Goal: Task Accomplishment & Management: Use online tool/utility

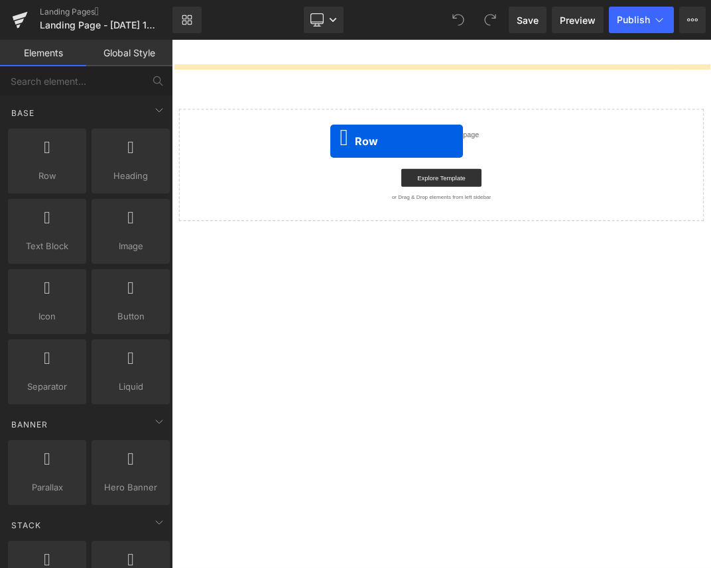
drag, startPoint x: 226, startPoint y: 208, endPoint x: 407, endPoint y: 191, distance: 181.8
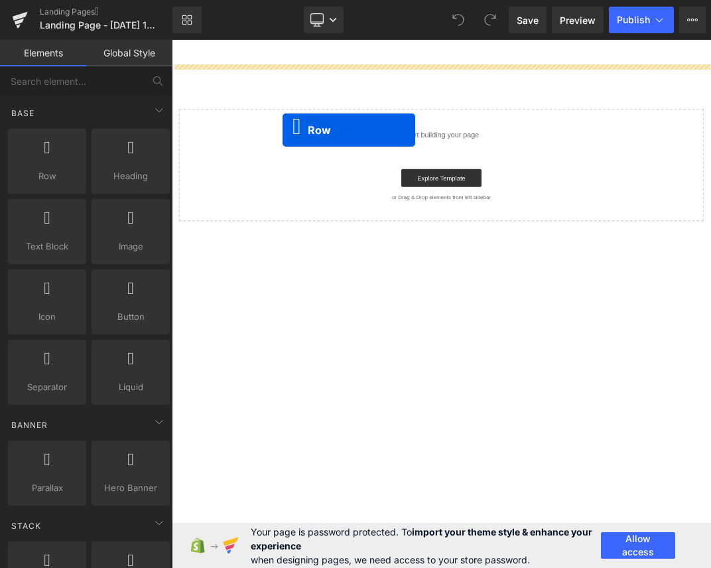
drag, startPoint x: 341, startPoint y: 183, endPoint x: 355, endPoint y: 170, distance: 18.8
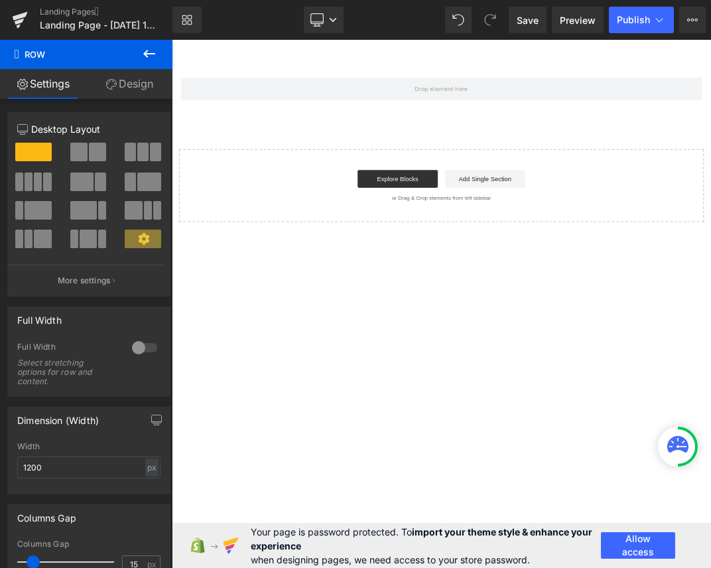
click at [165, 56] on button at bounding box center [149, 54] width 46 height 29
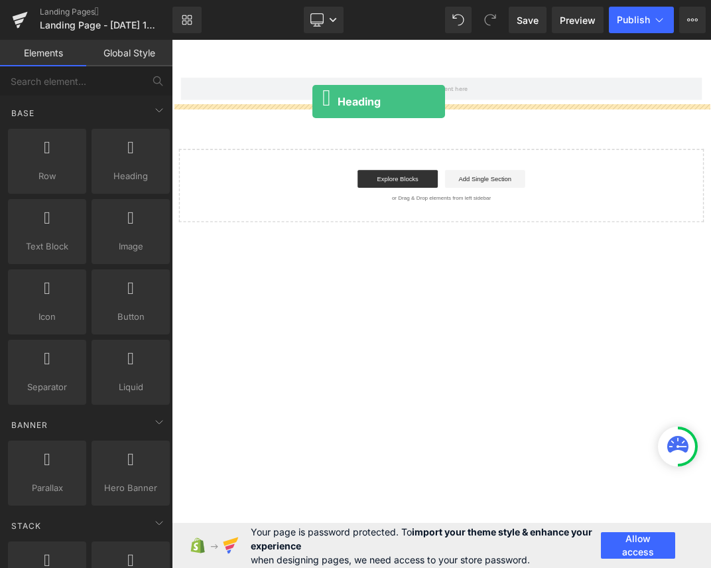
drag, startPoint x: 296, startPoint y: 206, endPoint x: 381, endPoint y: 131, distance: 113.3
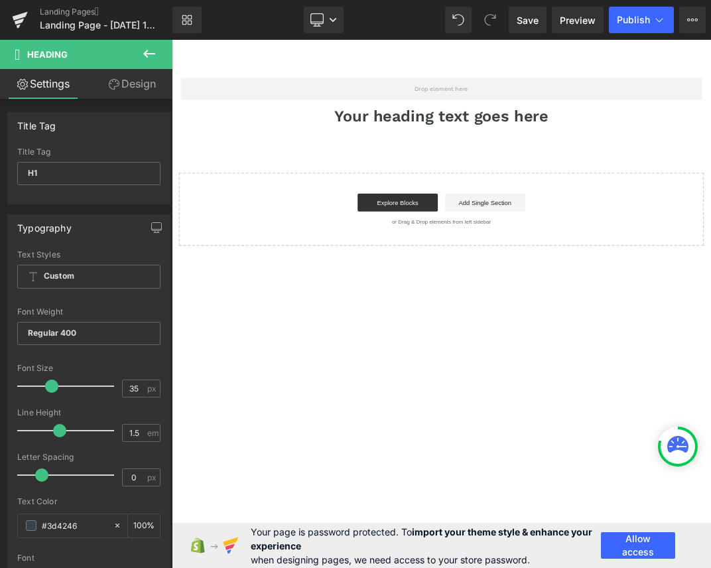
click at [151, 56] on icon at bounding box center [149, 54] width 16 height 16
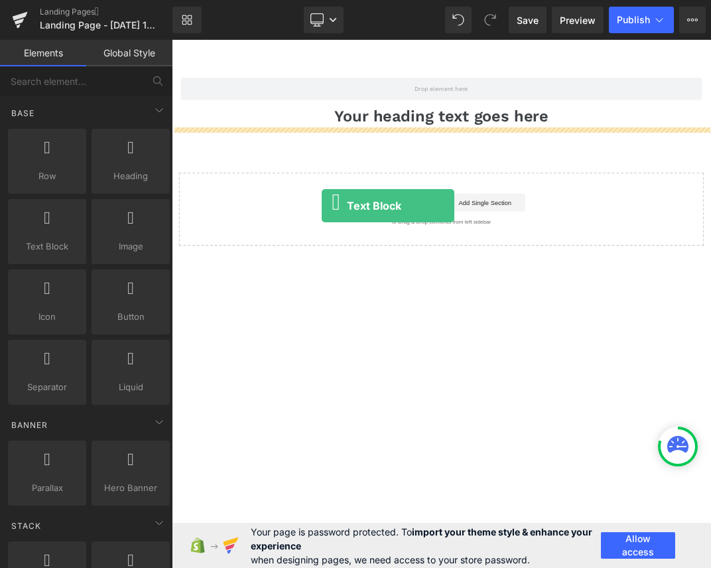
drag, startPoint x: 229, startPoint y: 297, endPoint x: 395, endPoint y: 287, distance: 166.8
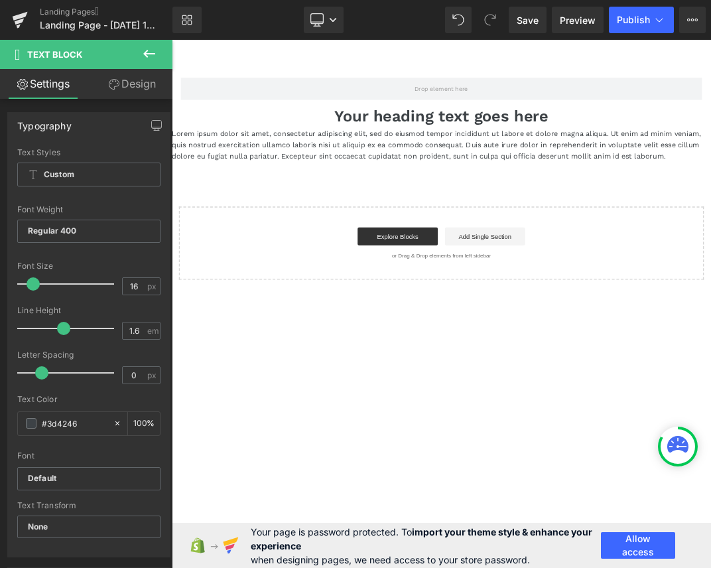
click at [142, 41] on button at bounding box center [149, 54] width 46 height 29
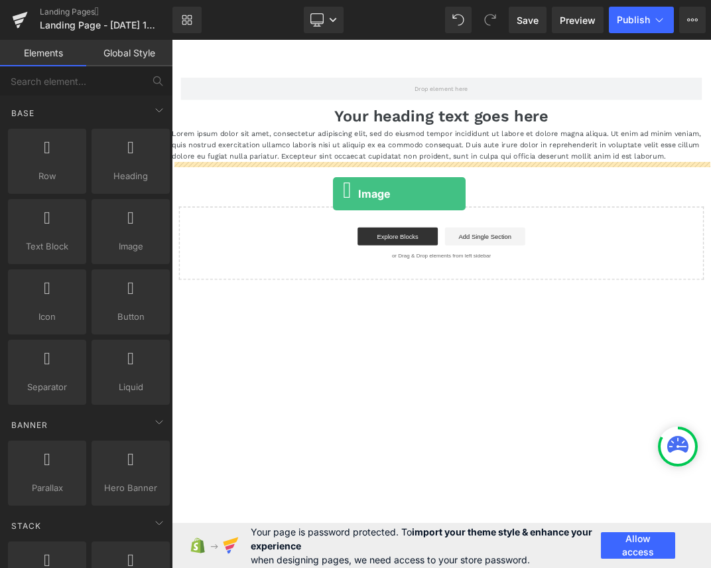
drag, startPoint x: 233, startPoint y: 299, endPoint x: 412, endPoint y: 269, distance: 181.0
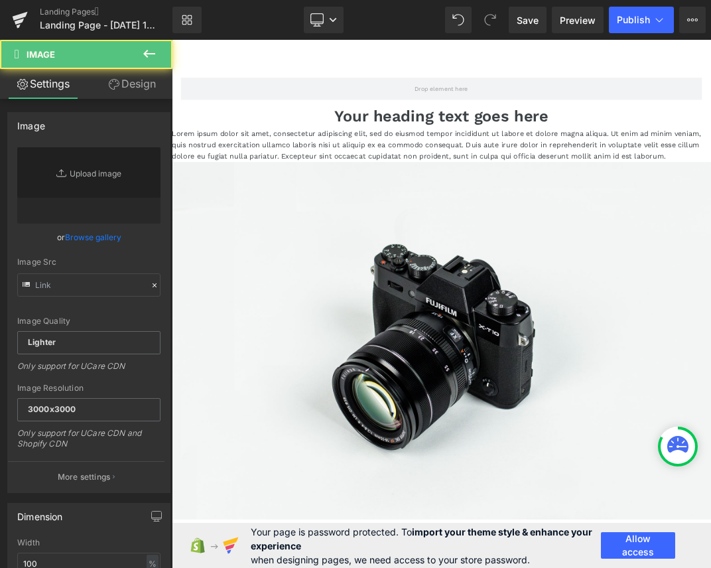
type input "//[DOMAIN_NAME][URL]"
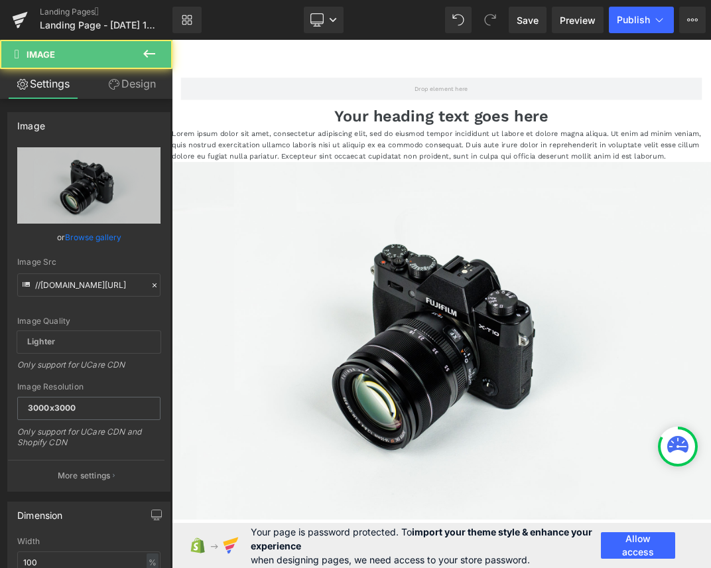
click at [148, 58] on icon at bounding box center [149, 54] width 16 height 16
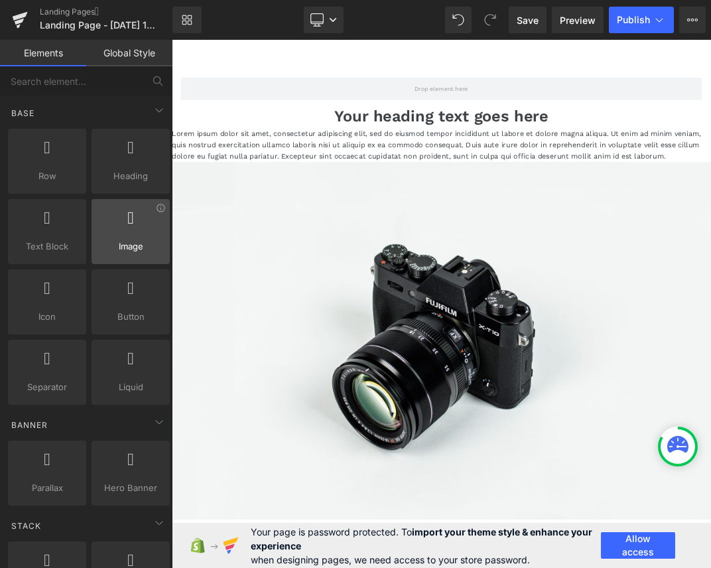
scroll to position [43, 0]
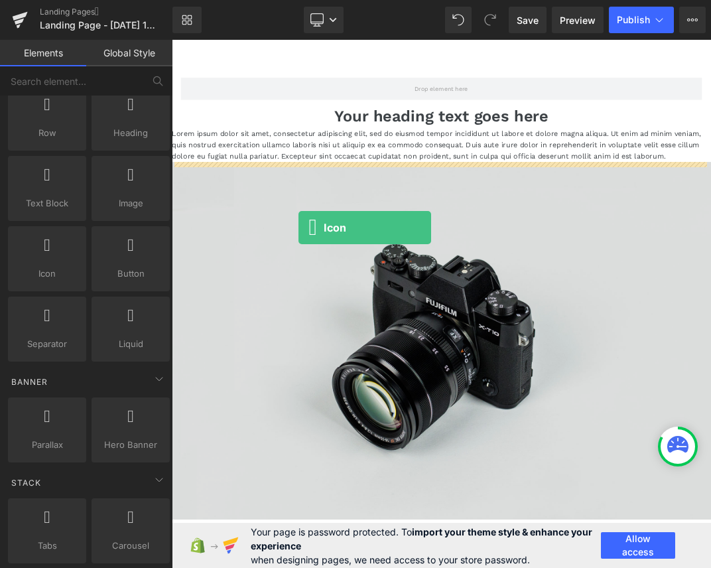
drag, startPoint x: 233, startPoint y: 291, endPoint x: 397, endPoint y: 318, distance: 166.2
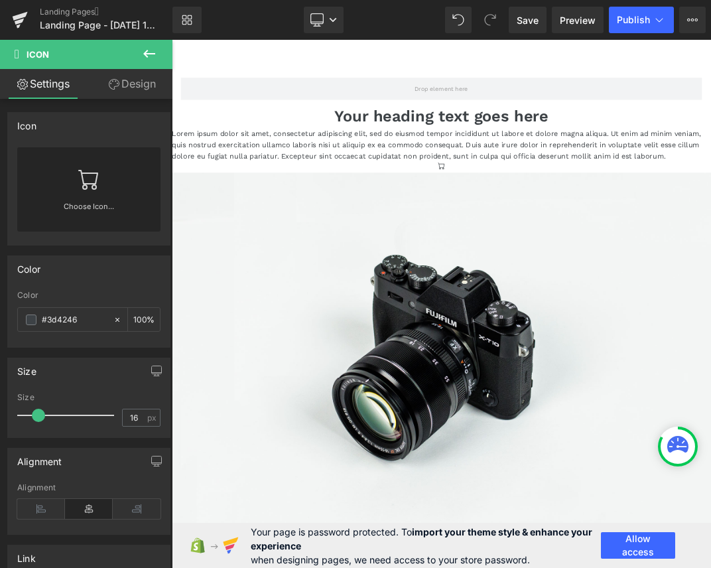
click at [146, 52] on icon at bounding box center [149, 54] width 16 height 16
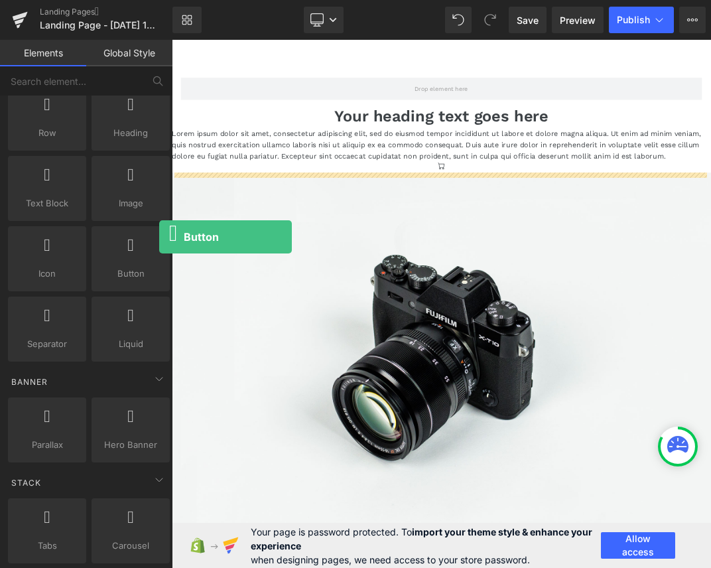
drag, startPoint x: 331, startPoint y: 277, endPoint x: 438, endPoint y: 213, distance: 124.9
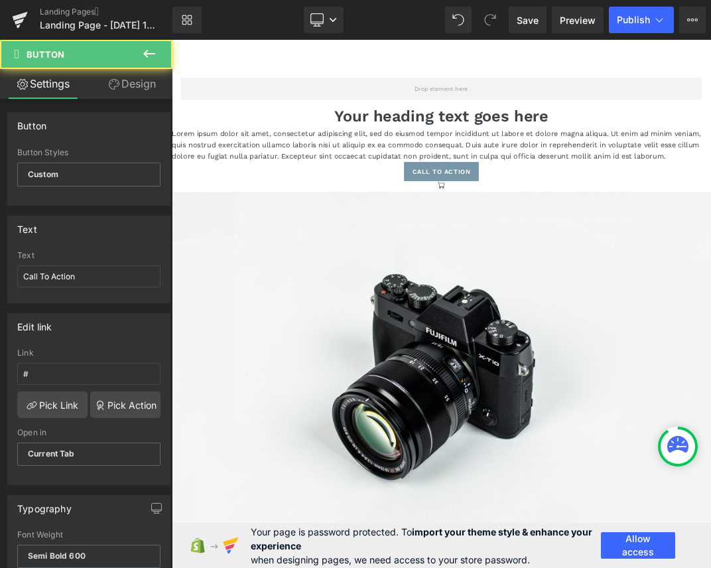
click at [153, 58] on icon at bounding box center [149, 54] width 16 height 16
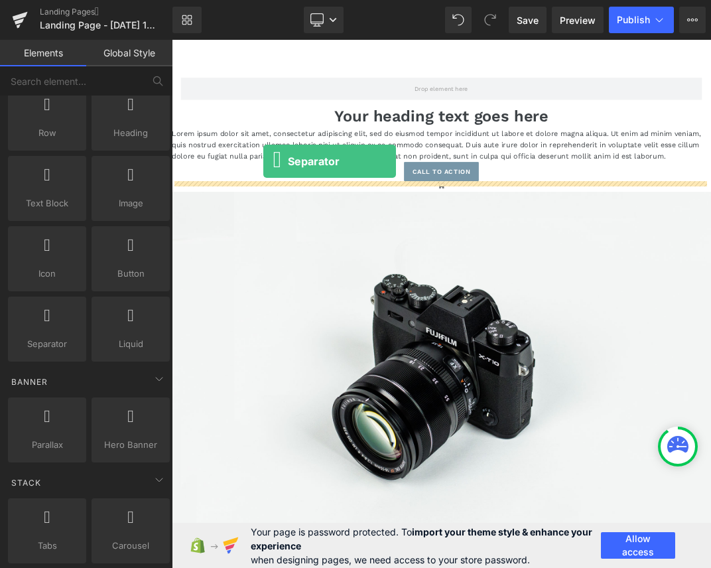
drag, startPoint x: 229, startPoint y: 378, endPoint x: 342, endPoint y: 201, distance: 210.3
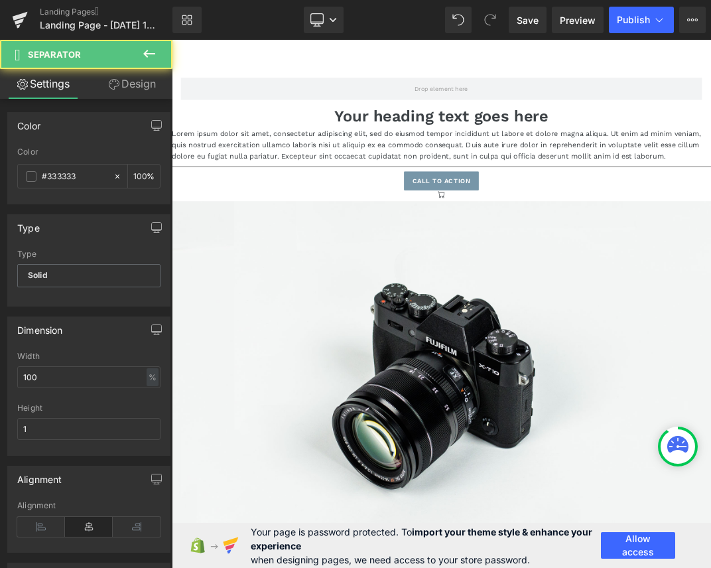
click at [143, 55] on icon at bounding box center [149, 54] width 16 height 16
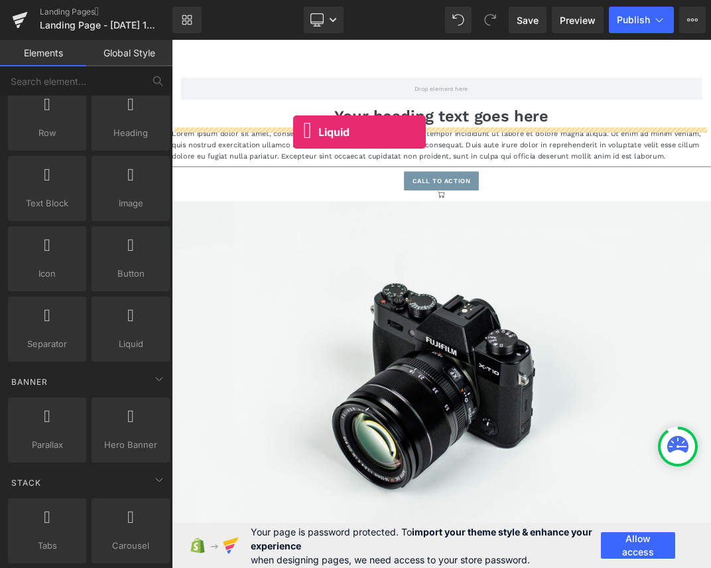
drag, startPoint x: 331, startPoint y: 316, endPoint x: 370, endPoint y: 164, distance: 157.5
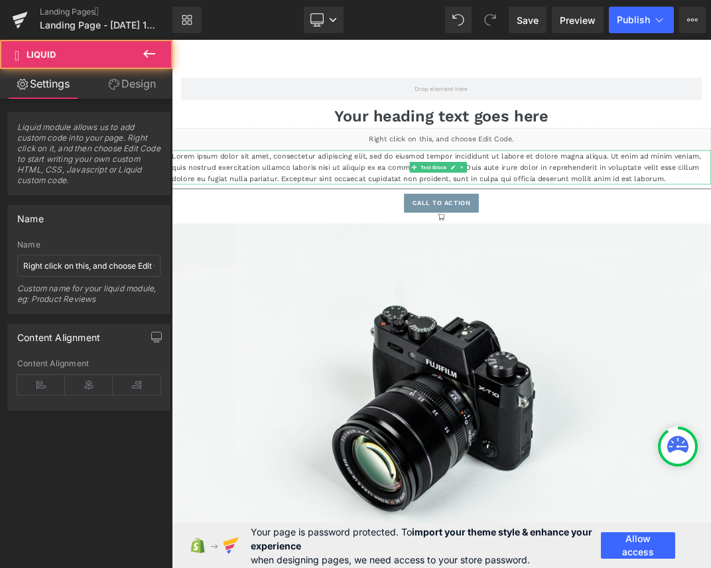
click at [491, 241] on p "Lorem ipsum dolor sit amet, consectetur adipiscing elit, sed do eiusmod tempor …" at bounding box center [573, 229] width 803 height 51
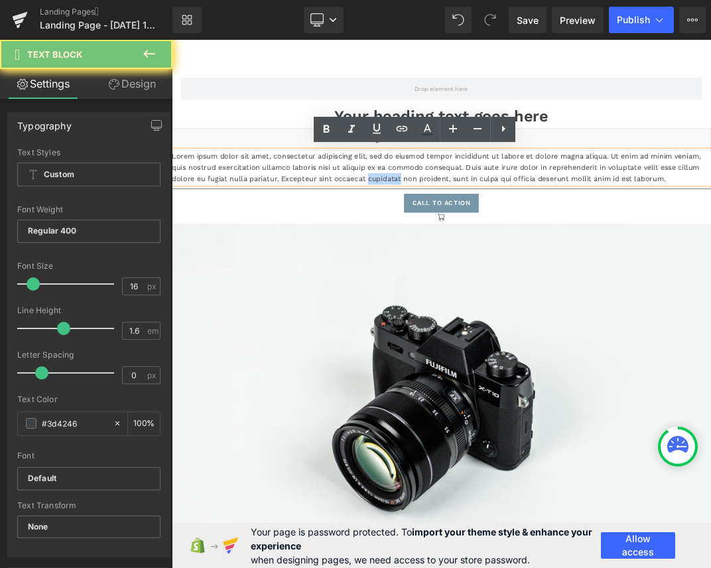
click at [491, 241] on p "Lorem ipsum dolor sit amet, consectetur adipiscing elit, sed do eiusmod tempor …" at bounding box center [573, 229] width 803 height 51
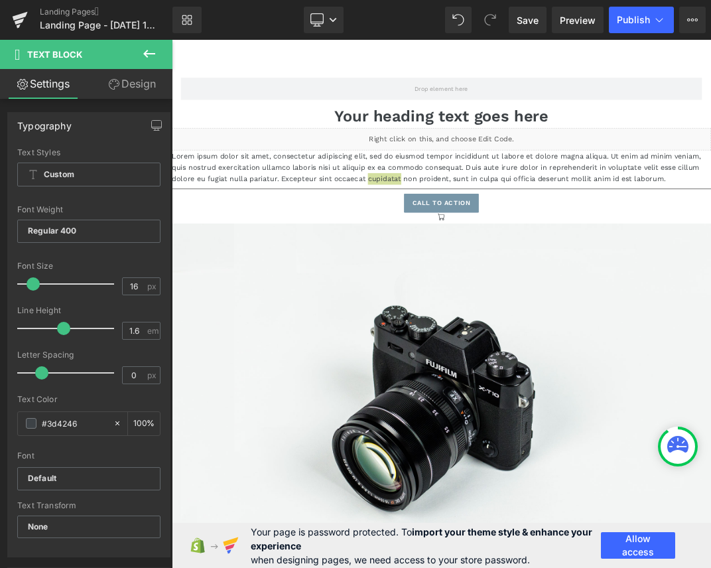
click at [161, 54] on button at bounding box center [149, 54] width 46 height 29
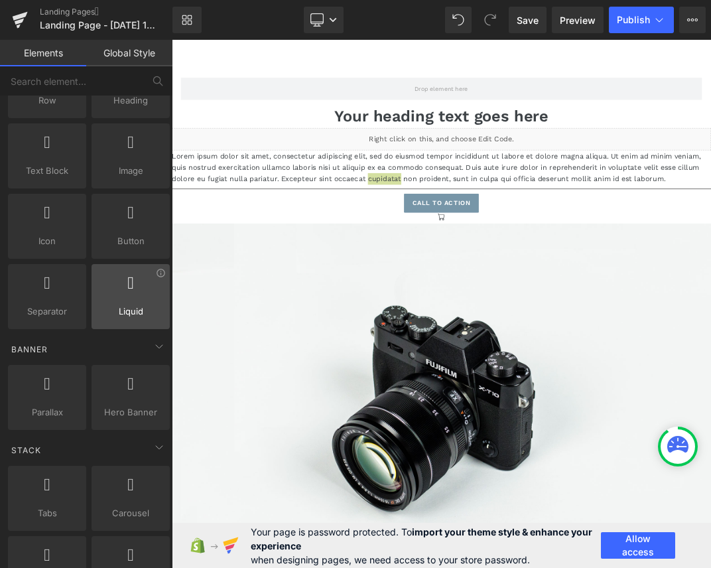
scroll to position [131, 0]
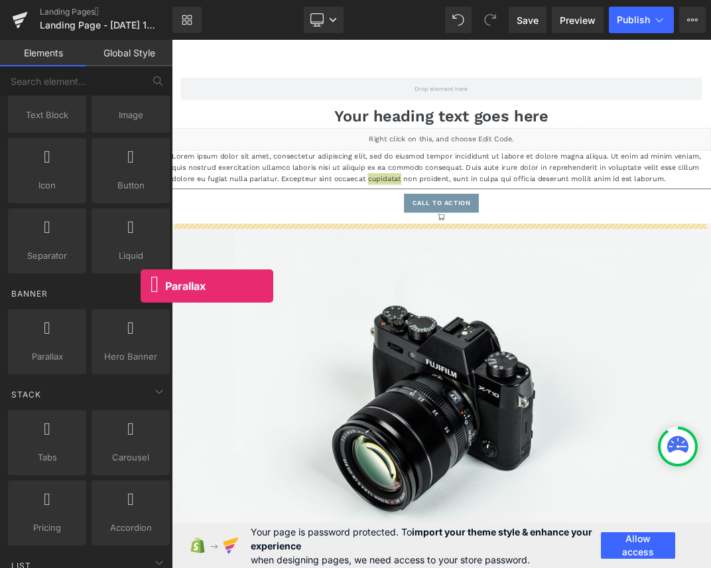
drag, startPoint x: 312, startPoint y: 326, endPoint x: 432, endPoint y: 259, distance: 136.9
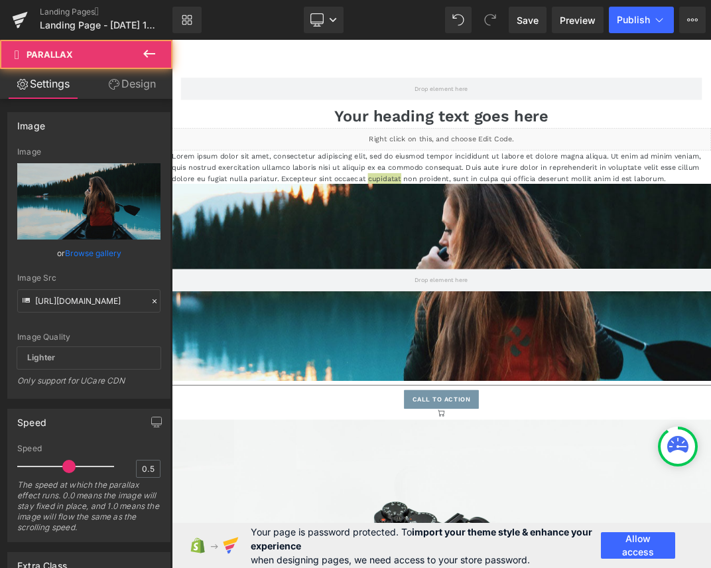
scroll to position [1286, 793]
click at [152, 56] on icon at bounding box center [149, 54] width 16 height 16
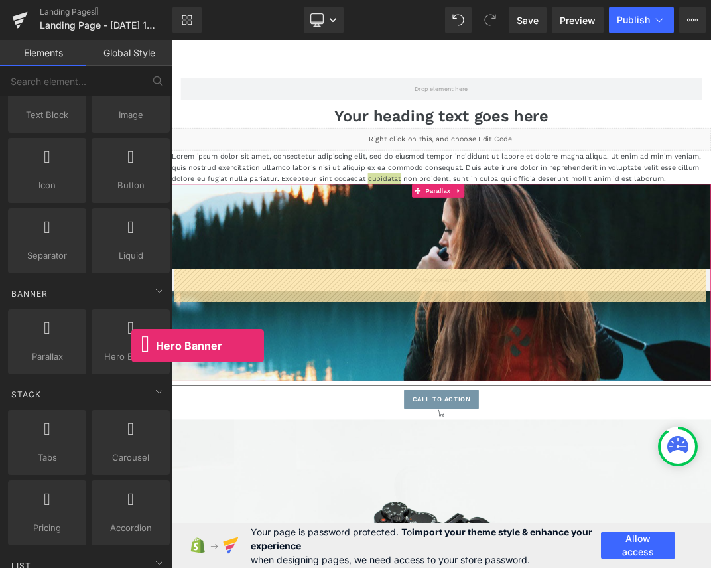
drag, startPoint x: 303, startPoint y: 385, endPoint x: 402, endPoint y: 326, distance: 115.1
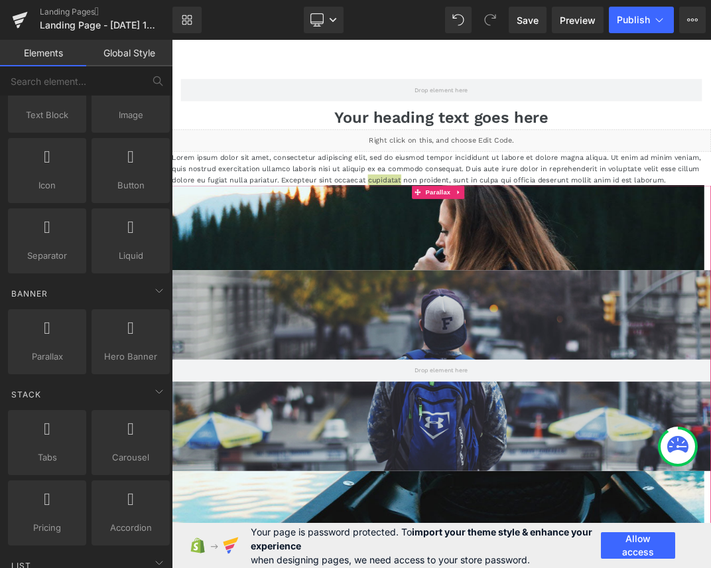
scroll to position [1551, 793]
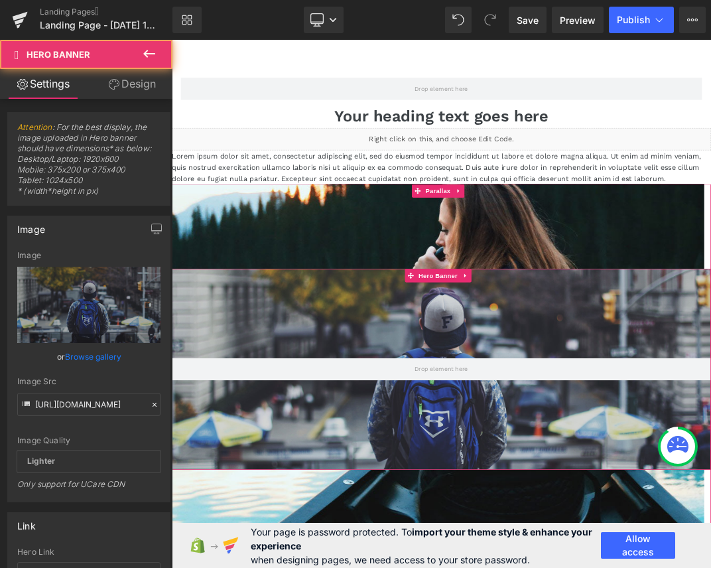
click at [475, 436] on div at bounding box center [573, 530] width 803 height 298
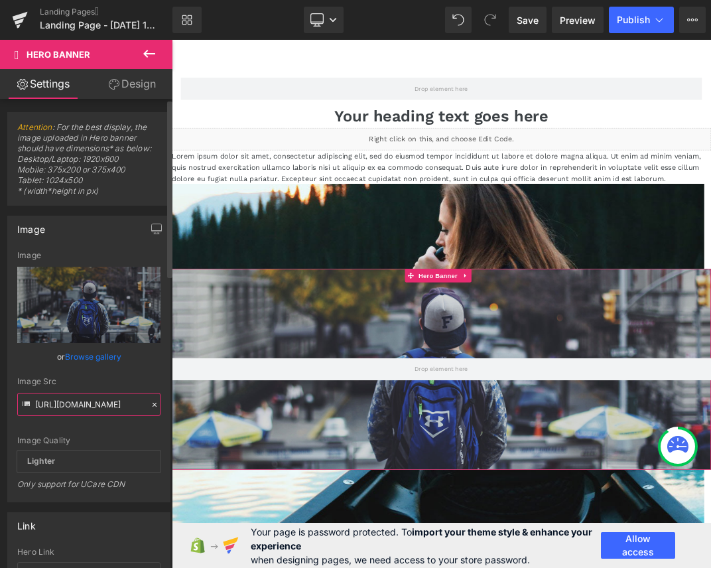
click at [84, 407] on input "[URL][DOMAIN_NAME]" at bounding box center [88, 404] width 143 height 23
click at [97, 404] on input "[URL][DOMAIN_NAME]" at bounding box center [88, 404] width 143 height 23
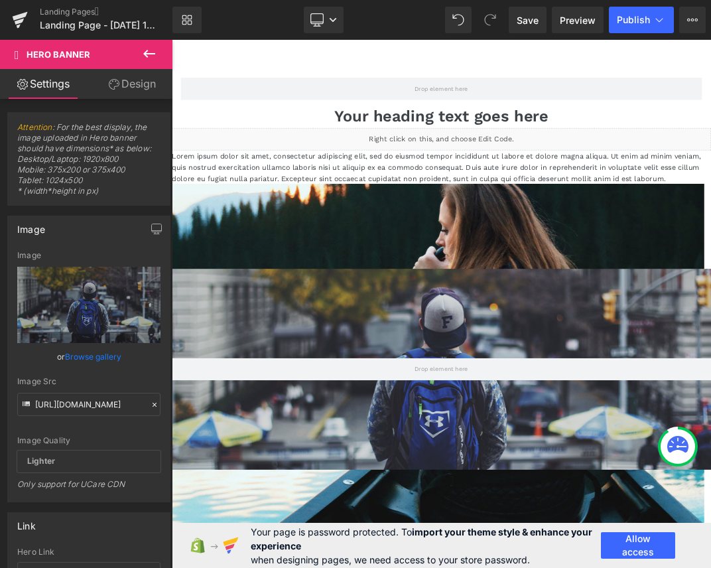
click at [161, 56] on button at bounding box center [149, 54] width 46 height 29
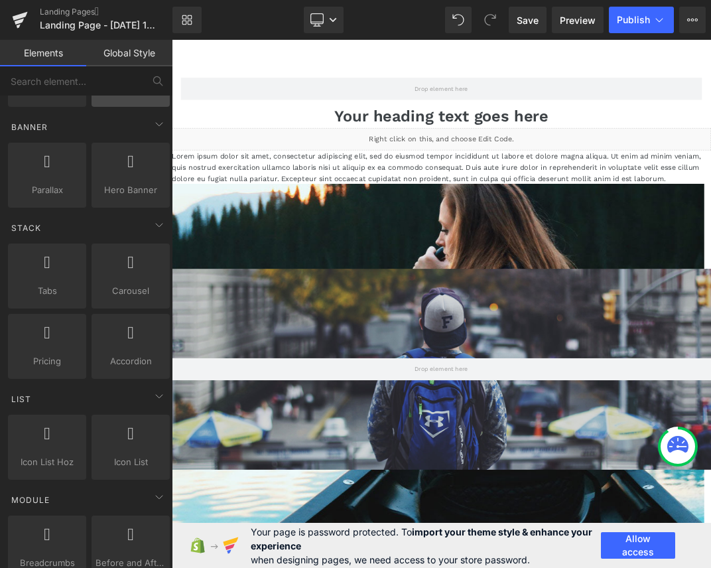
scroll to position [315, 0]
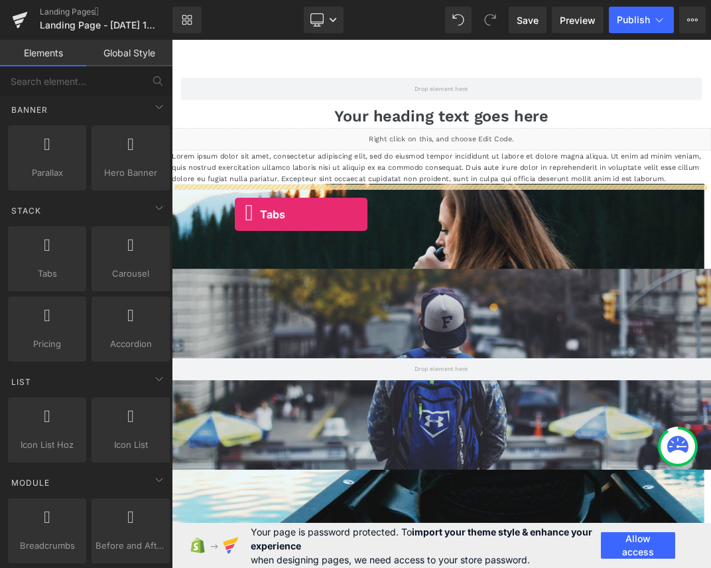
drag, startPoint x: 218, startPoint y: 300, endPoint x: 365, endPoint y: 281, distance: 148.5
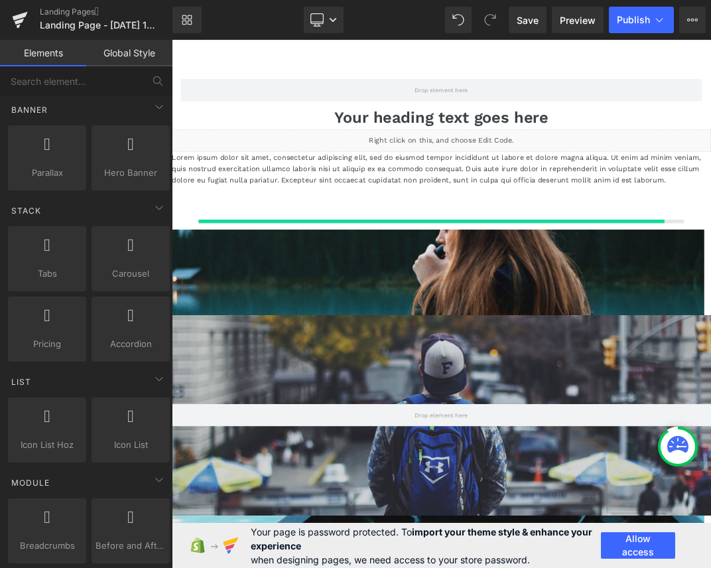
scroll to position [1687, 793]
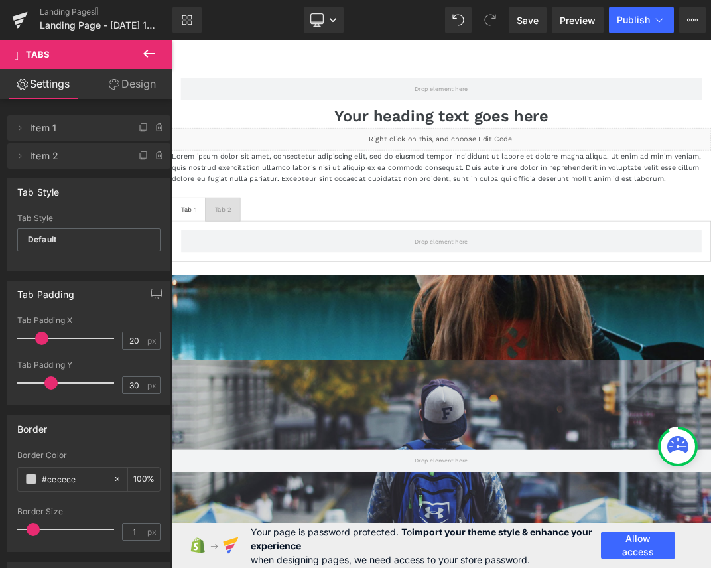
click at [144, 52] on icon at bounding box center [149, 54] width 16 height 16
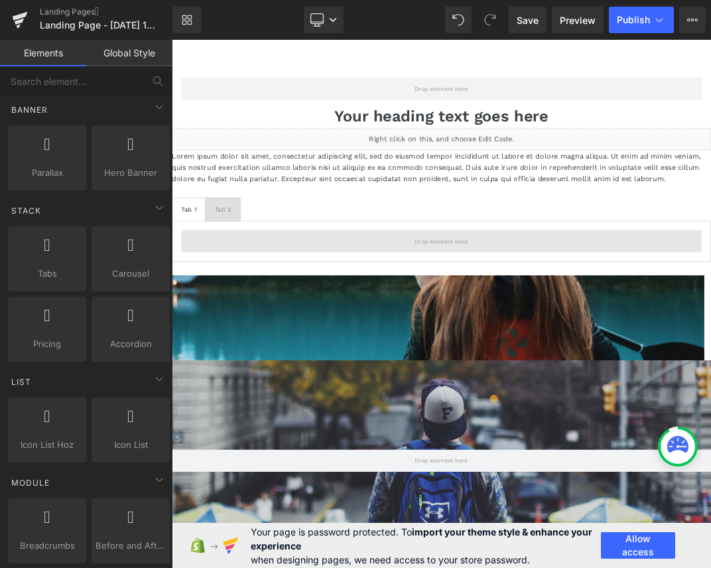
drag, startPoint x: 314, startPoint y: 304, endPoint x: 362, endPoint y: 342, distance: 60.0
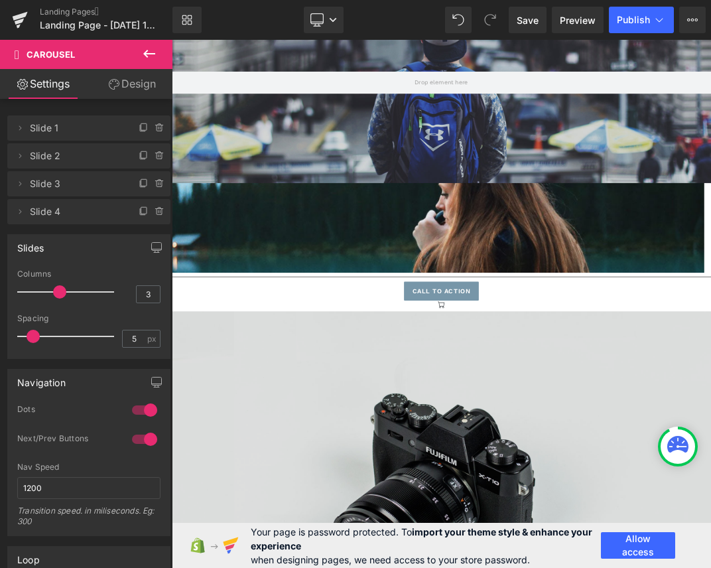
scroll to position [876, 0]
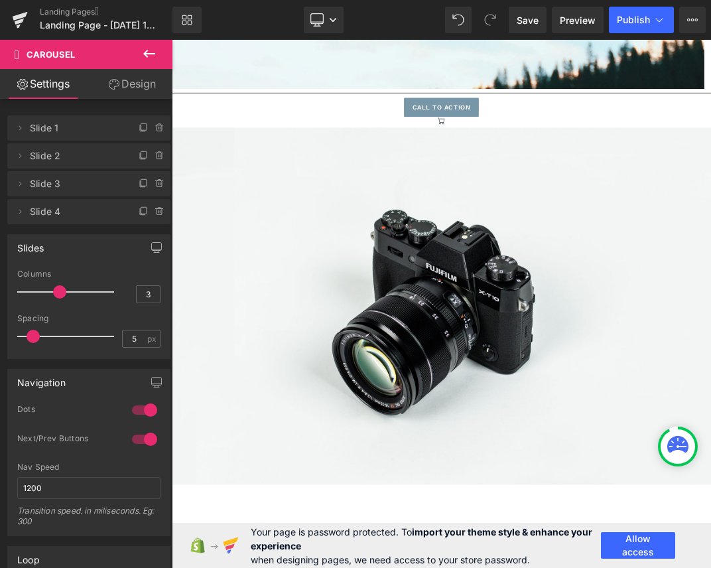
click at [144, 51] on icon at bounding box center [149, 54] width 16 height 16
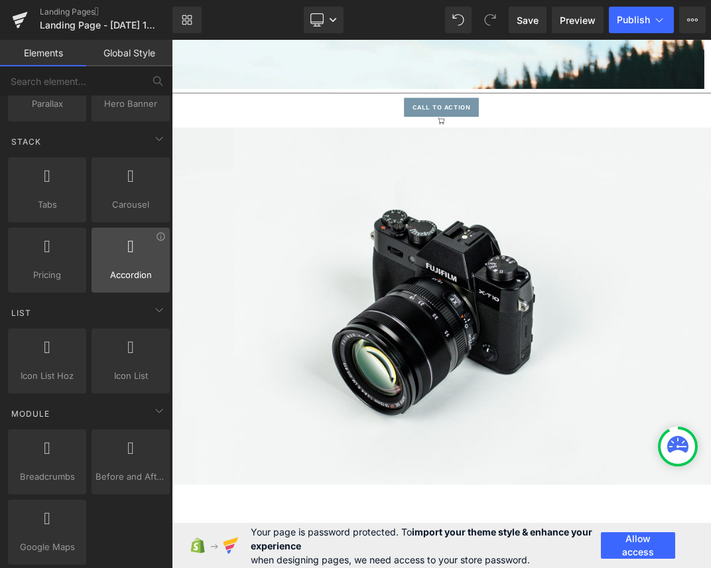
scroll to position [431, 0]
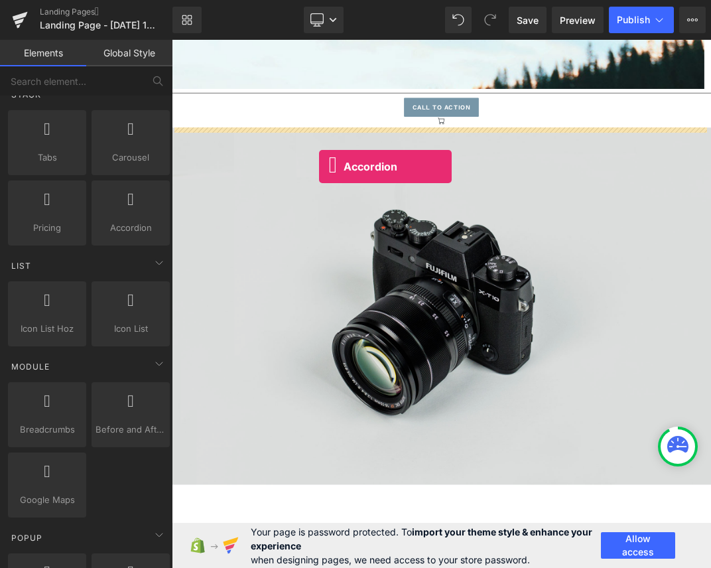
drag, startPoint x: 342, startPoint y: 257, endPoint x: 432, endPoint y: 214, distance: 100.3
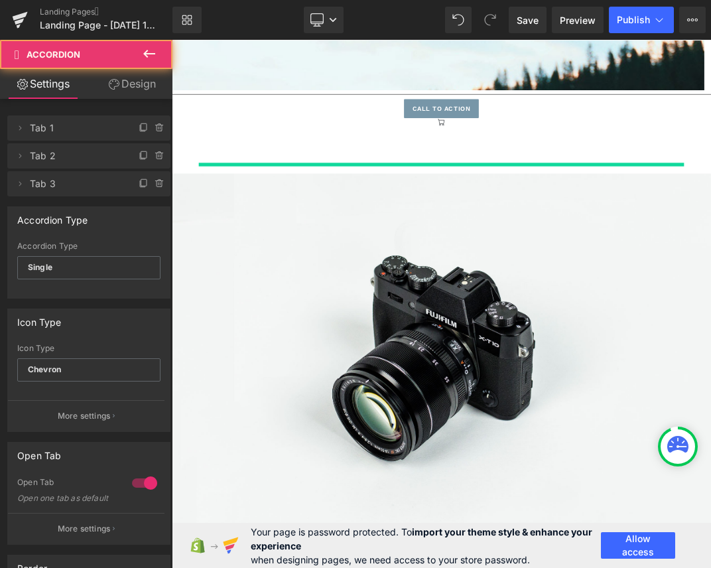
scroll to position [1932, 793]
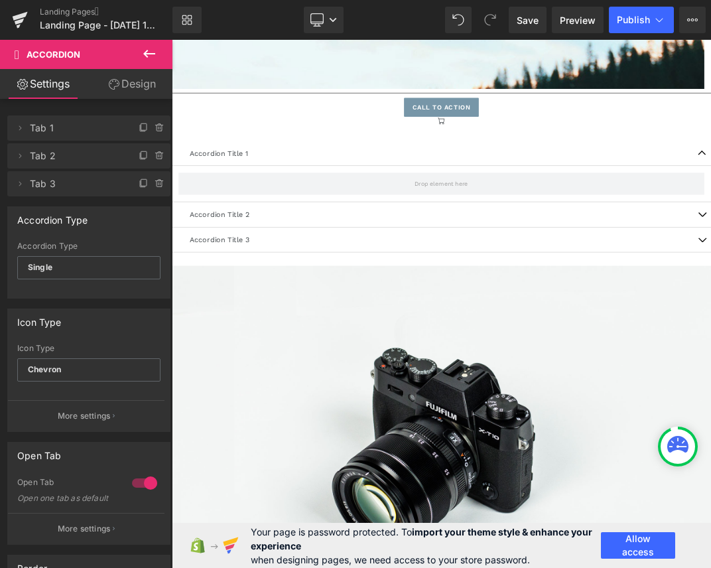
click at [140, 50] on button at bounding box center [149, 54] width 46 height 29
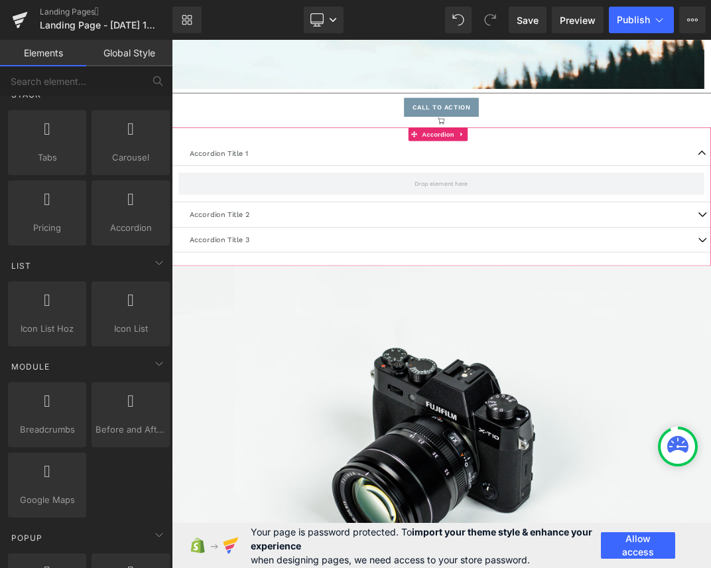
drag, startPoint x: 216, startPoint y: 377, endPoint x: 281, endPoint y: 289, distance: 110.1
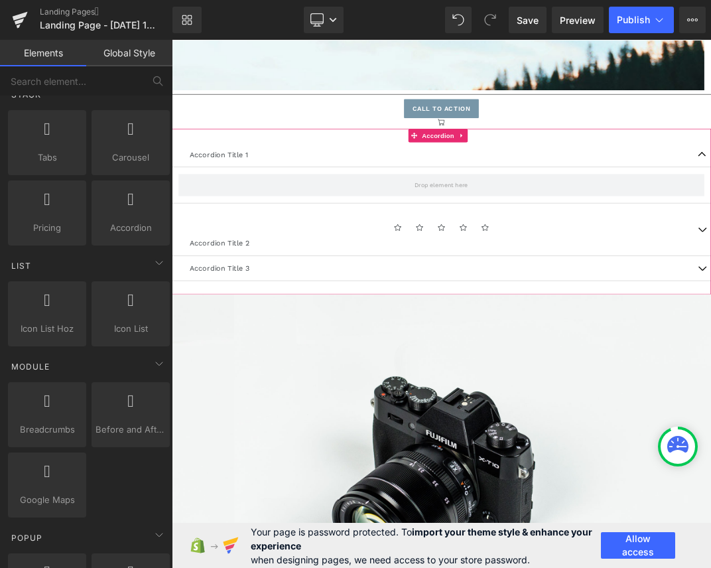
scroll to position [1973, 793]
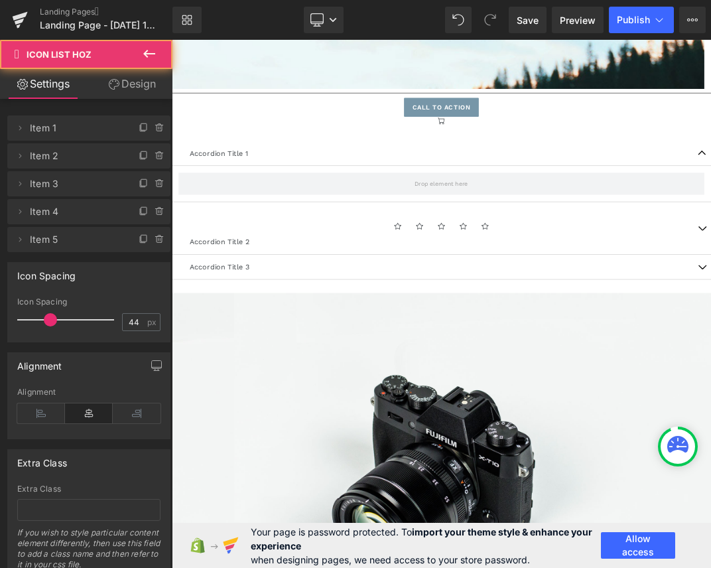
click at [144, 55] on icon at bounding box center [149, 54] width 16 height 16
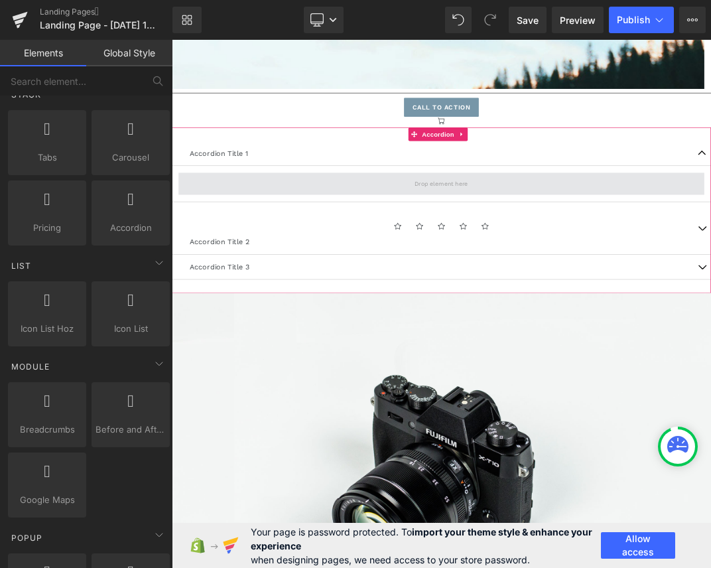
drag, startPoint x: 302, startPoint y: 364, endPoint x: 419, endPoint y: 270, distance: 149.1
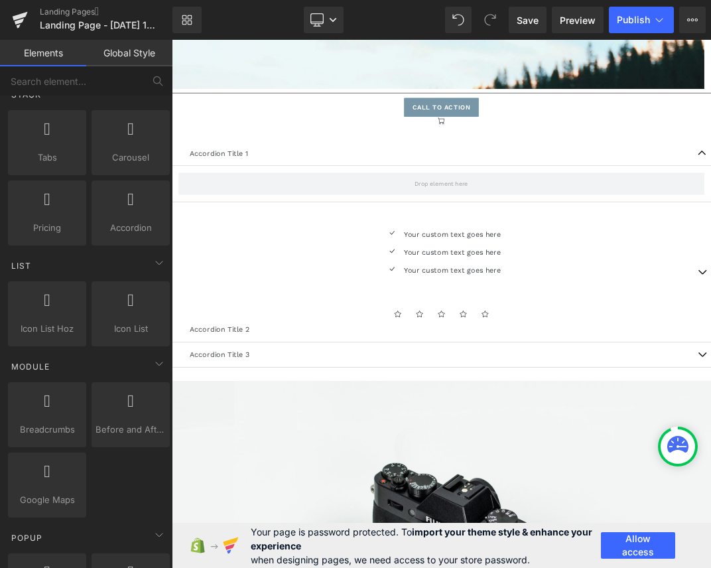
scroll to position [2103, 793]
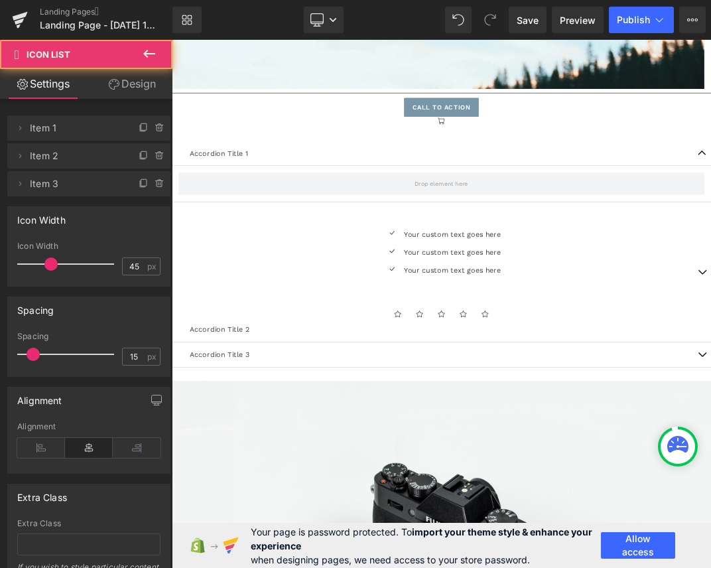
drag, startPoint x: 150, startPoint y: 55, endPoint x: 133, endPoint y: 107, distance: 55.0
click at [150, 55] on icon at bounding box center [149, 54] width 16 height 16
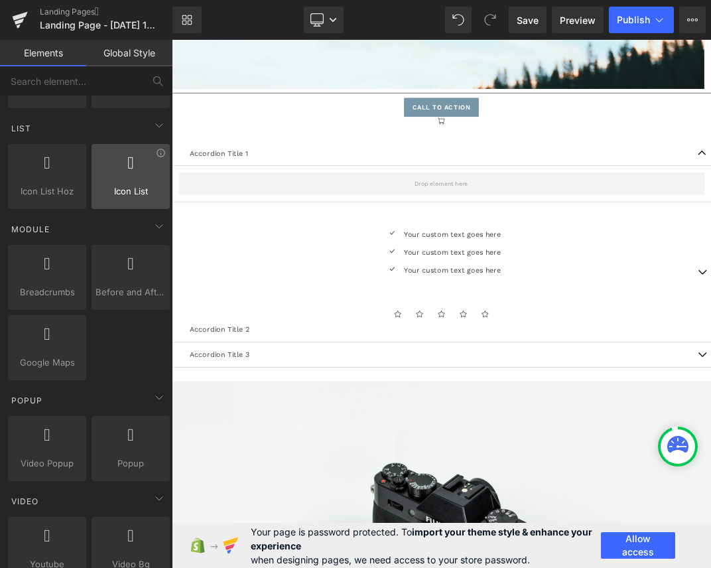
scroll to position [586, 0]
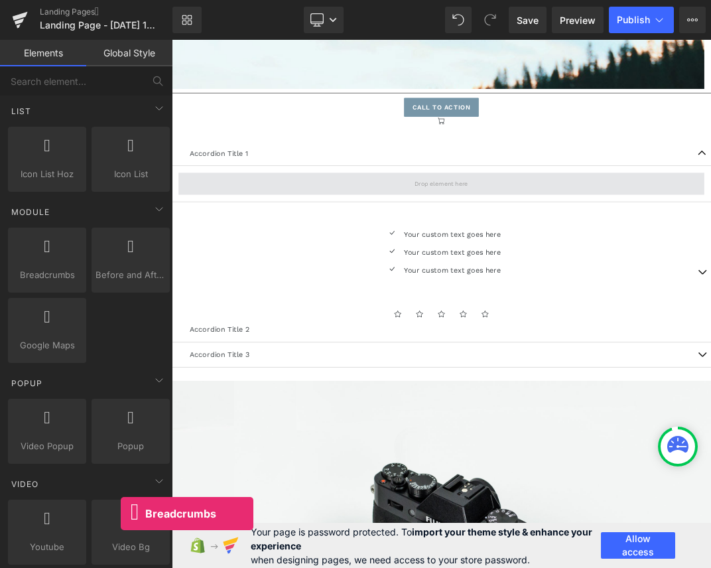
drag, startPoint x: 230, startPoint y: 293, endPoint x: 346, endPoint y: 266, distance: 119.7
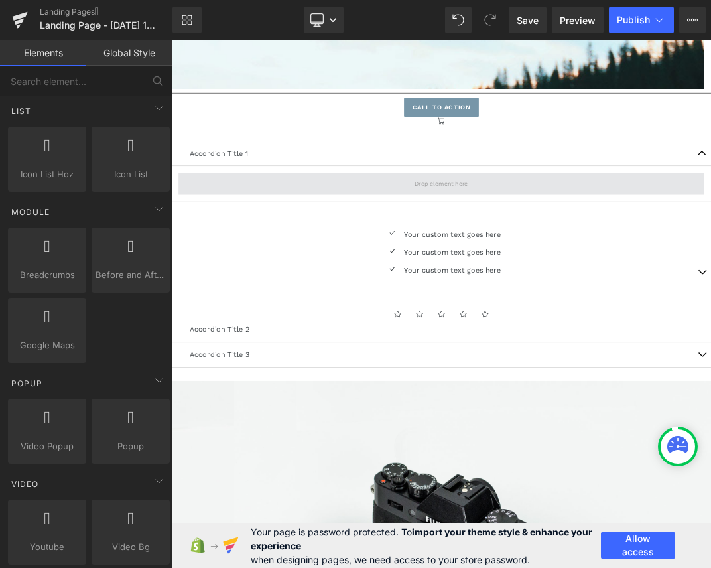
scroll to position [0, 0]
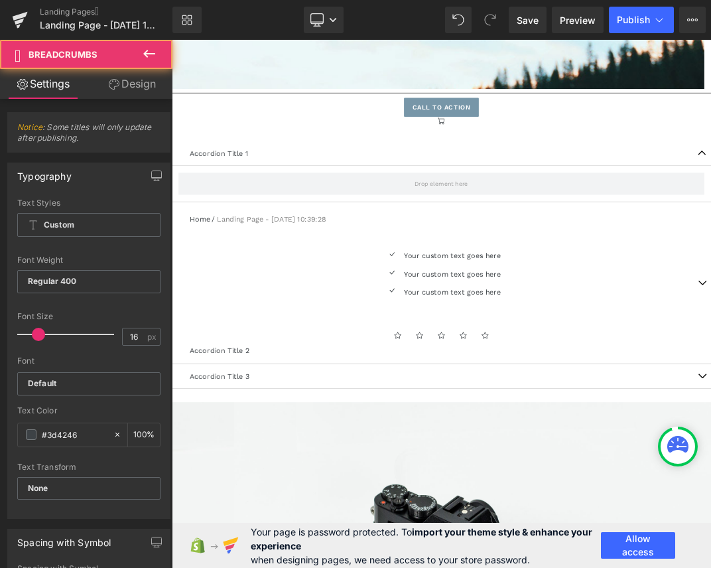
click at [151, 53] on icon at bounding box center [149, 54] width 12 height 8
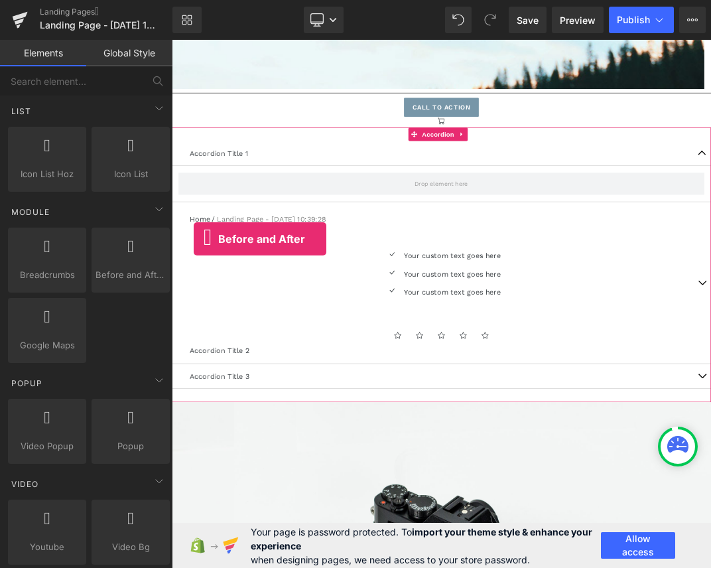
drag, startPoint x: 300, startPoint y: 317, endPoint x: 366, endPoint y: 289, distance: 71.6
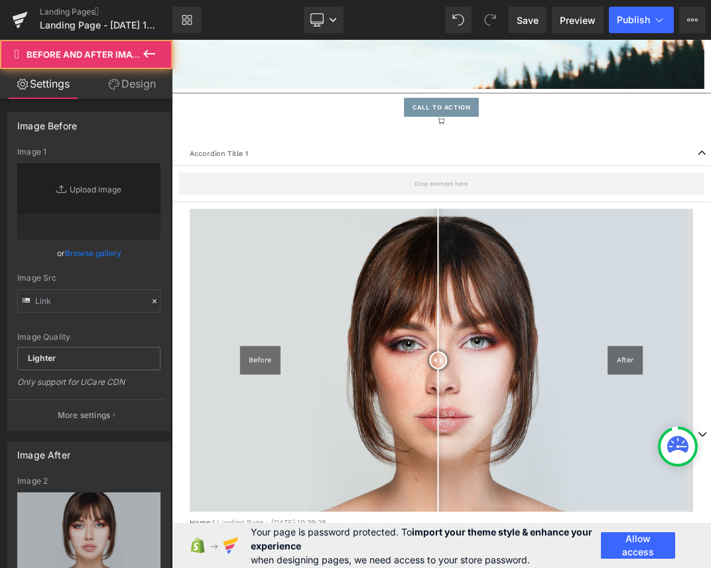
type input "[URL][DOMAIN_NAME]"
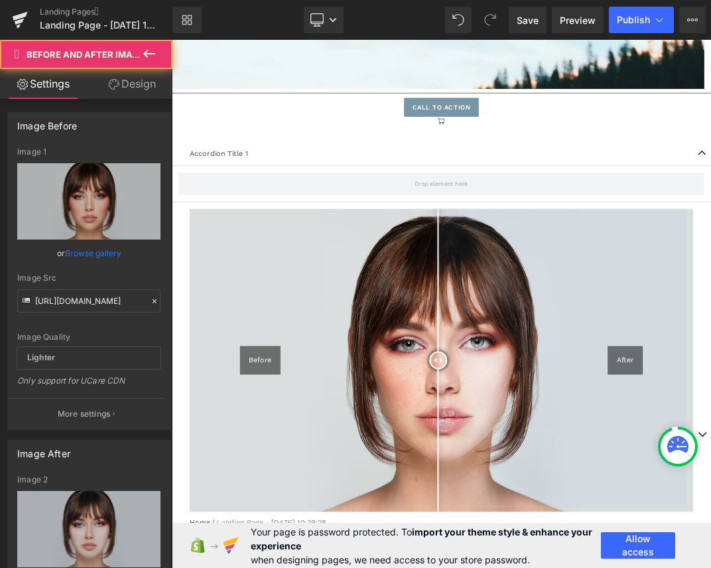
click at [151, 52] on icon at bounding box center [149, 54] width 16 height 16
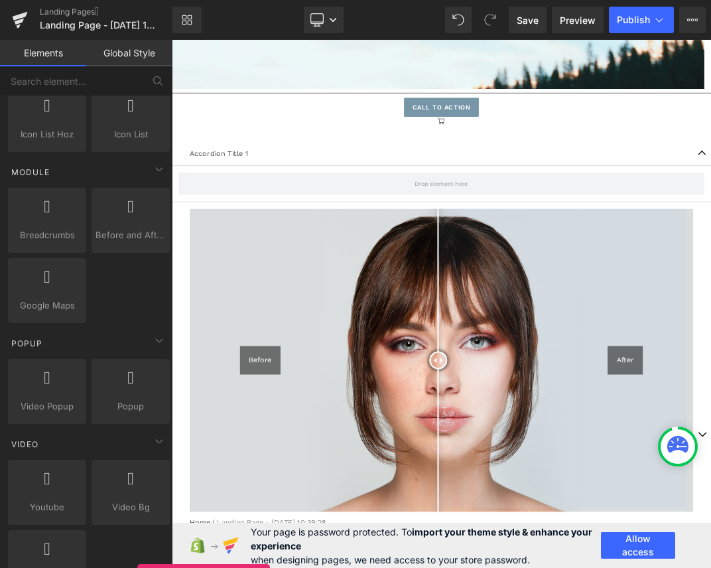
drag, startPoint x: 267, startPoint y: 342, endPoint x: 519, endPoint y: 283, distance: 259.5
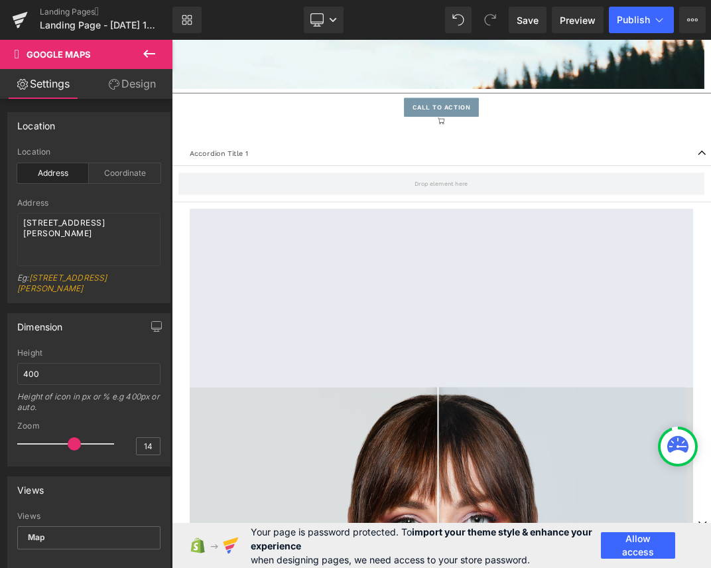
click at [145, 56] on icon at bounding box center [149, 54] width 16 height 16
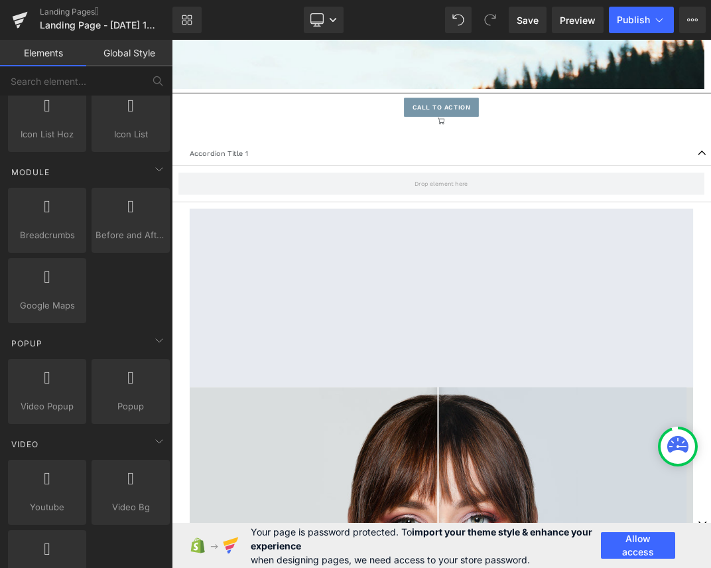
click at [468, 149] on div "Call To Action" at bounding box center [573, 140] width 803 height 29
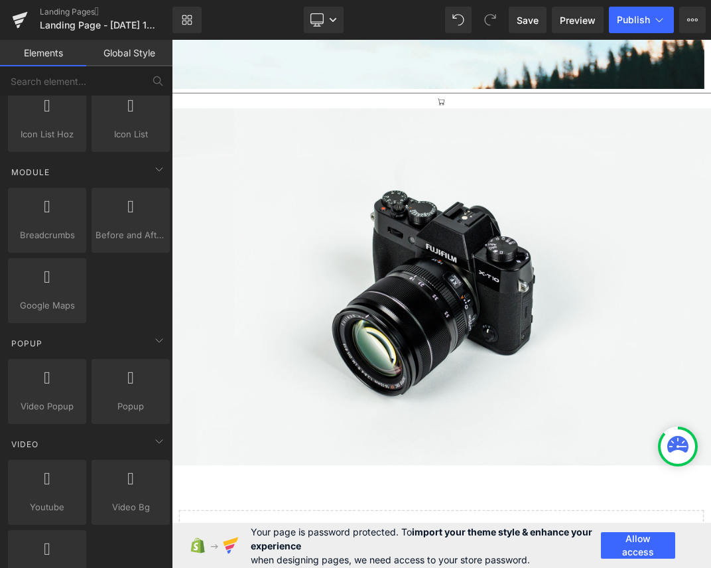
click at [468, 149] on img at bounding box center [573, 408] width 803 height 532
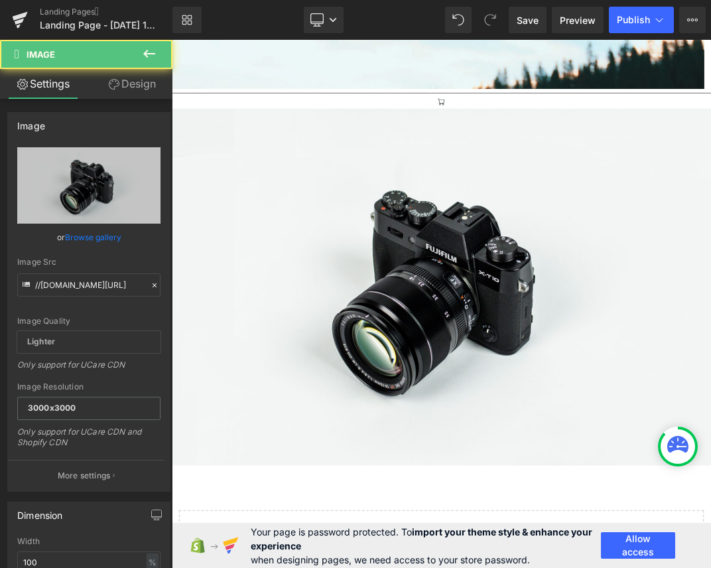
click at [467, 126] on div "Icon" at bounding box center [573, 134] width 803 height 16
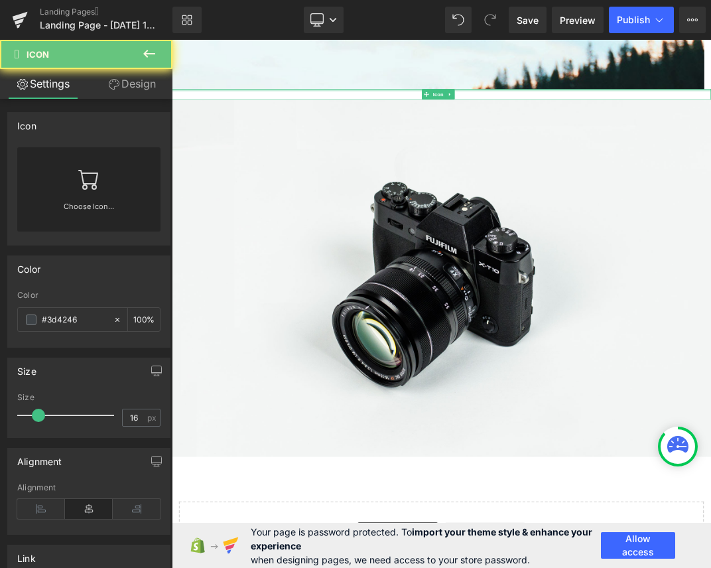
click at [467, 129] on div "Image" at bounding box center [573, 395] width 803 height 532
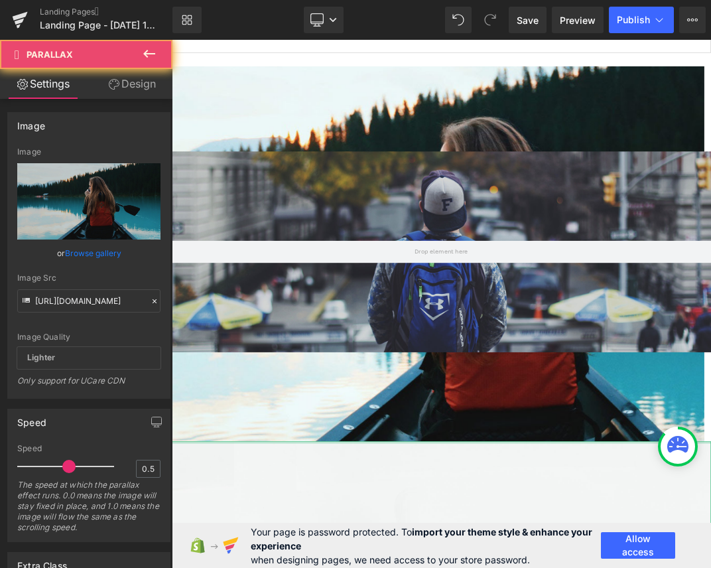
click at [467, 113] on div at bounding box center [568, 372] width 793 height 763
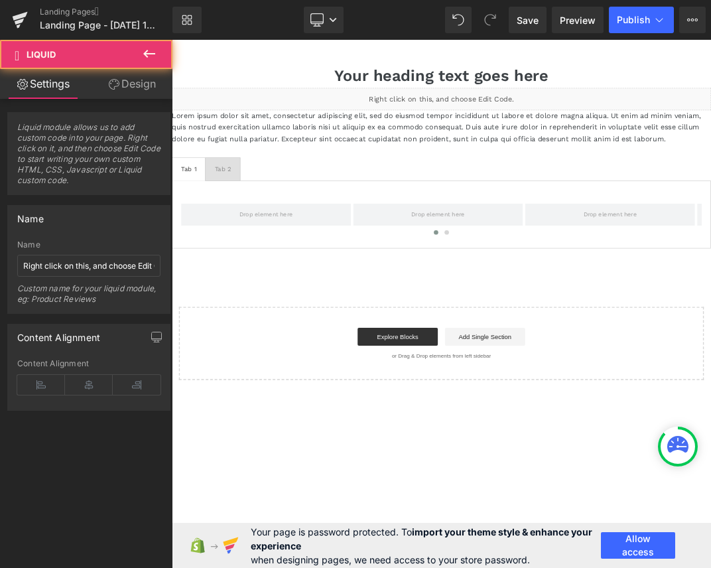
click at [467, 113] on div "Liquid" at bounding box center [573, 127] width 803 height 33
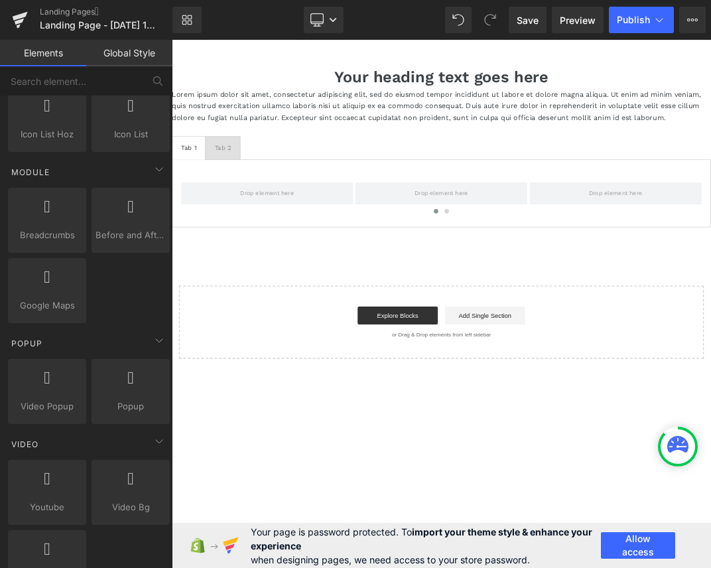
click at [467, 114] on div "Lorem ipsum dolor sit amet, consectetur adipiscing elit, sed do eiusmod tempor …" at bounding box center [573, 137] width 803 height 51
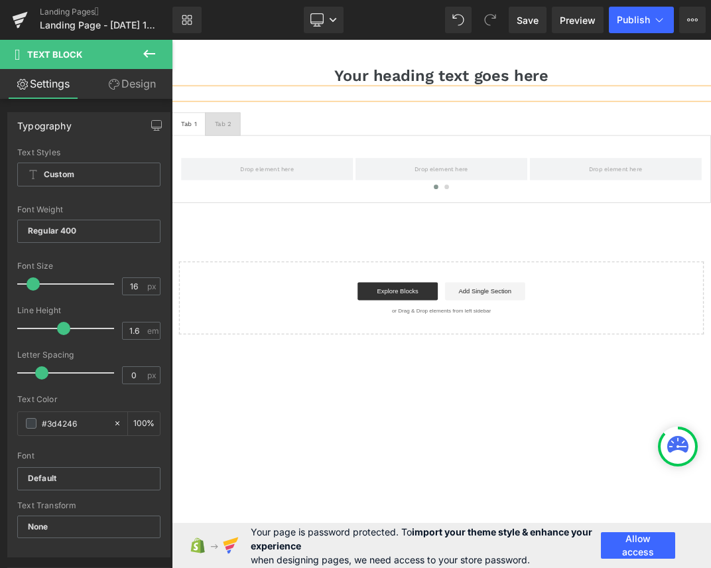
click at [467, 113] on div "Text Block" at bounding box center [573, 119] width 803 height 17
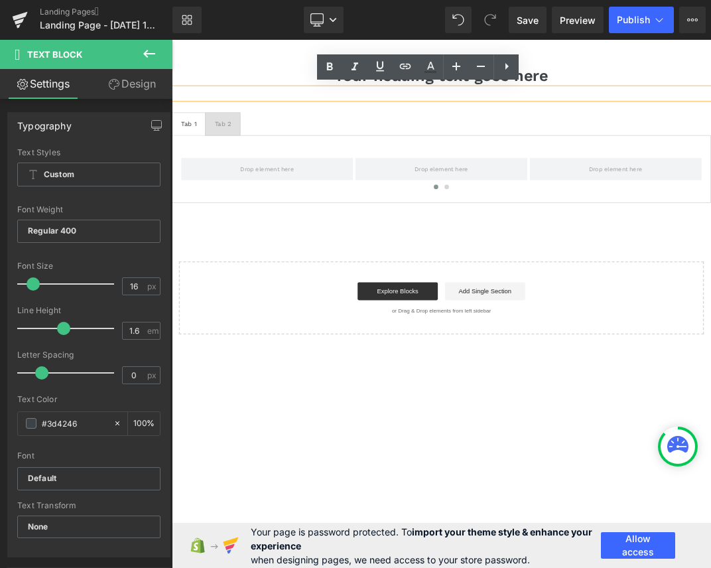
click at [467, 113] on p at bounding box center [573, 119] width 803 height 17
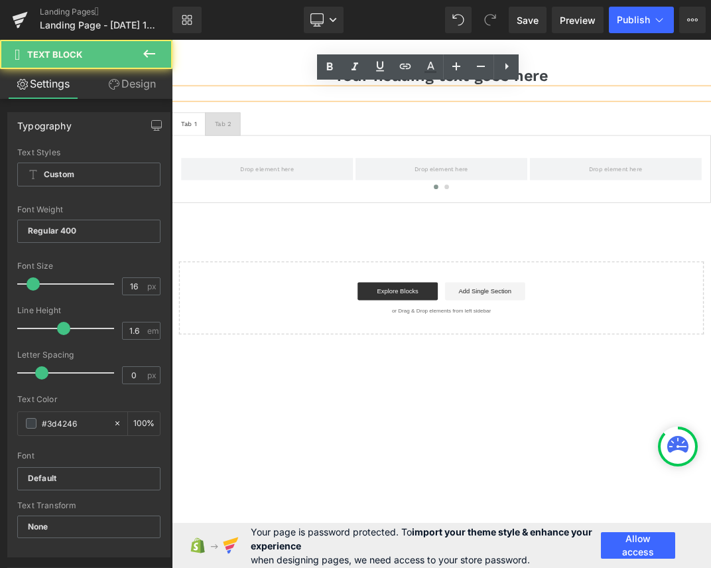
drag, startPoint x: 421, startPoint y: 74, endPoint x: 516, endPoint y: 104, distance: 99.6
click at [421, 74] on main "Your heading text goes here Heading Text Block Tab 1 Text Block Tab 2 Text Bloc…" at bounding box center [573, 354] width 803 height 629
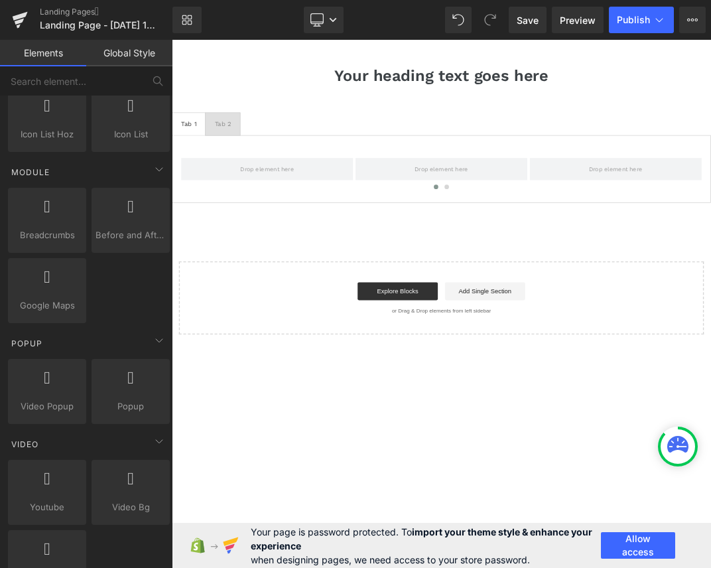
click at [379, 84] on h1 "Your heading text goes here" at bounding box center [573, 93] width 803 height 35
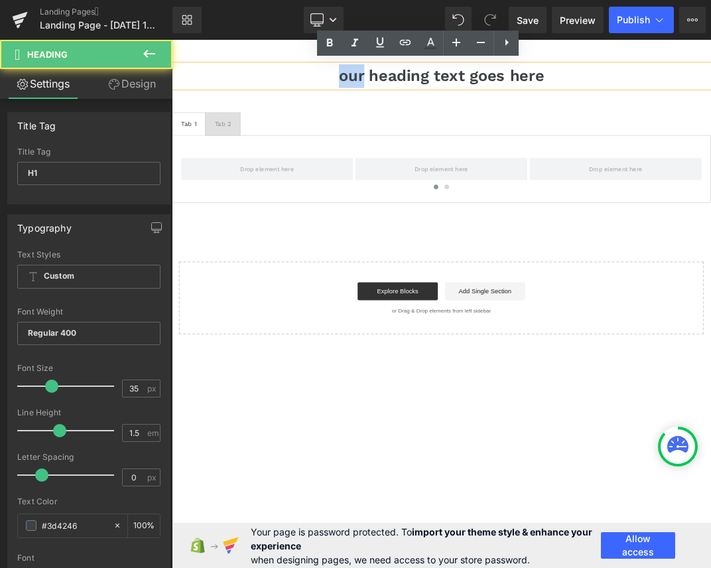
click at [379, 84] on h1 "our heading text goes here" at bounding box center [573, 93] width 803 height 35
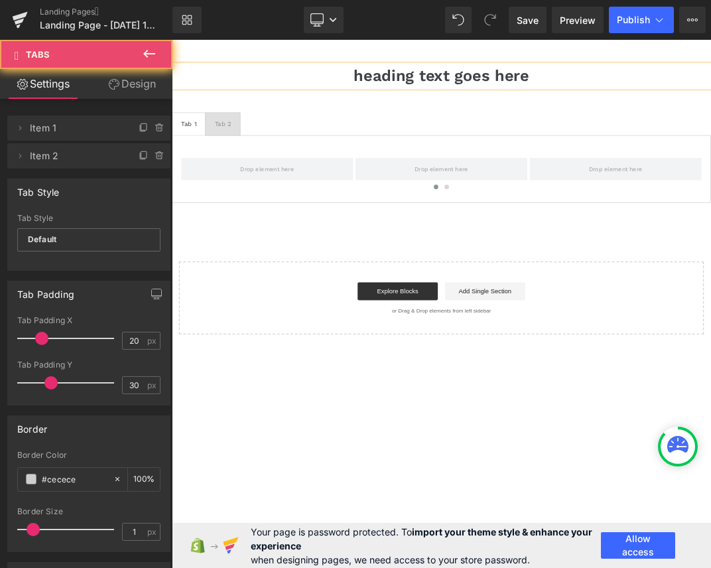
click at [350, 149] on ul "Tab 1 Text Block Tab 2 Text Block" at bounding box center [573, 165] width 803 height 34
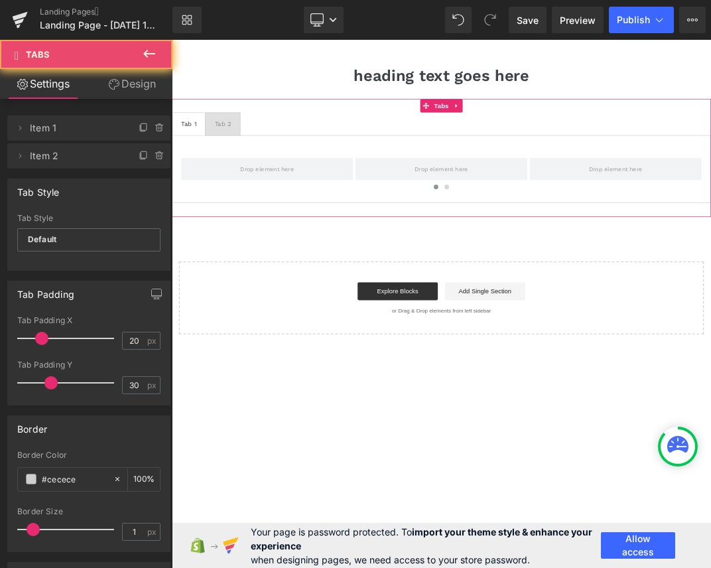
click at [338, 94] on h1 "heading text goes here" at bounding box center [573, 93] width 803 height 35
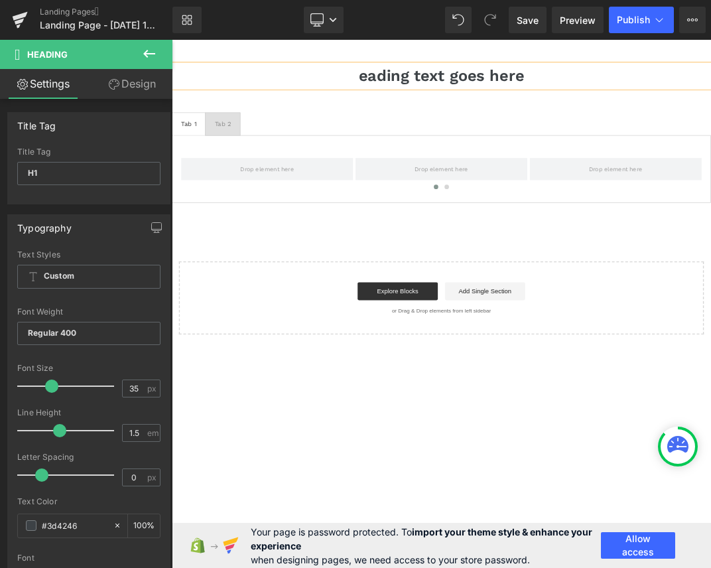
click at [333, 143] on div "Tab 1 Text Block Tab 2 Text Block ‹ › [GEOGRAPHIC_DATA] Tabs" at bounding box center [573, 215] width 803 height 175
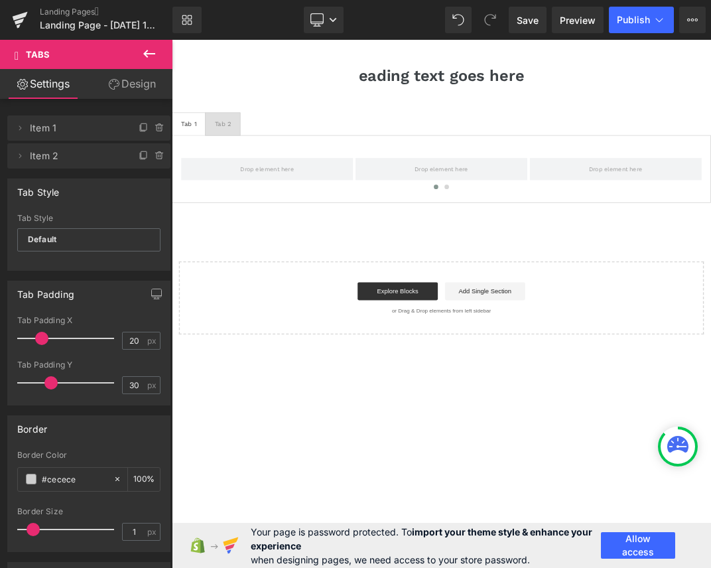
click at [172, 40] on div at bounding box center [172, 40] width 0 height 0
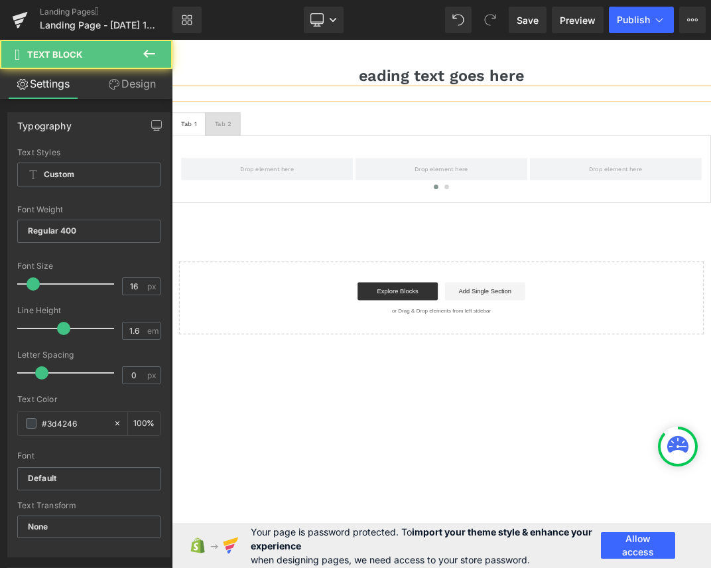
click at [336, 147] on div "Tab 1 Text Block Tab 2 Text Block ‹ › [GEOGRAPHIC_DATA] Tabs" at bounding box center [573, 215] width 803 height 175
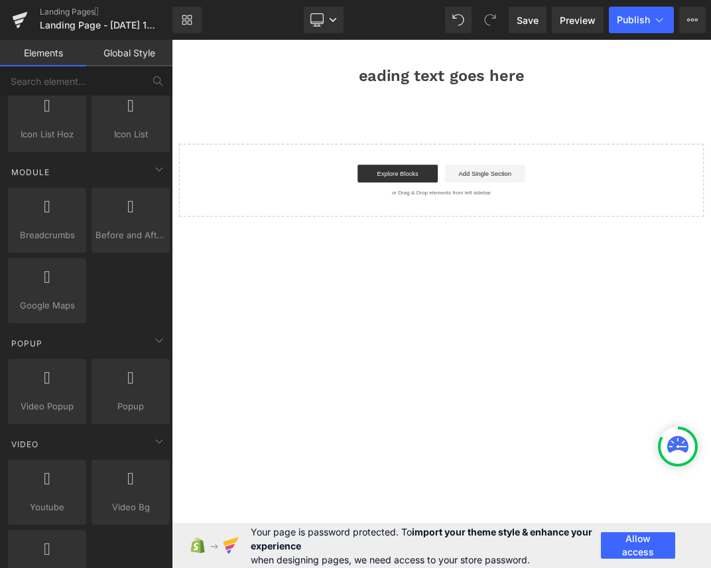
click at [338, 104] on h1 "eading text goes here" at bounding box center [573, 93] width 803 height 35
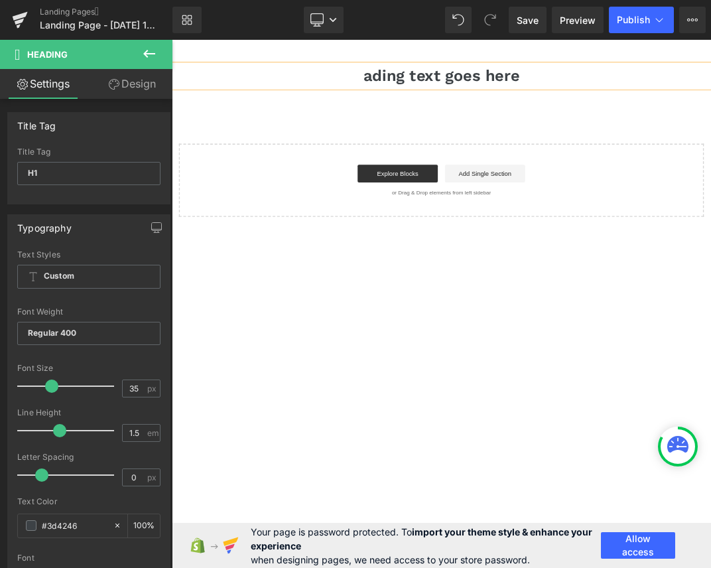
click at [344, 70] on main "ading text goes here Heading Text Block Select your layout" at bounding box center [573, 354] width 803 height 629
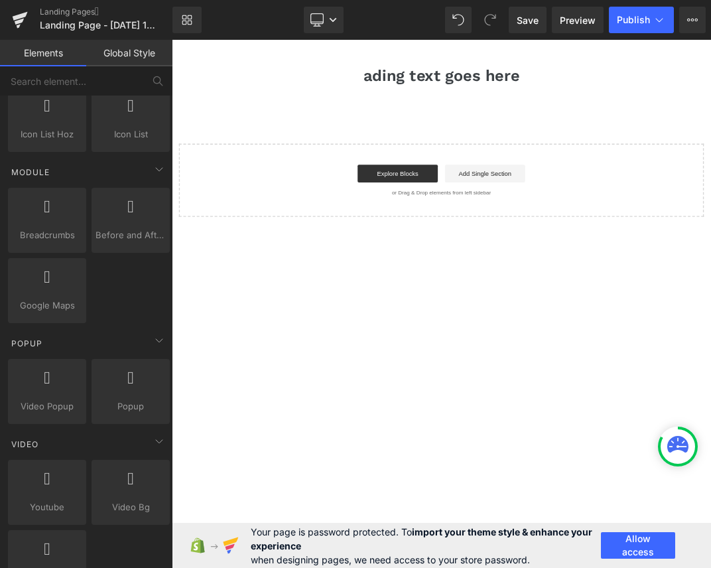
click at [348, 62] on main "ading text goes here Heading Text Block Select your layout" at bounding box center [573, 354] width 803 height 629
click at [352, 99] on h1 "ading text goes here" at bounding box center [573, 93] width 803 height 35
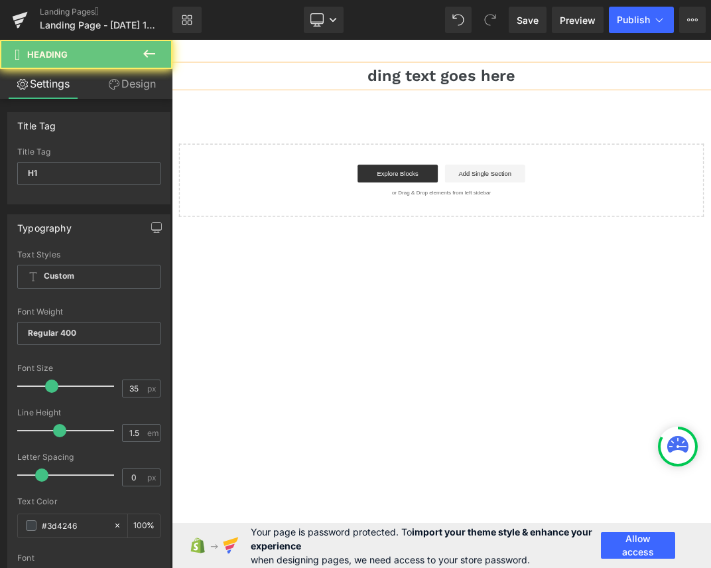
click at [346, 76] on h1 "ding text goes here" at bounding box center [573, 93] width 803 height 35
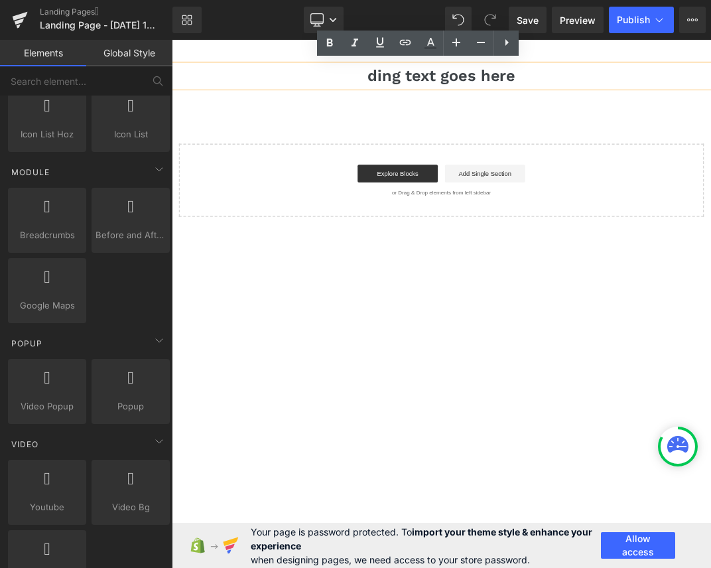
click at [353, 171] on div "ding text goes here Heading Text Block Select your layout" at bounding box center [573, 189] width 803 height 227
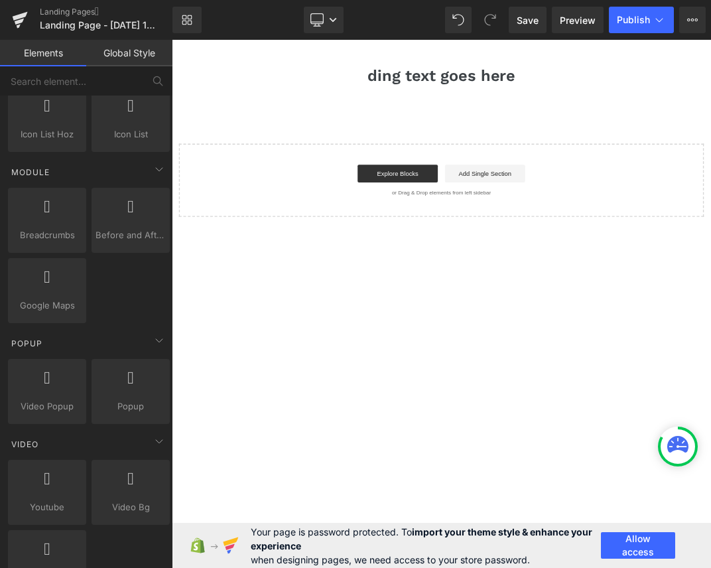
click at [353, 174] on div "ding text goes here Heading Text Block Select your layout" at bounding box center [573, 189] width 803 height 227
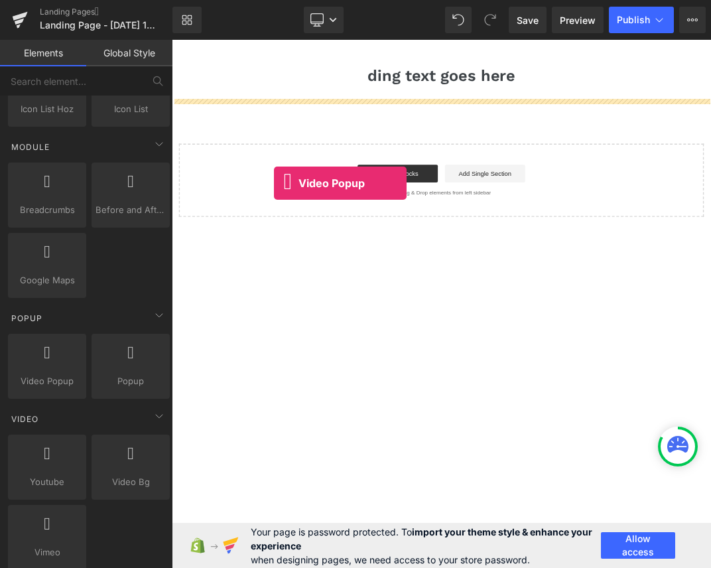
drag, startPoint x: 233, startPoint y: 397, endPoint x: 324, endPoint y: 253, distance: 169.3
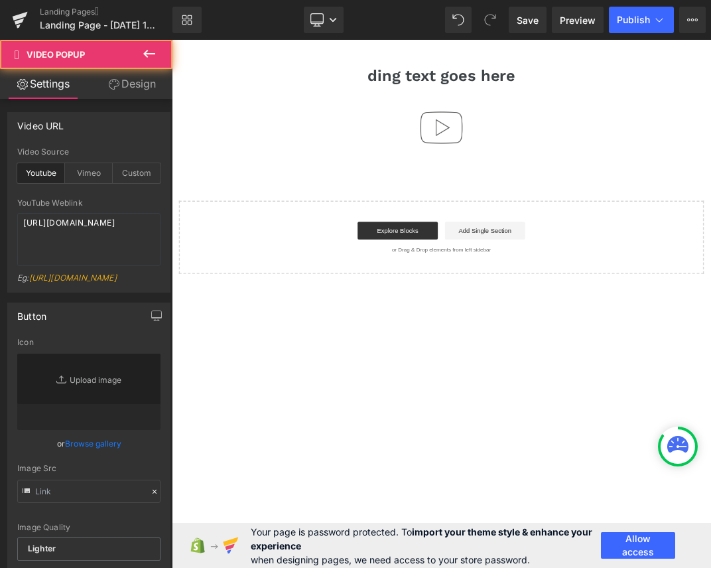
type input "//[DOMAIN_NAME][URL]"
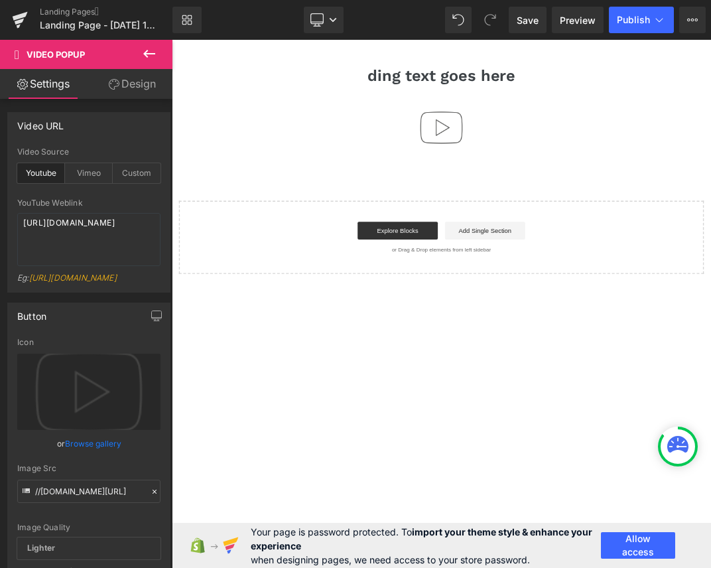
click at [140, 50] on button at bounding box center [149, 54] width 46 height 29
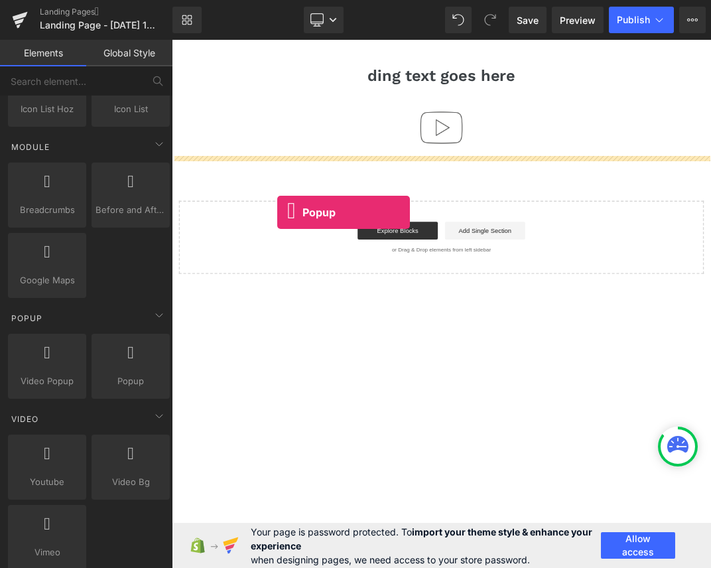
drag, startPoint x: 291, startPoint y: 435, endPoint x: 331, endPoint y: 294, distance: 146.8
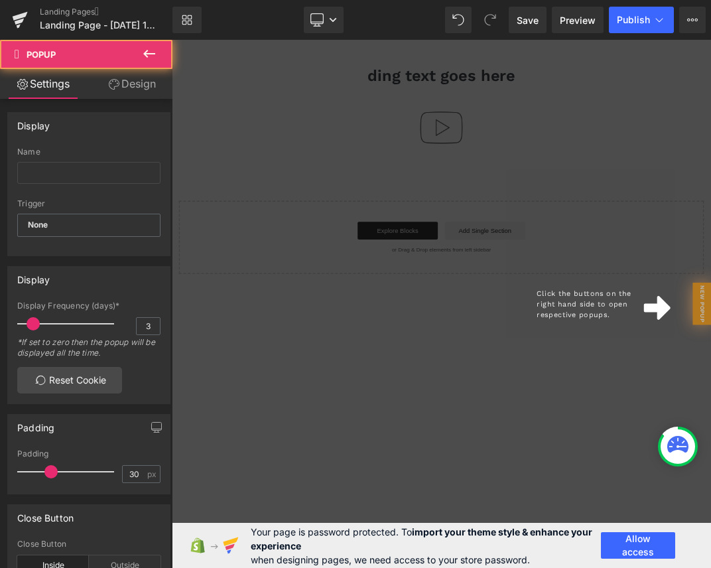
click at [710, 243] on div "Click the buttons on the right hand side to open respective popups." at bounding box center [573, 433] width 803 height 786
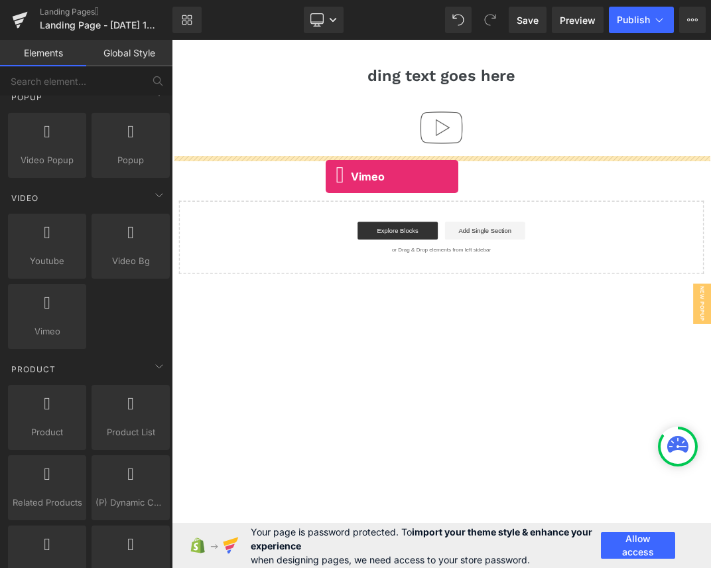
drag, startPoint x: 299, startPoint y: 330, endPoint x: 401, endPoint y: 243, distance: 134.1
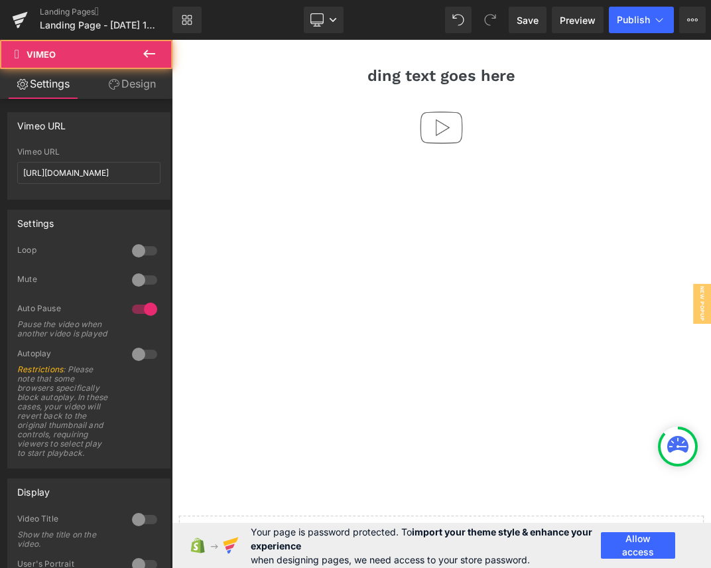
click at [151, 58] on icon at bounding box center [149, 54] width 16 height 16
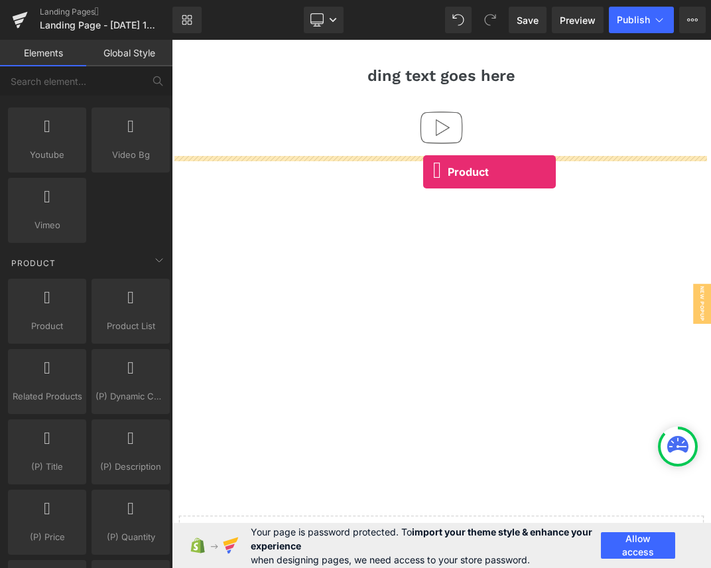
drag, startPoint x: 244, startPoint y: 353, endPoint x: 546, endPoint y: 236, distance: 323.6
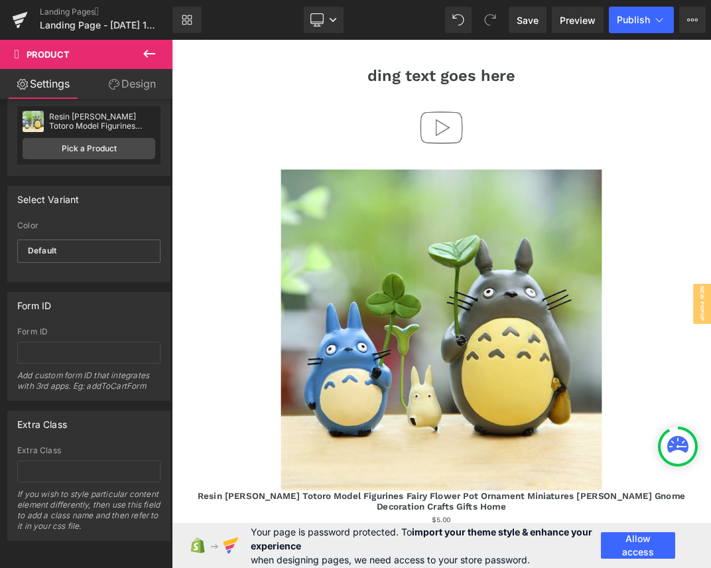
click at [143, 46] on icon at bounding box center [149, 54] width 16 height 16
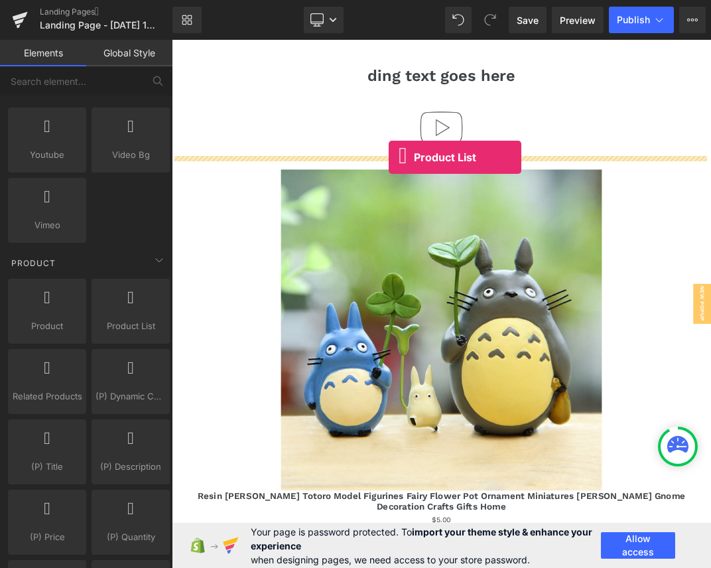
drag, startPoint x: 290, startPoint y: 336, endPoint x: 495, endPoint y: 215, distance: 238.2
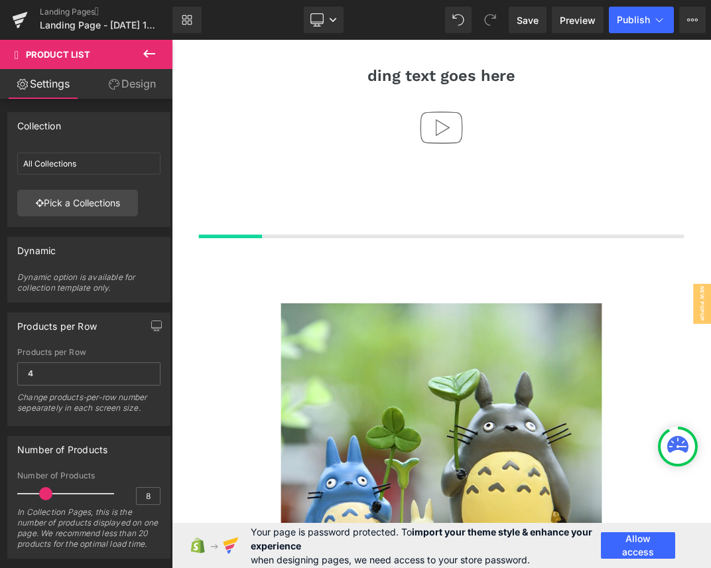
click at [143, 62] on button at bounding box center [149, 54] width 46 height 29
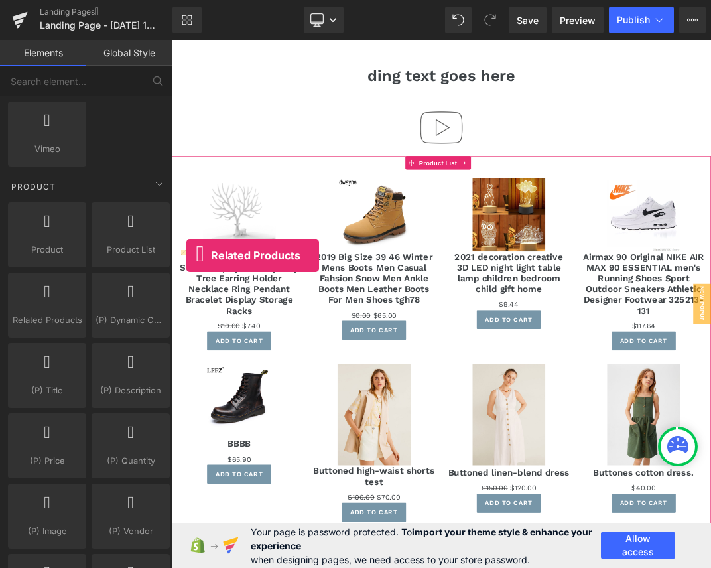
drag, startPoint x: 234, startPoint y: 328, endPoint x: 312, endPoint y: 339, distance: 79.1
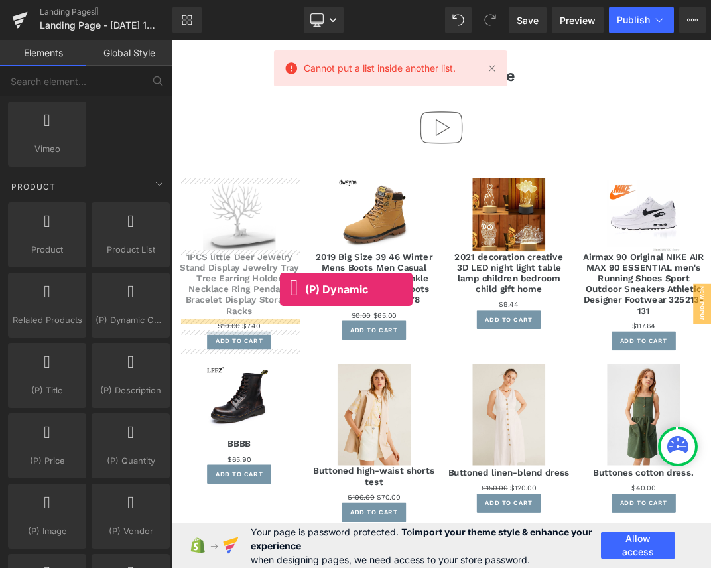
drag, startPoint x: 278, startPoint y: 345, endPoint x: 333, endPoint y: 411, distance: 86.2
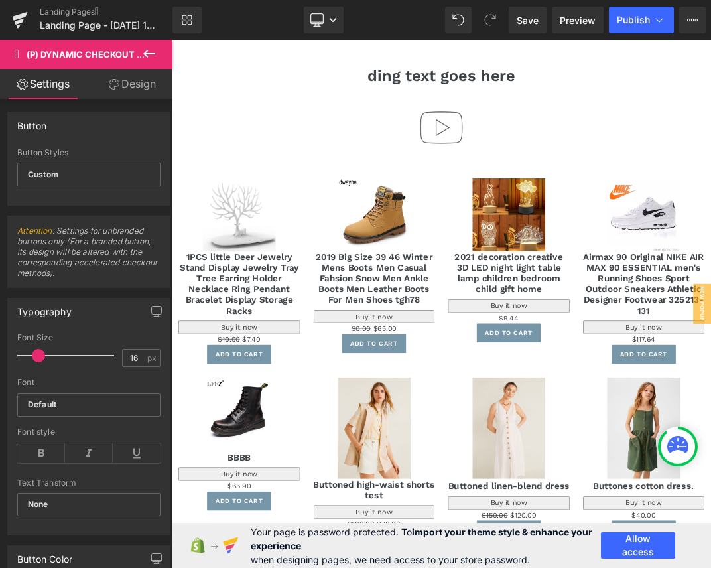
click at [143, 53] on icon at bounding box center [149, 54] width 16 height 16
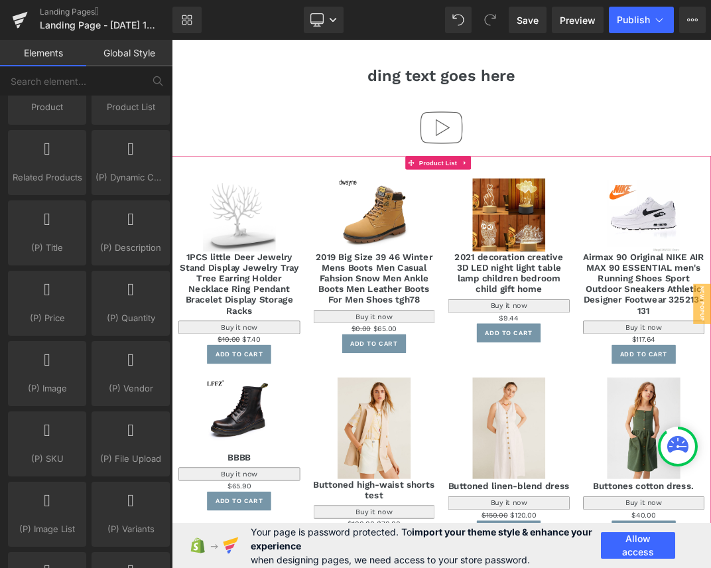
drag, startPoint x: 279, startPoint y: 465, endPoint x: 527, endPoint y: 442, distance: 249.1
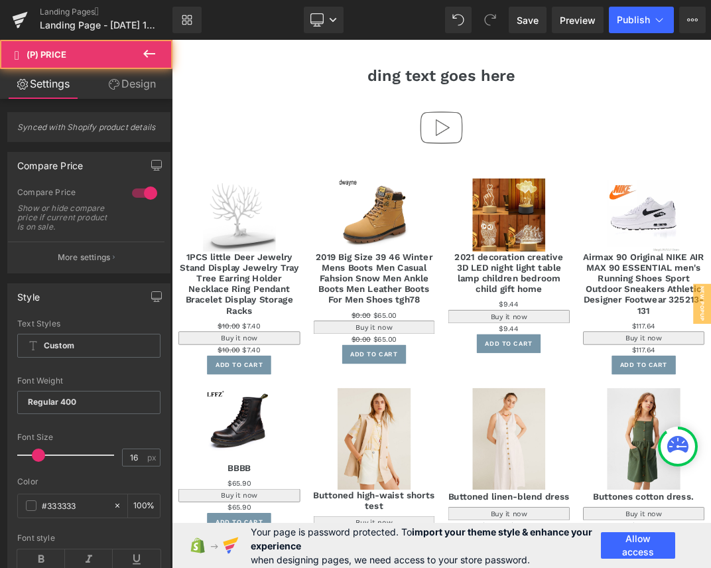
click at [155, 52] on icon at bounding box center [149, 54] width 16 height 16
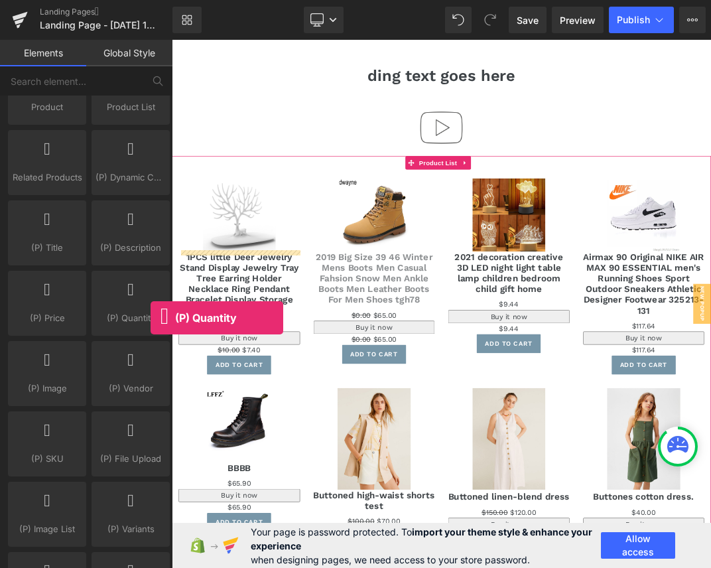
drag, startPoint x: 308, startPoint y: 363, endPoint x: 335, endPoint y: 356, distance: 28.0
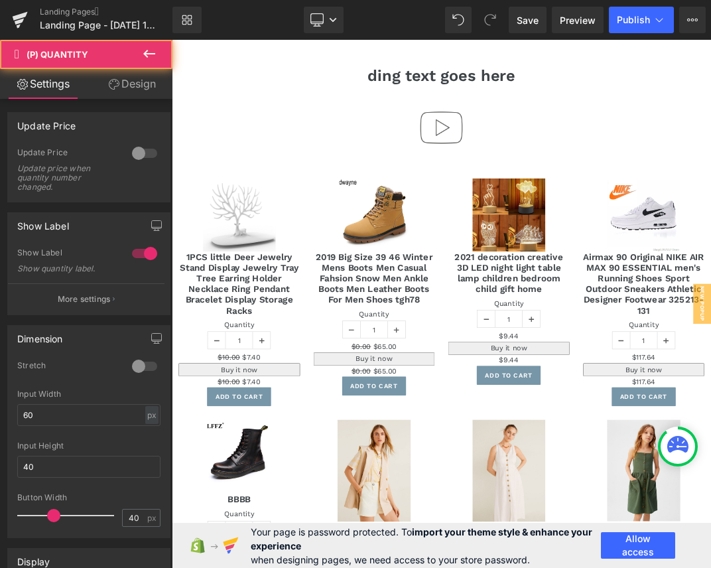
click at [147, 53] on icon at bounding box center [149, 54] width 12 height 8
click at [0, 0] on link "Global Style" at bounding box center [0, 0] width 0 height 0
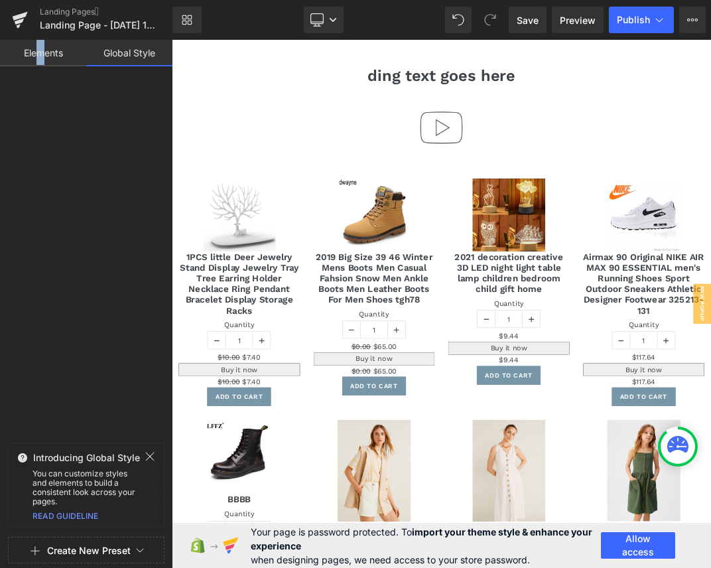
click at [40, 52] on link "Elements" at bounding box center [43, 53] width 86 height 27
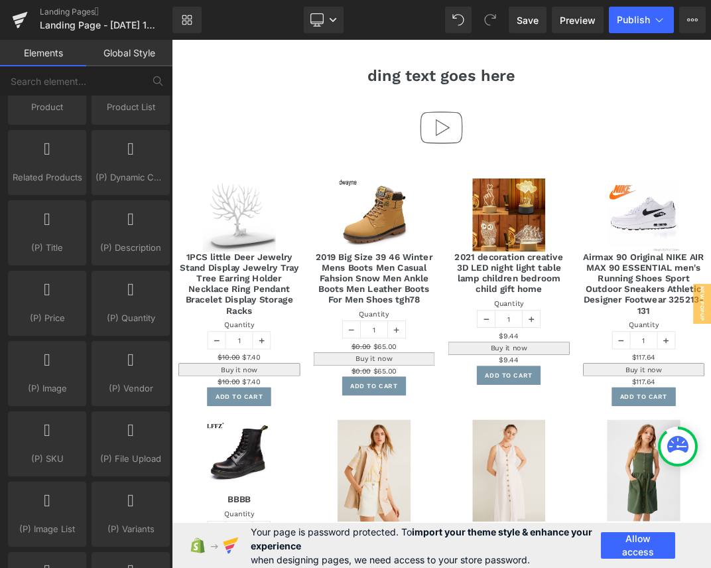
click at [136, 58] on link "Global Style" at bounding box center [129, 53] width 86 height 27
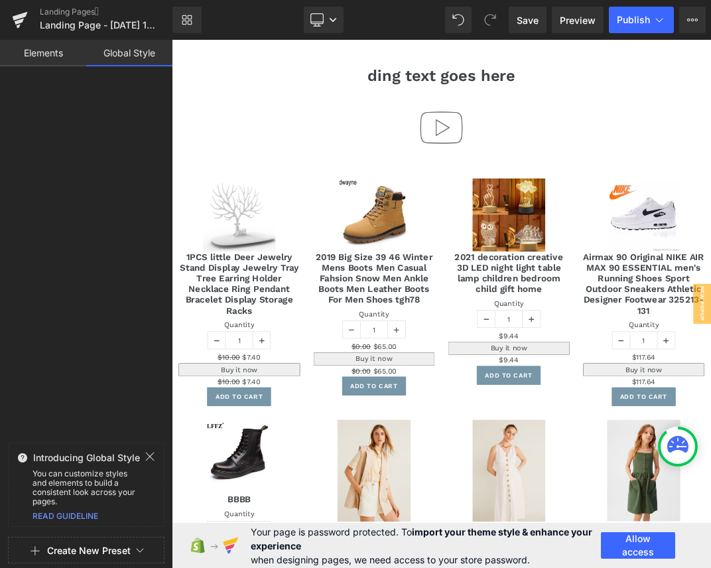
click at [105, 163] on div at bounding box center [86, 257] width 172 height 360
click at [282, 306] on div "Sale Off (P) Image" at bounding box center [272, 300] width 181 height 109
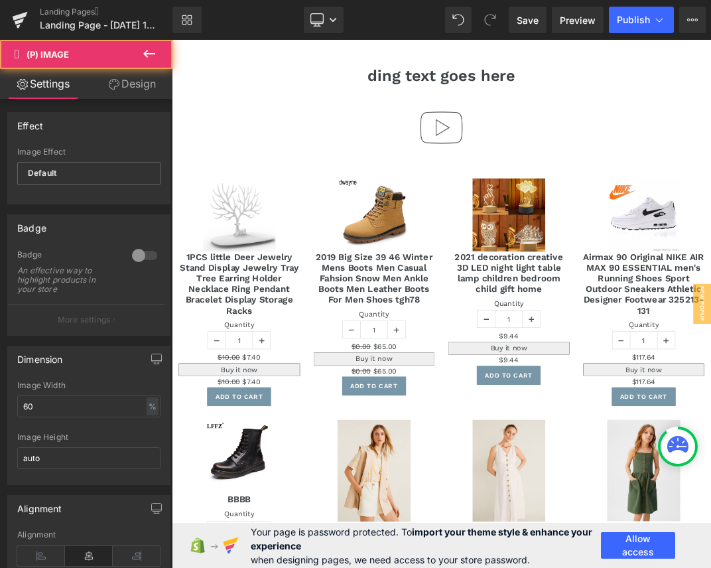
click at [163, 57] on button at bounding box center [149, 54] width 46 height 29
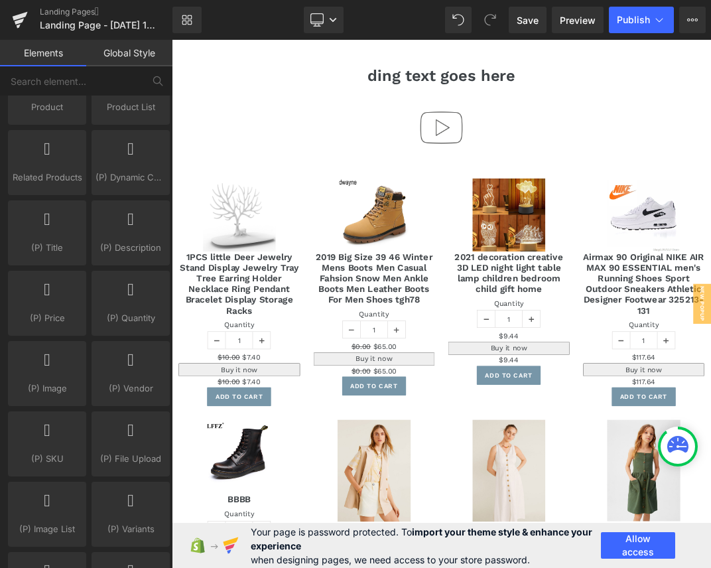
click at [156, 56] on link "Global Style" at bounding box center [129, 53] width 86 height 27
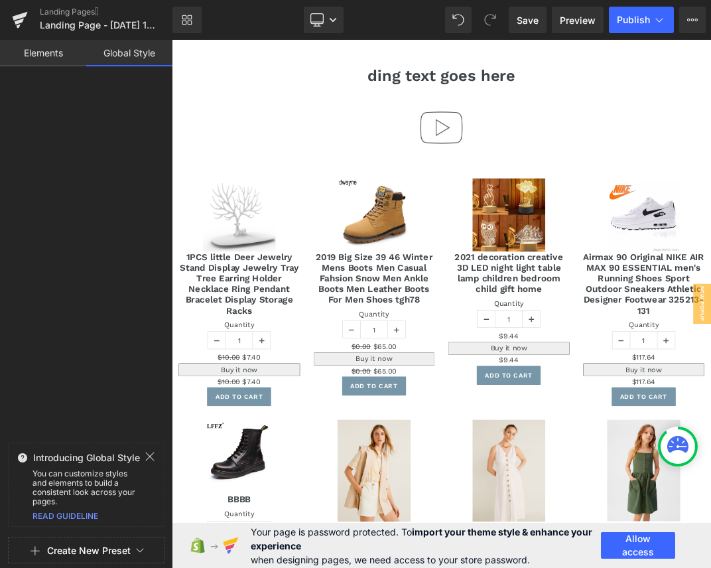
click at [33, 61] on link "Elements" at bounding box center [43, 53] width 86 height 27
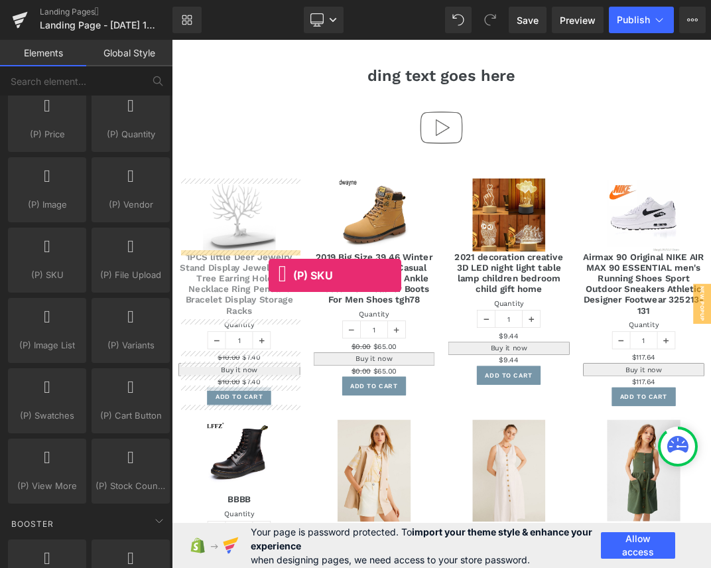
drag, startPoint x: 322, startPoint y: 314, endPoint x: 319, endPoint y: 391, distance: 77.7
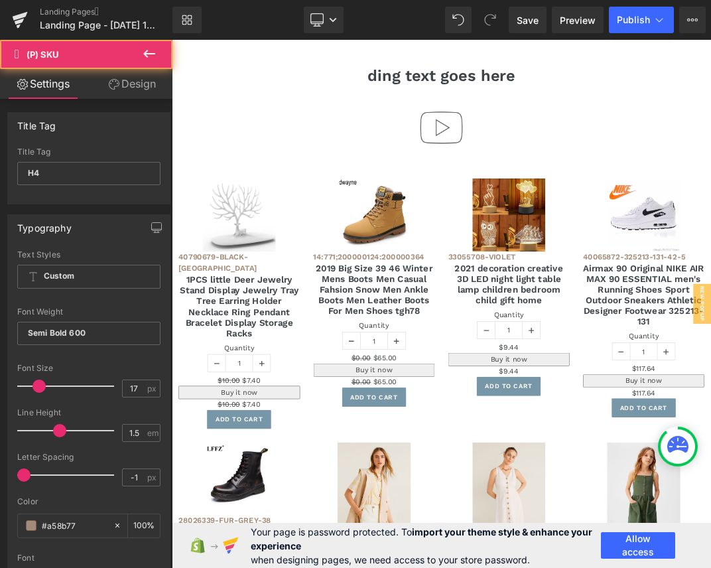
click at [149, 47] on icon at bounding box center [149, 54] width 16 height 16
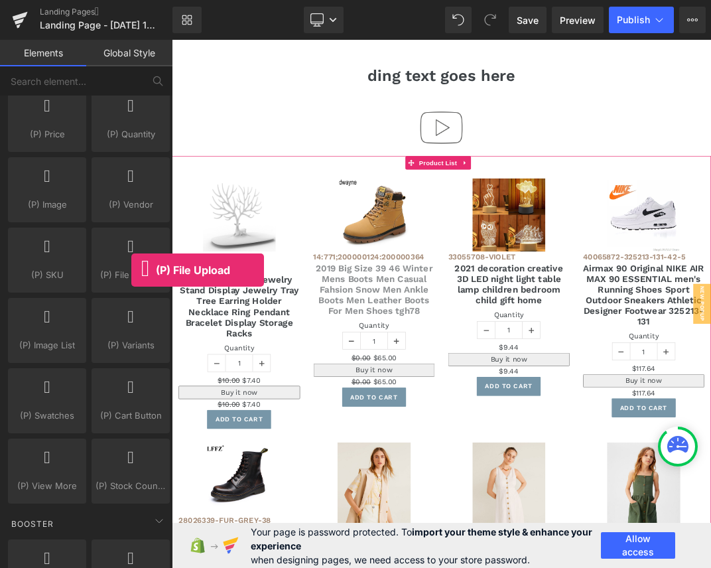
drag, startPoint x: 303, startPoint y: 310, endPoint x: 387, endPoint y: 394, distance: 119.1
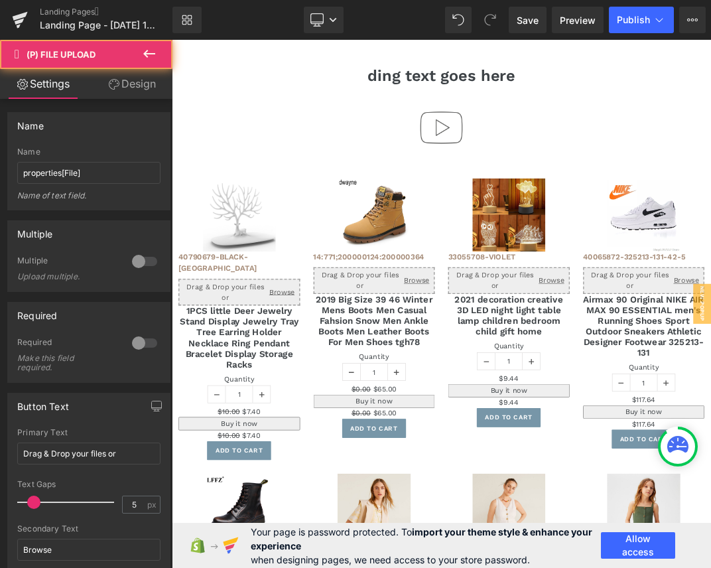
click at [147, 50] on icon at bounding box center [149, 54] width 16 height 16
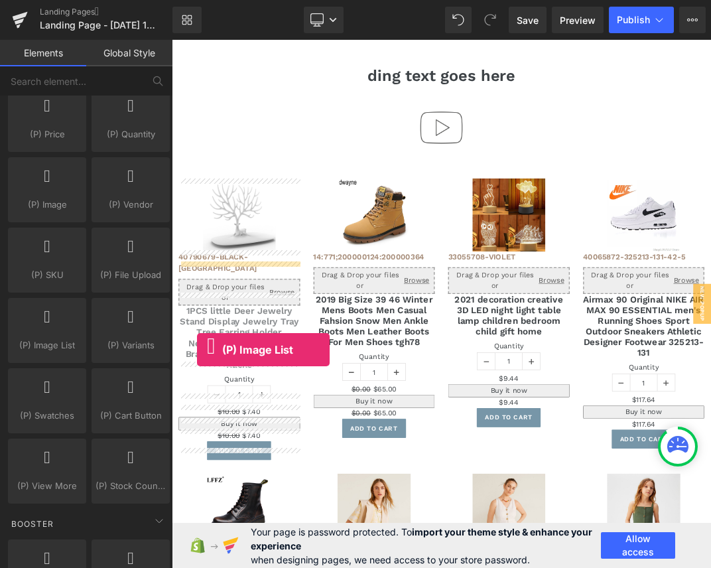
drag, startPoint x: 218, startPoint y: 391, endPoint x: 253, endPoint y: 498, distance: 112.2
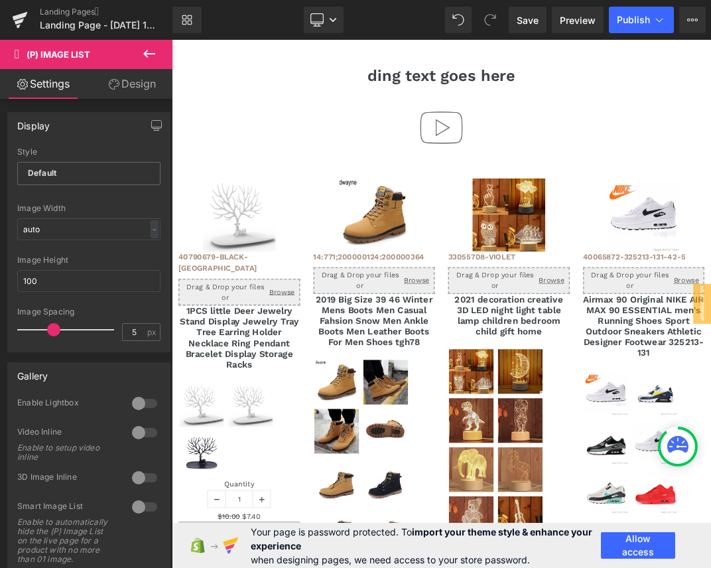
click at [155, 48] on icon at bounding box center [149, 54] width 16 height 16
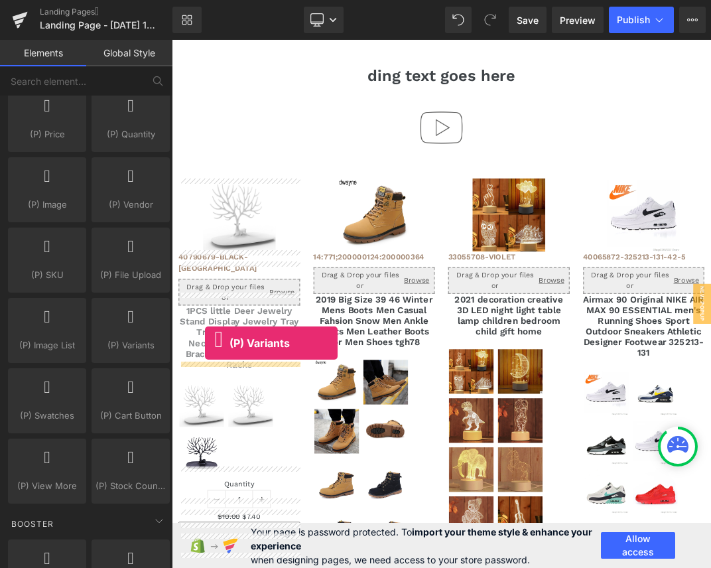
drag, startPoint x: 302, startPoint y: 374, endPoint x: 221, endPoint y: 491, distance: 142.1
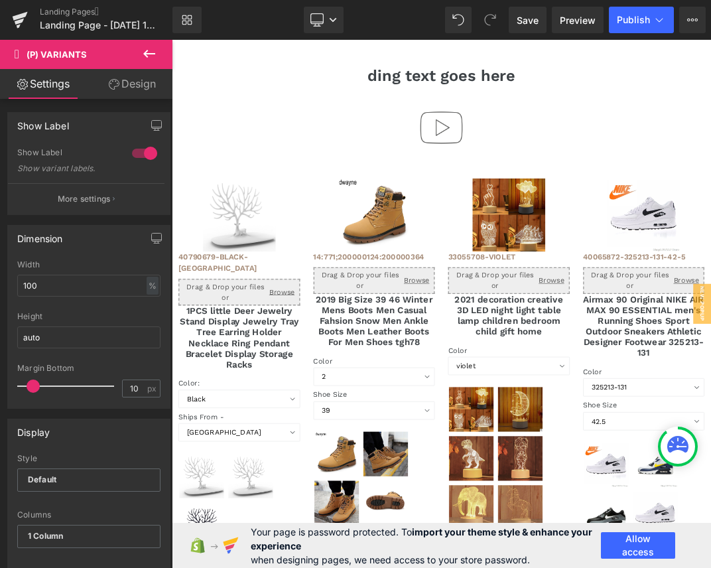
click at [147, 50] on icon at bounding box center [149, 54] width 12 height 8
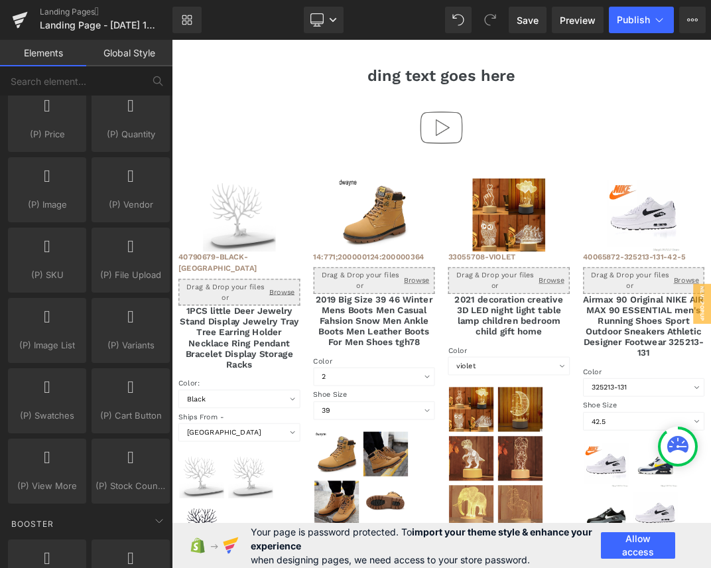
scroll to position [1397, 0]
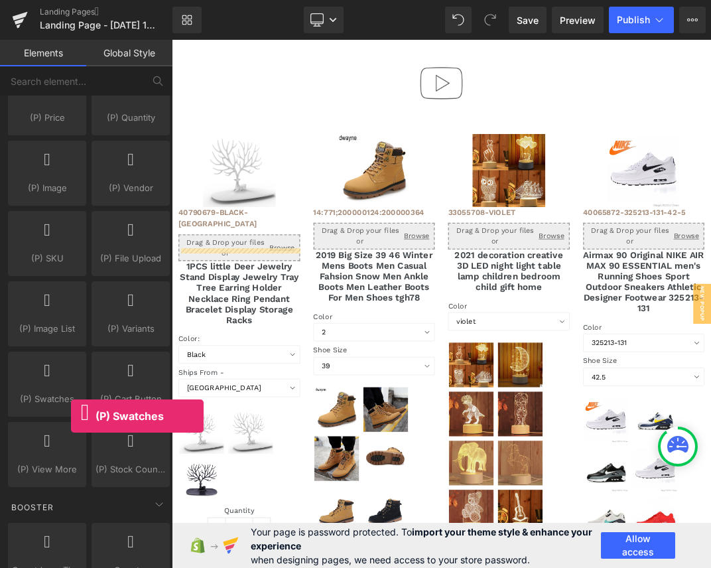
drag, startPoint x: 243, startPoint y: 434, endPoint x: 281, endPoint y: 548, distance: 120.4
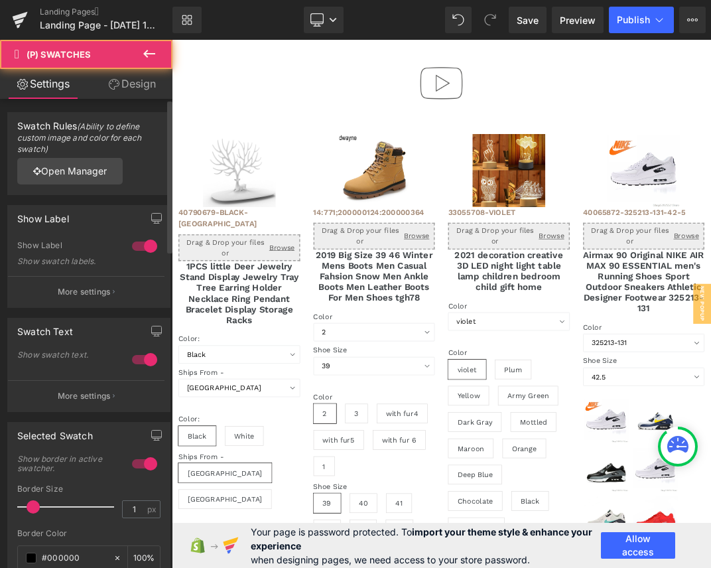
scroll to position [4763, 793]
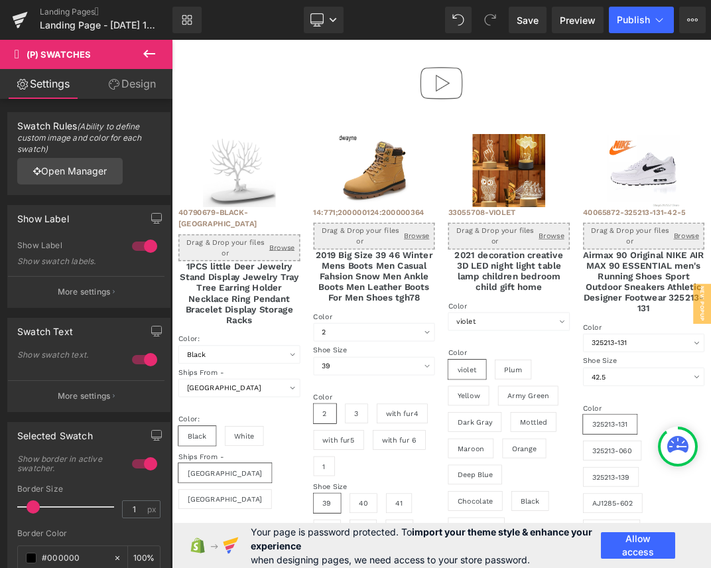
click at [139, 60] on button at bounding box center [149, 54] width 46 height 29
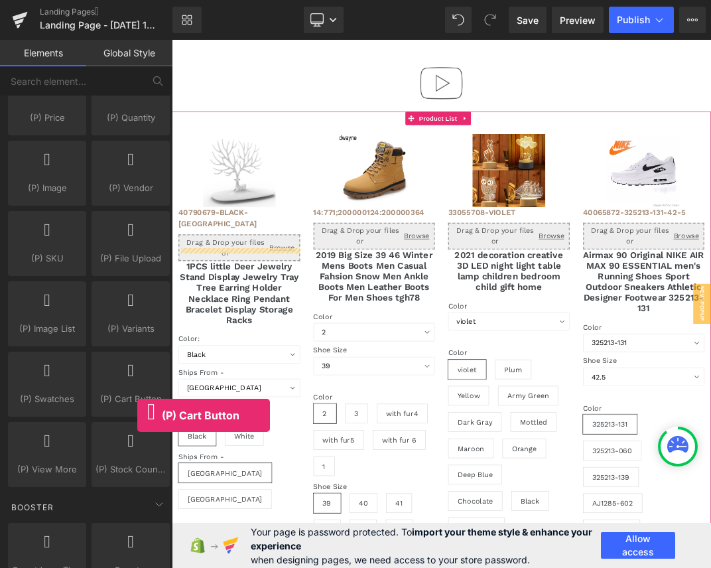
drag, startPoint x: 309, startPoint y: 433, endPoint x: 278, endPoint y: 549, distance: 120.2
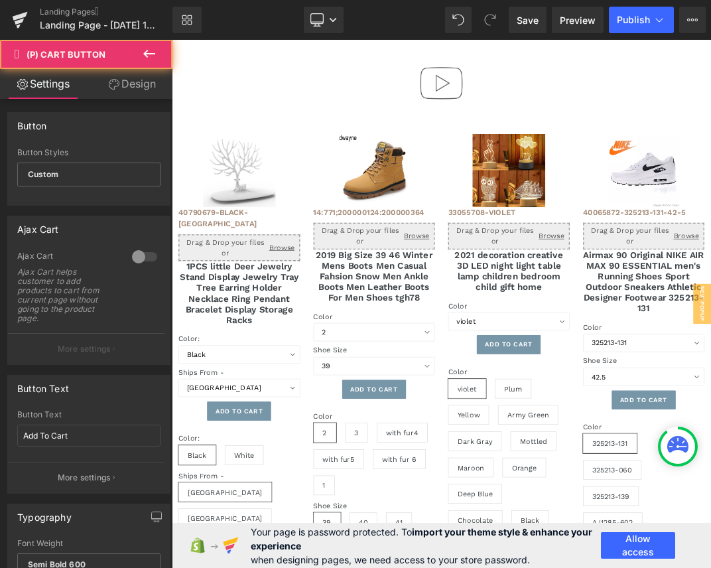
scroll to position [4820, 793]
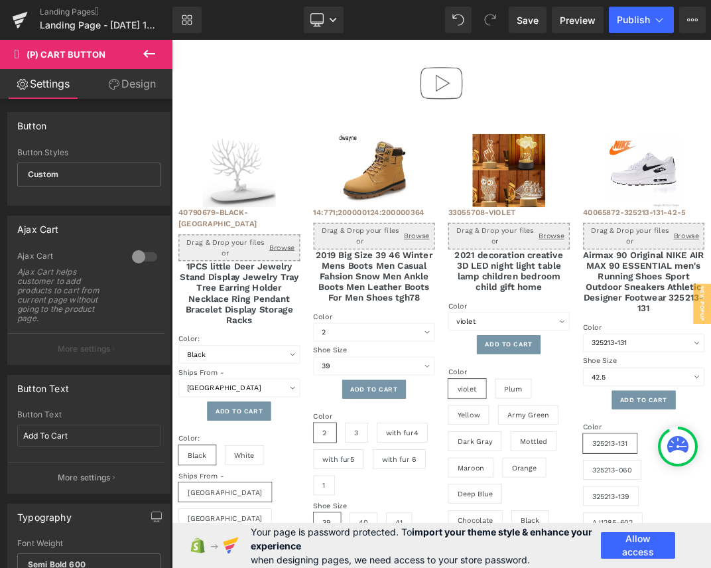
click at [152, 53] on icon at bounding box center [149, 54] width 12 height 8
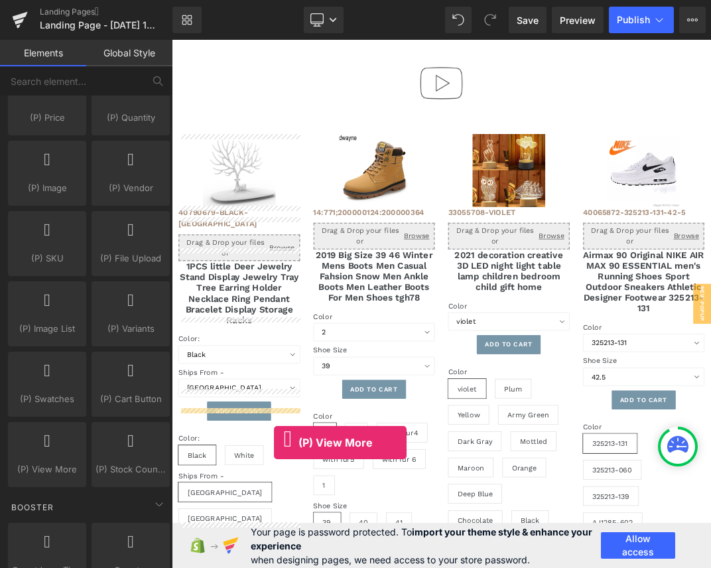
drag, startPoint x: 219, startPoint y: 499, endPoint x: 324, endPoint y: 639, distance: 174.9
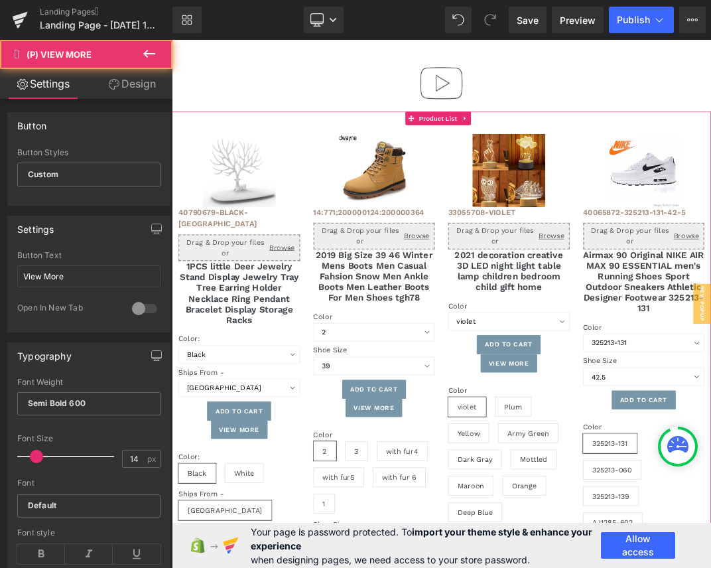
scroll to position [4874, 793]
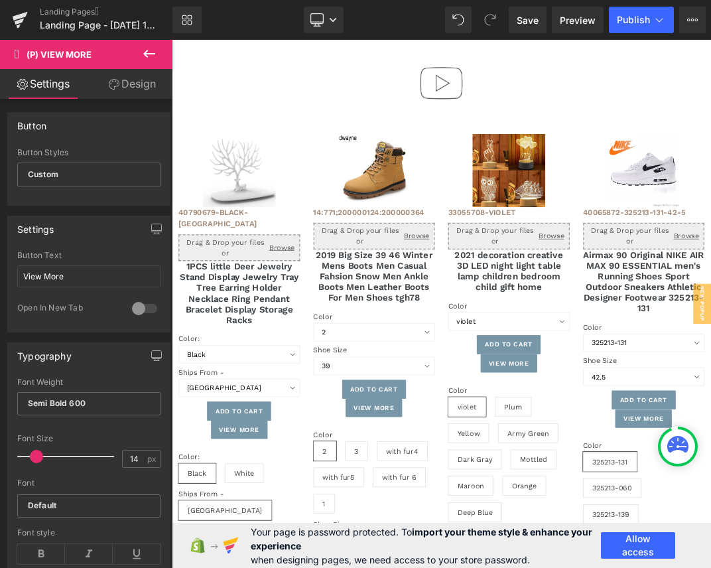
click at [147, 56] on icon at bounding box center [149, 54] width 12 height 8
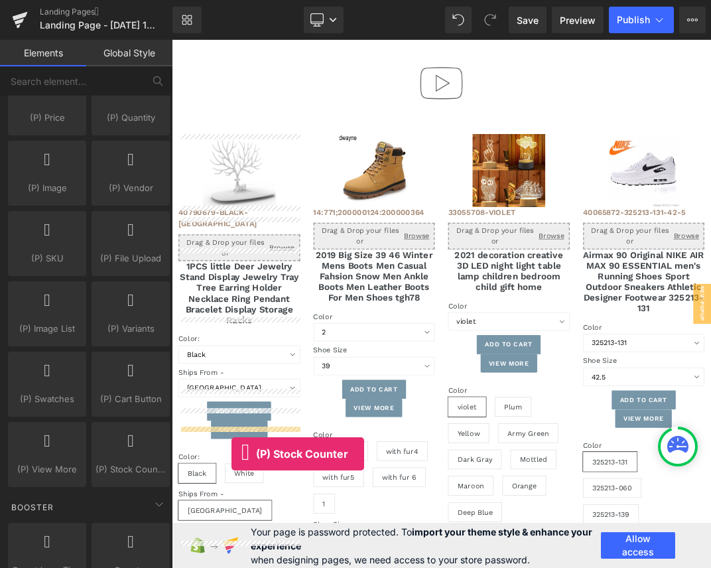
drag, startPoint x: 304, startPoint y: 503, endPoint x: 375, endPoint y: 643, distance: 157.5
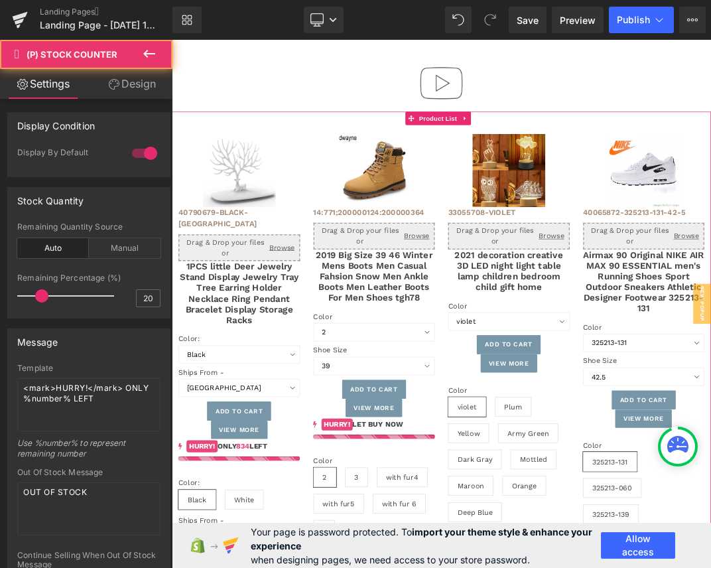
scroll to position [4913, 793]
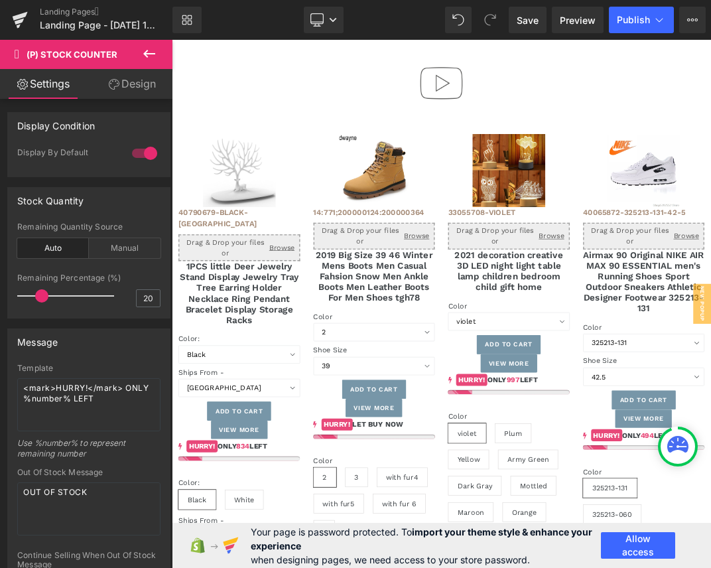
click at [145, 57] on icon at bounding box center [149, 54] width 16 height 16
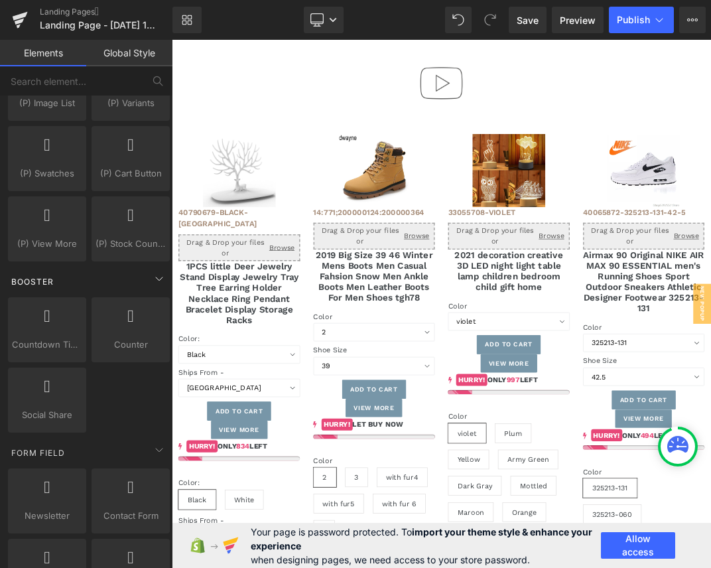
scroll to position [1640, 0]
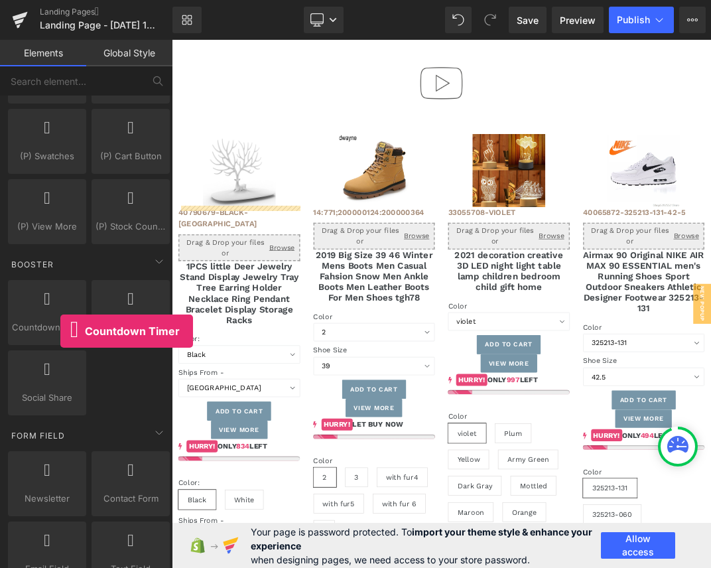
drag, startPoint x: 232, startPoint y: 349, endPoint x: 290, endPoint y: 478, distance: 141.6
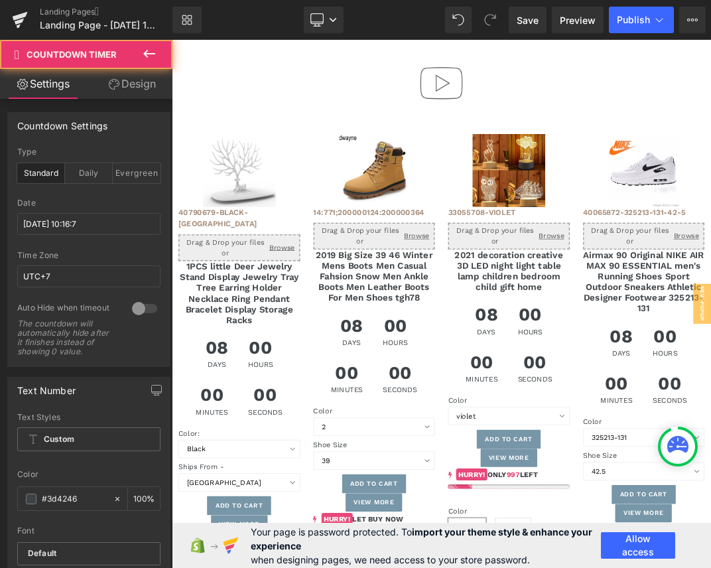
scroll to position [5234, 793]
click at [149, 58] on icon at bounding box center [149, 54] width 16 height 16
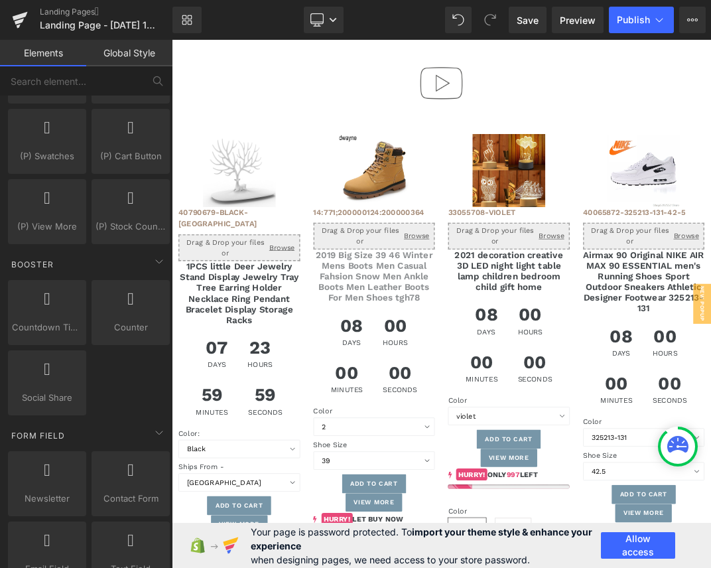
drag, startPoint x: 344, startPoint y: 336, endPoint x: 442, endPoint y: 429, distance: 135.2
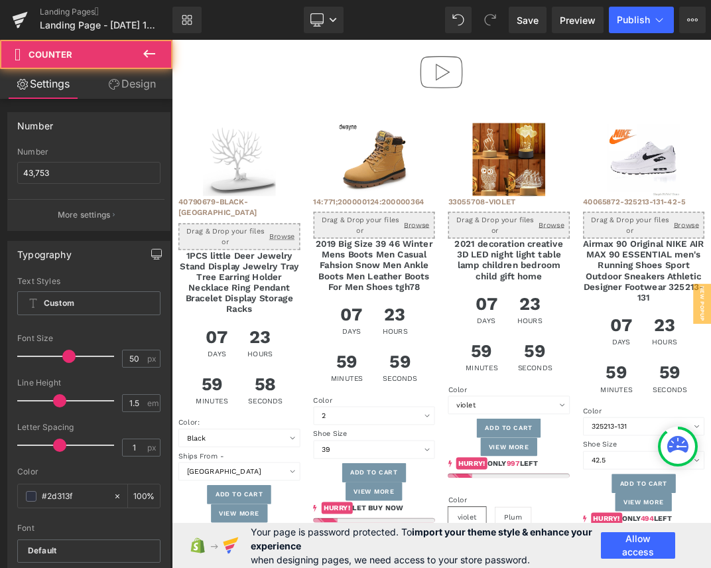
scroll to position [5283, 793]
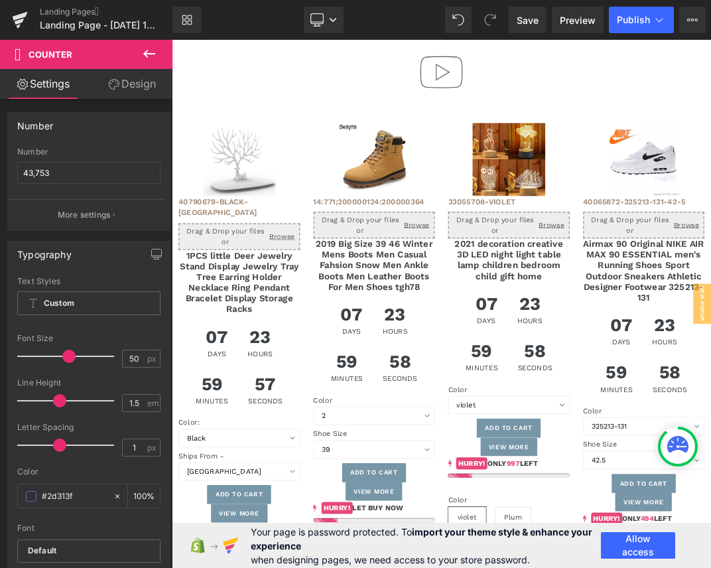
click at [150, 51] on icon at bounding box center [149, 54] width 16 height 16
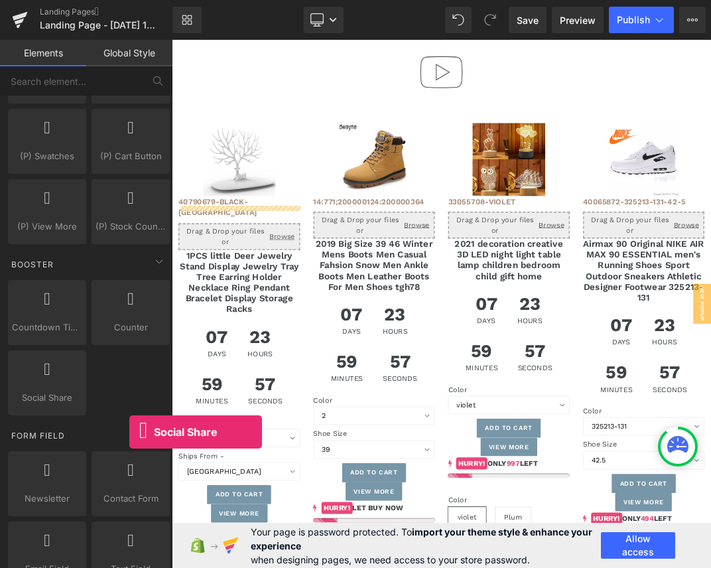
drag, startPoint x: 214, startPoint y: 430, endPoint x: 278, endPoint y: 556, distance: 140.9
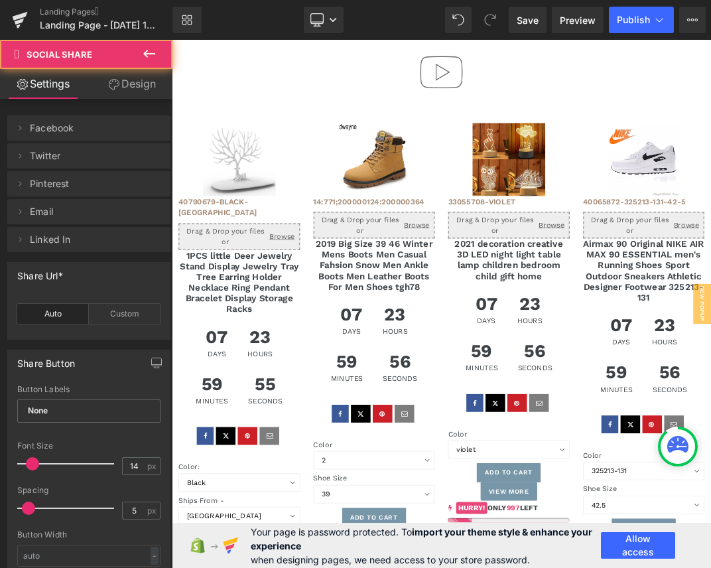
scroll to position [5416, 793]
click at [143, 67] on button at bounding box center [149, 54] width 46 height 29
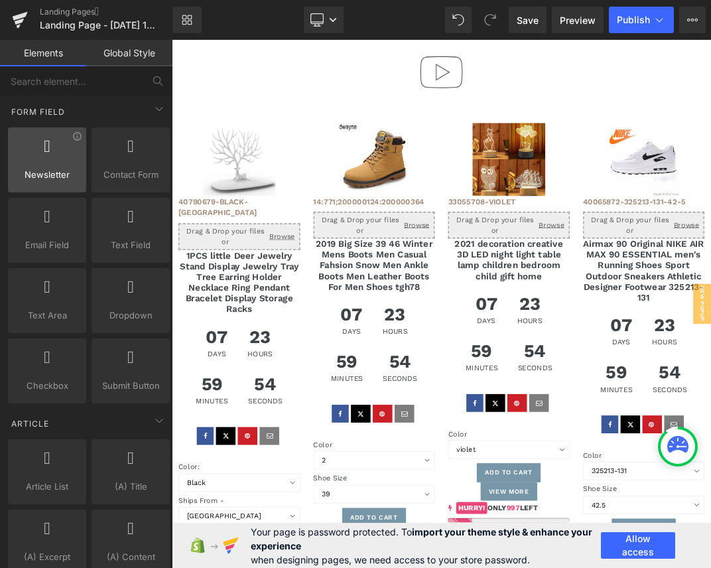
scroll to position [1921, 0]
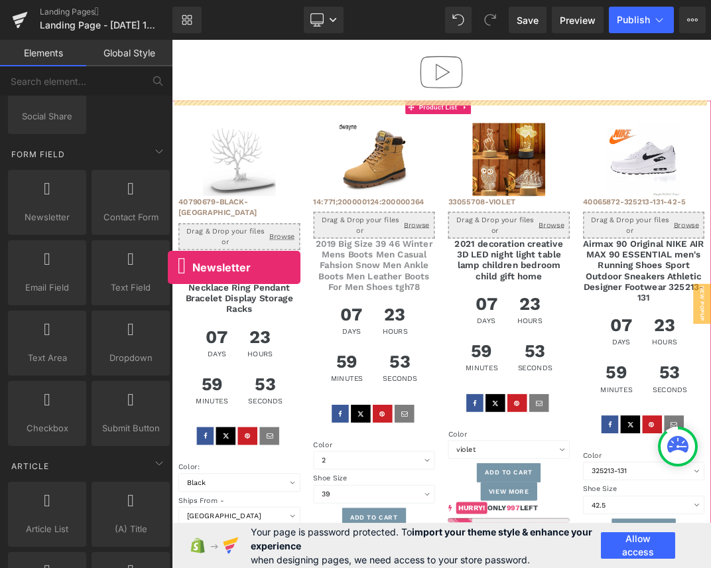
drag, startPoint x: 222, startPoint y: 237, endPoint x: 445, endPoint y: 349, distance: 249.5
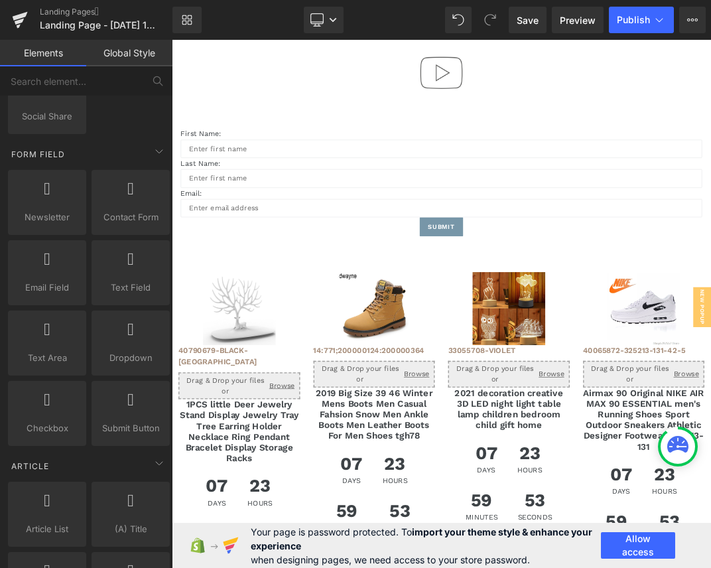
scroll to position [7, 7]
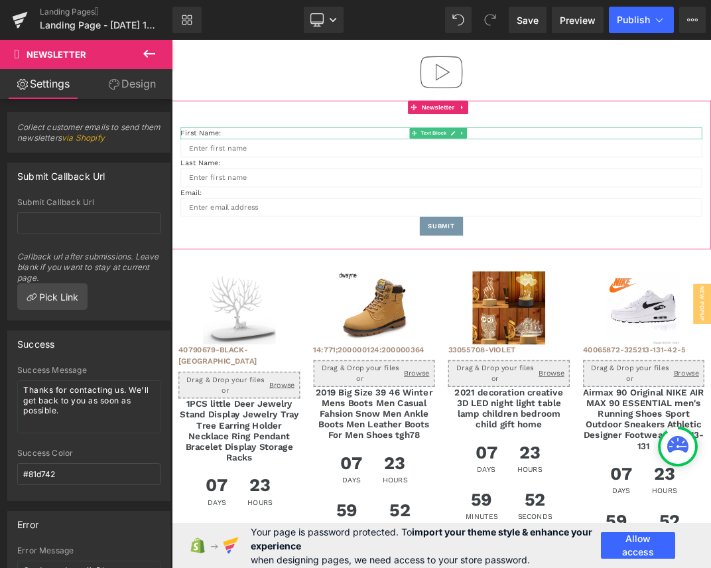
click at [369, 176] on p "First Name:" at bounding box center [573, 178] width 776 height 17
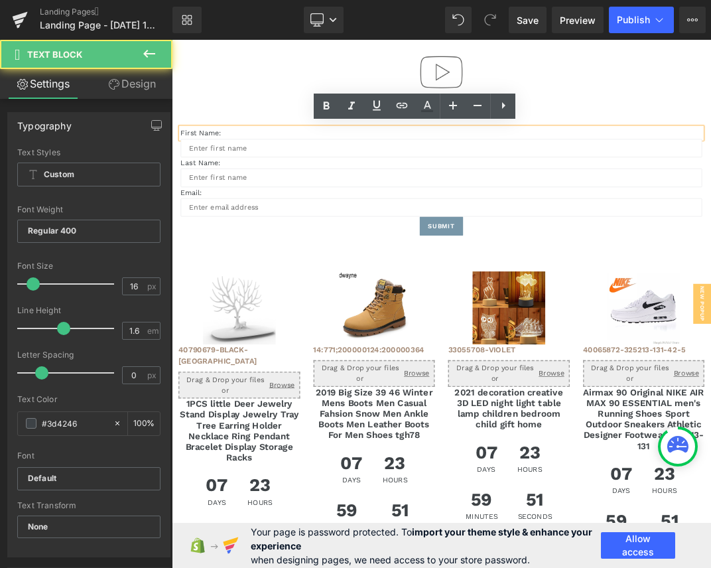
click at [379, 154] on div "First Name: Text Block Text Field Last Name: Text Block Text Field Email: Text …" at bounding box center [573, 240] width 803 height 221
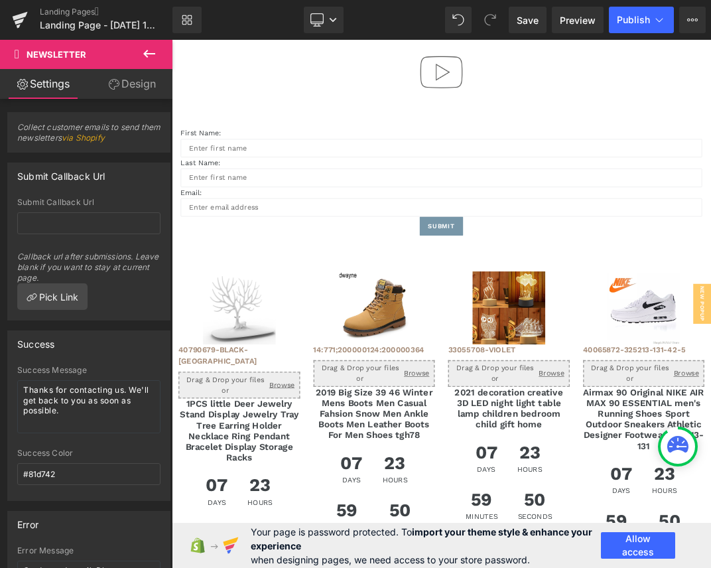
click at [355, 184] on div "First Name: Text Block" at bounding box center [573, 178] width 776 height 17
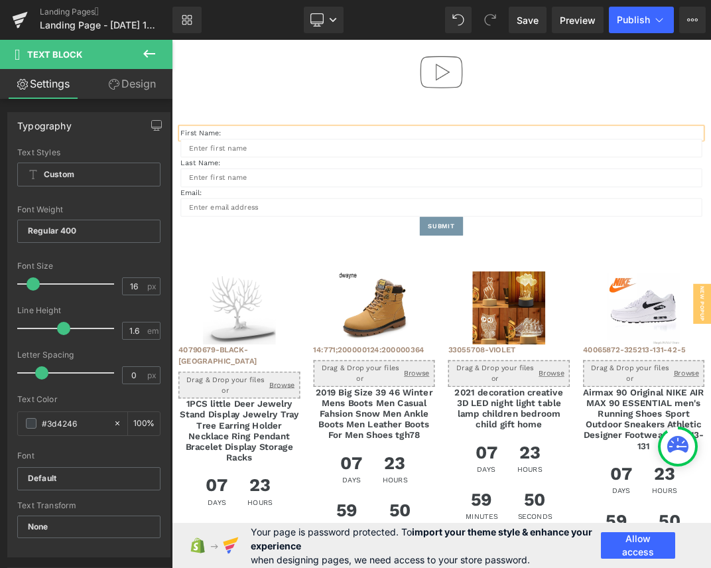
click at [355, 184] on div "First Name: Text Block" at bounding box center [573, 178] width 776 height 17
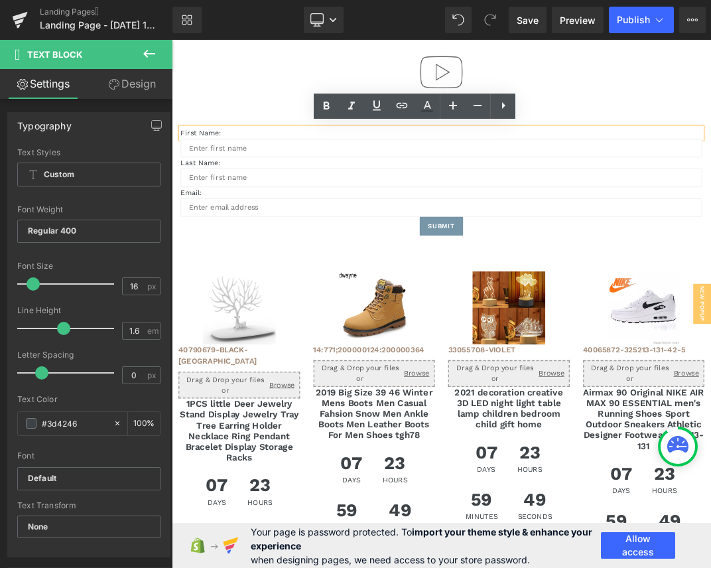
click at [355, 184] on p "First Name:" at bounding box center [573, 178] width 776 height 17
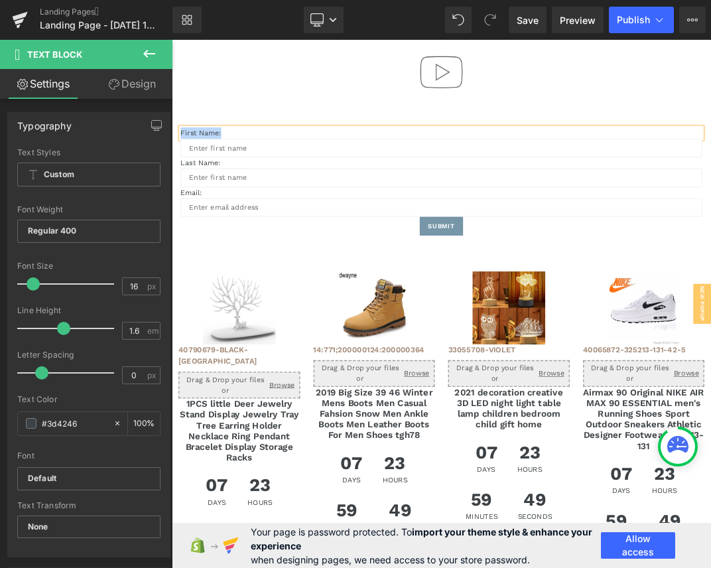
click at [355, 184] on p "First Name:" at bounding box center [573, 178] width 776 height 17
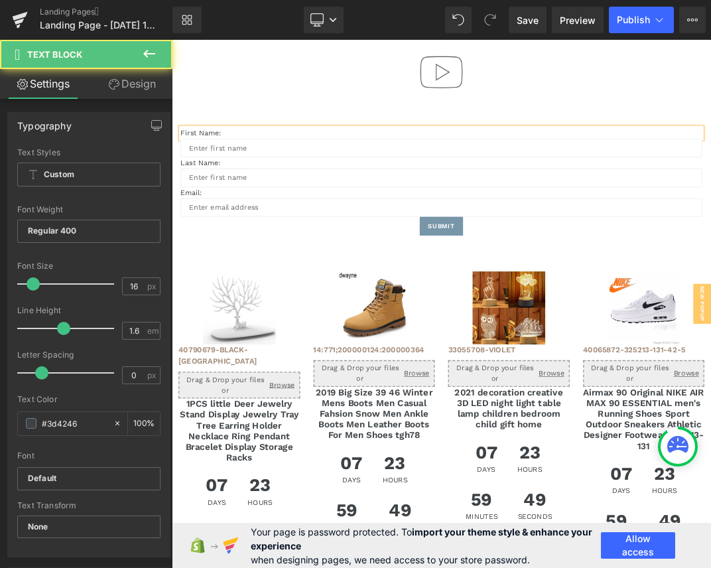
click at [345, 101] on div at bounding box center [573, 87] width 803 height 85
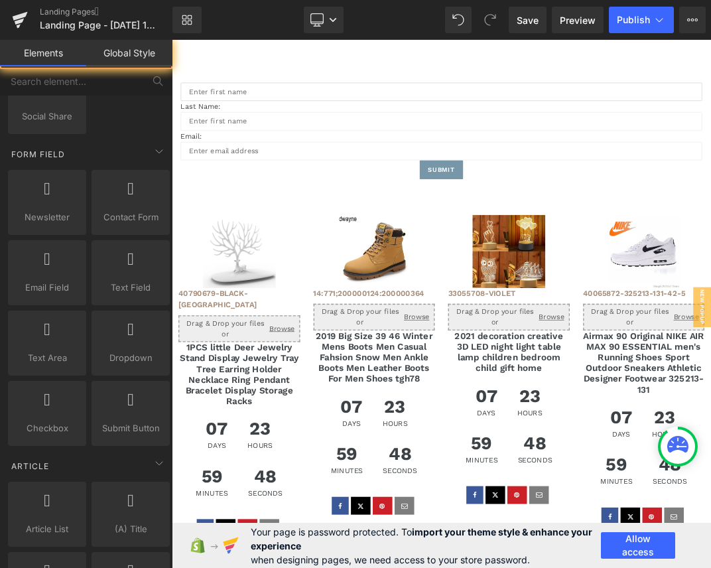
click at [345, 103] on div "Text Field" at bounding box center [573, 116] width 776 height 27
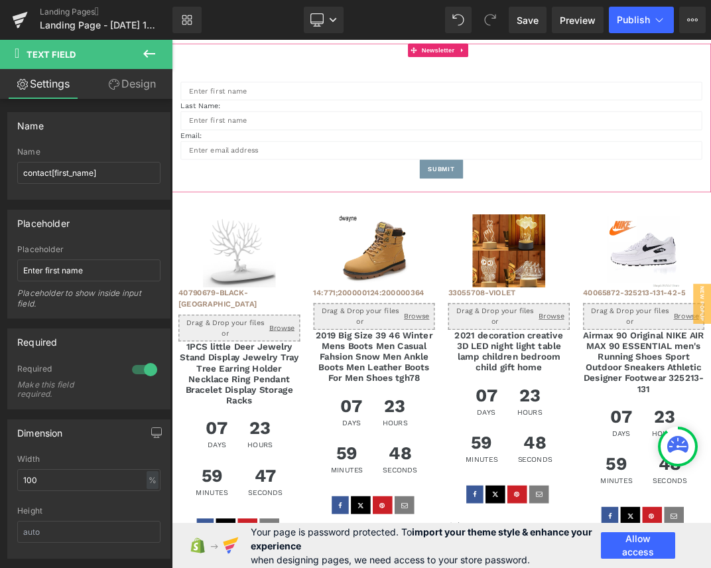
click at [358, 69] on div "Text Block Text Field Last Name: Text Block Text Field Email: Text Block Email …" at bounding box center [573, 155] width 803 height 221
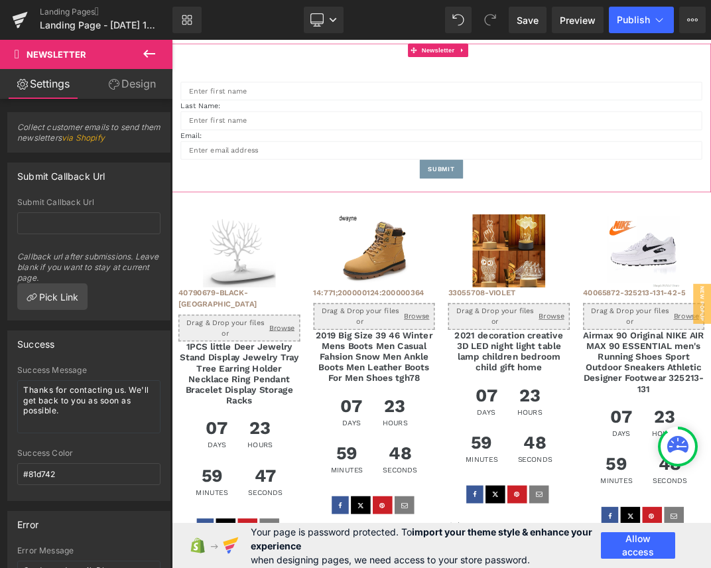
click at [358, 69] on div "Text Block Text Field Last Name: Text Block Text Field Email: Text Block Email …" at bounding box center [573, 155] width 803 height 221
click at [153, 51] on icon at bounding box center [149, 54] width 16 height 16
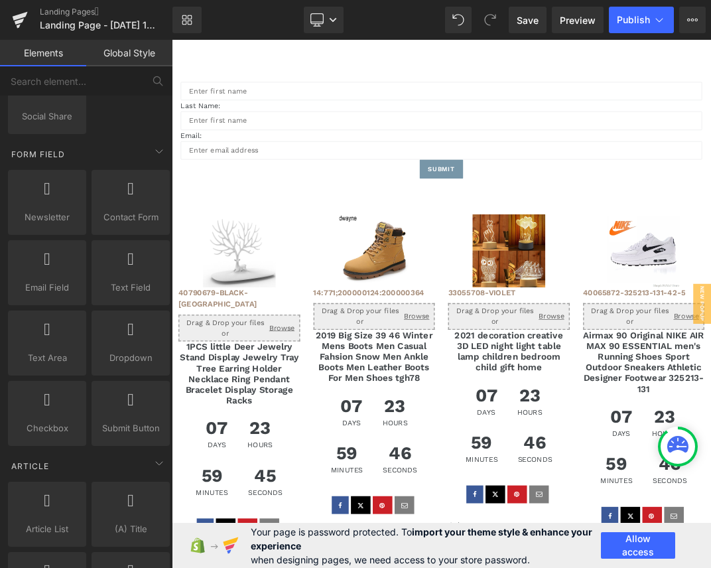
click at [243, 60] on div "Text Block Text Field Last Name: Text Block Text Field Email: Text Block Email …" at bounding box center [573, 155] width 803 height 221
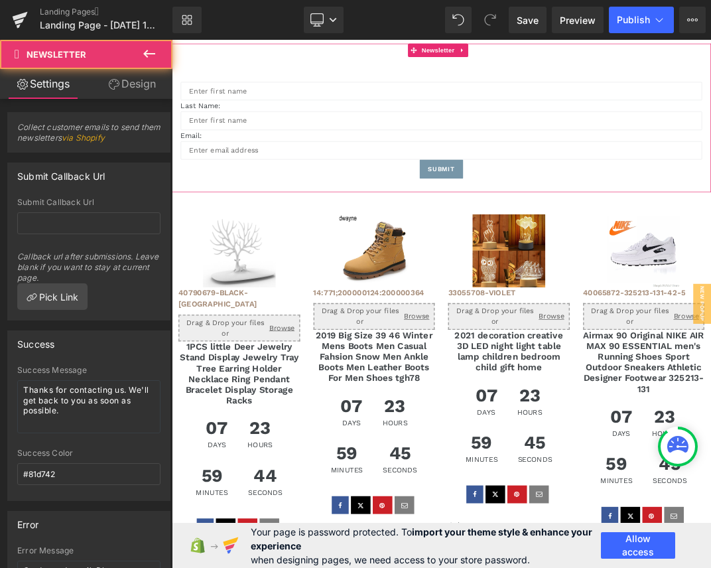
click at [249, 62] on div "Text Block Text Field Last Name: Text Block Text Field Email: Text Block Email …" at bounding box center [573, 155] width 803 height 221
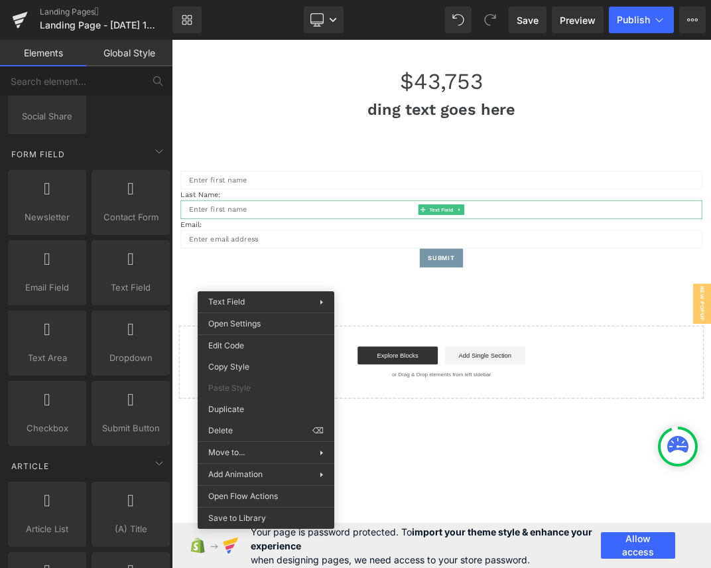
click at [322, 320] on div "Email: Text Block" at bounding box center [573, 314] width 776 height 17
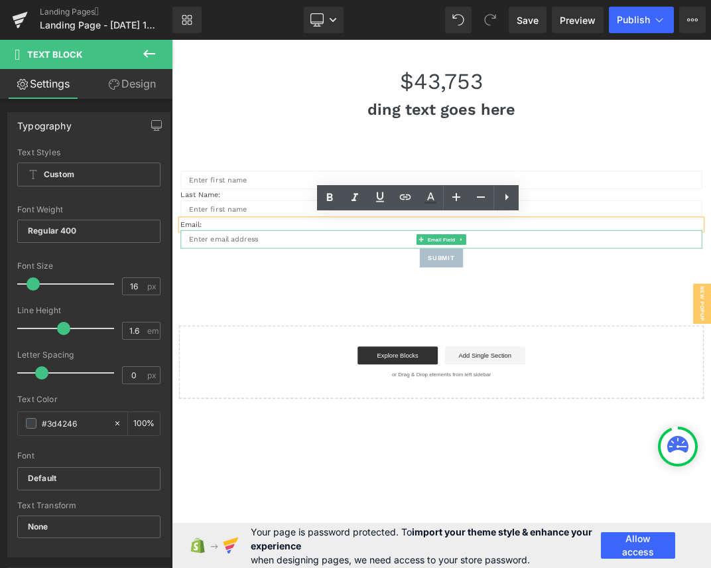
click at [360, 351] on div "Submit Submit Button" at bounding box center [573, 364] width 776 height 29
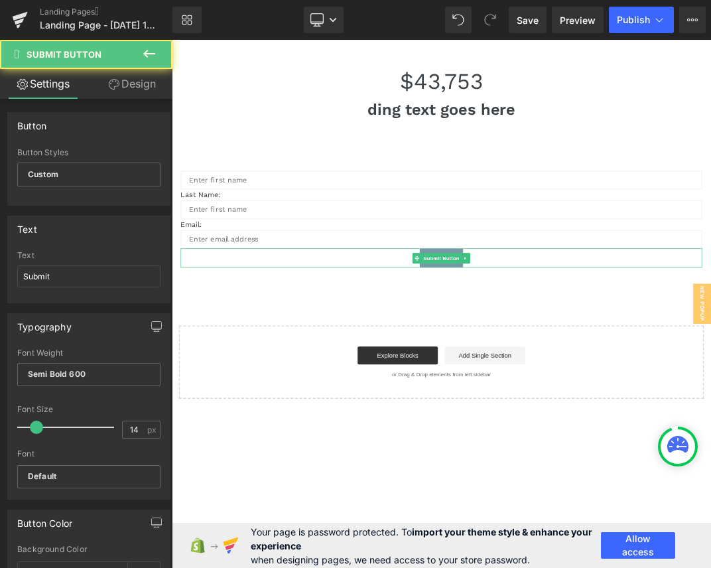
click at [359, 361] on div "Submit" at bounding box center [573, 364] width 776 height 29
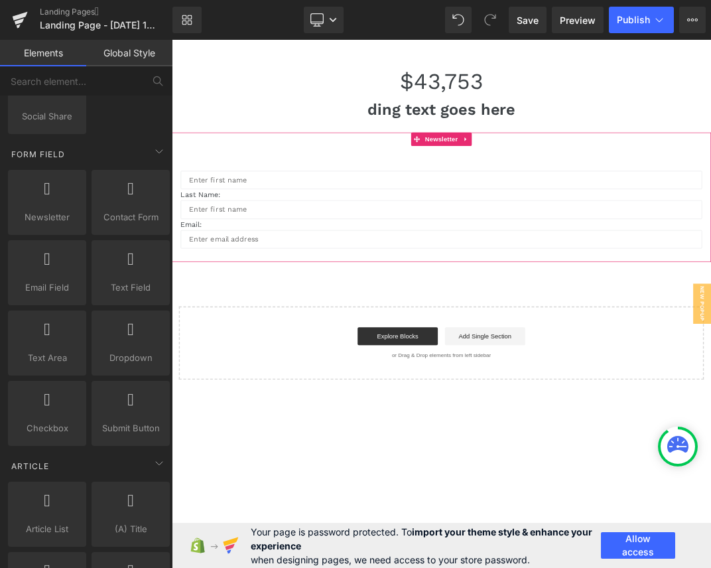
click at [344, 383] on div "$ 43,753 Counter ding text goes here Heading Text Block Text Block Text Field L…" at bounding box center [573, 310] width 803 height 469
click at [350, 369] on div at bounding box center [573, 360] width 803 height 20
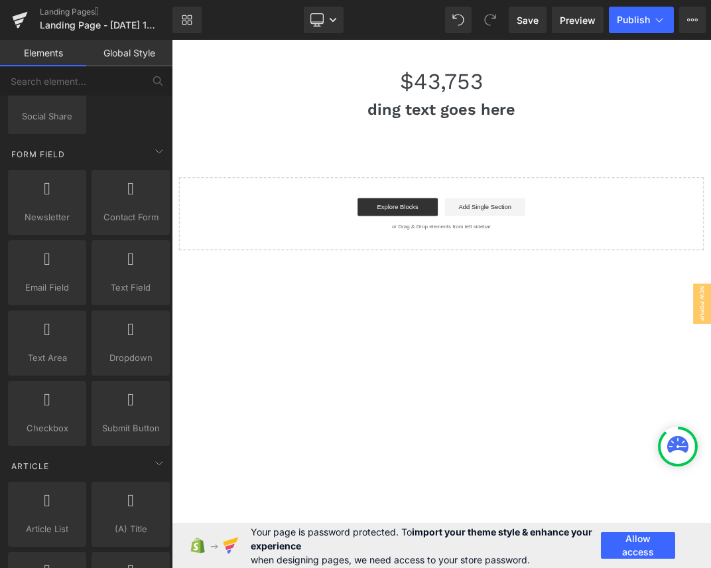
click at [370, 204] on div "$ 43,753 Counter ding text goes here Heading Text Block Select your layout" at bounding box center [573, 214] width 803 height 277
click at [369, 134] on h1 "ding text goes here" at bounding box center [573, 143] width 803 height 35
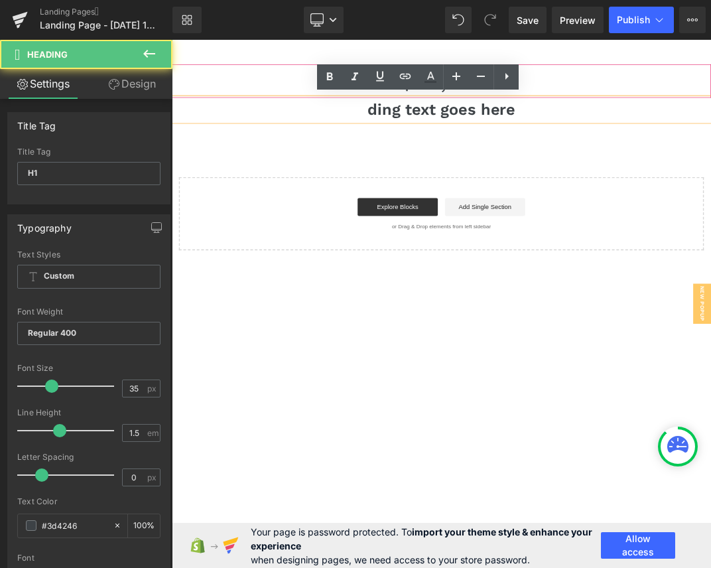
click at [371, 111] on div "$ 43,753" at bounding box center [573, 101] width 803 height 50
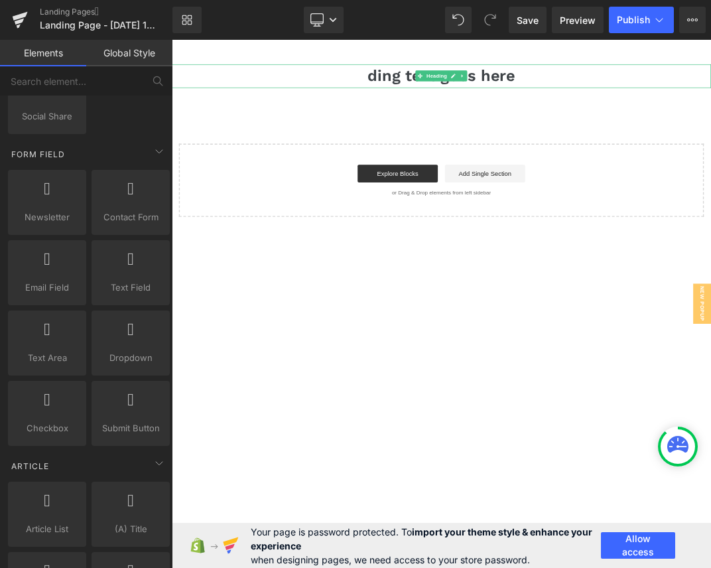
click at [341, 82] on h1 "ding text goes here" at bounding box center [573, 93] width 803 height 35
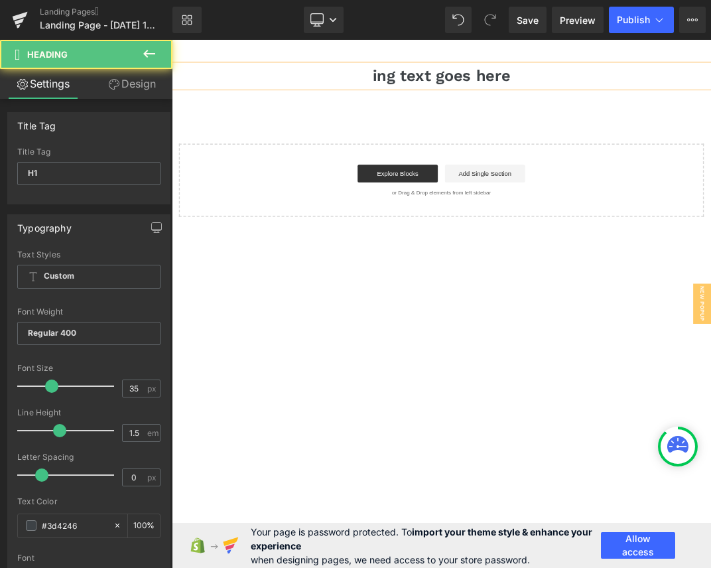
click at [340, 80] on h1 "ing text goes here" at bounding box center [573, 93] width 803 height 35
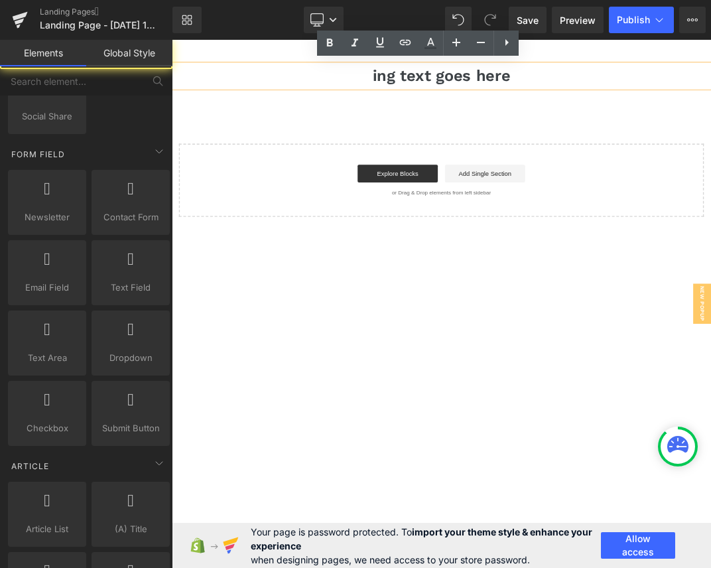
click at [338, 64] on main "ing text goes here Heading Text Block Select your layout" at bounding box center [573, 354] width 803 height 629
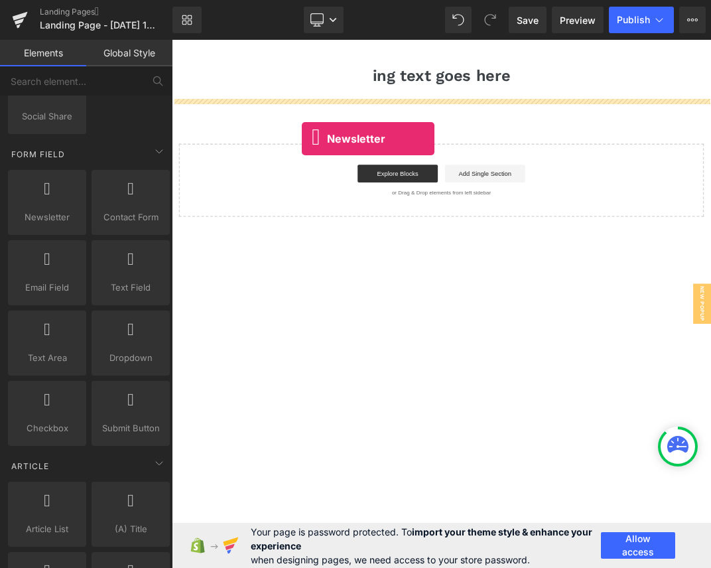
drag, startPoint x: 240, startPoint y: 235, endPoint x: 365, endPoint y: 186, distance: 134.6
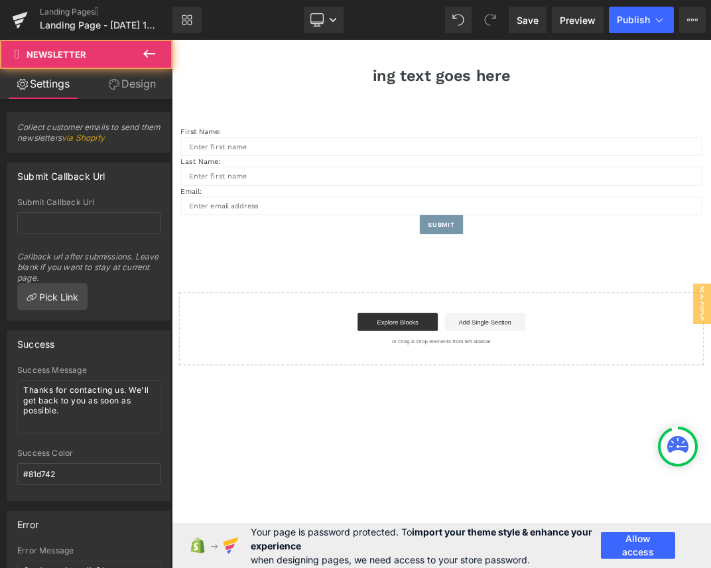
click at [151, 54] on icon at bounding box center [149, 54] width 12 height 8
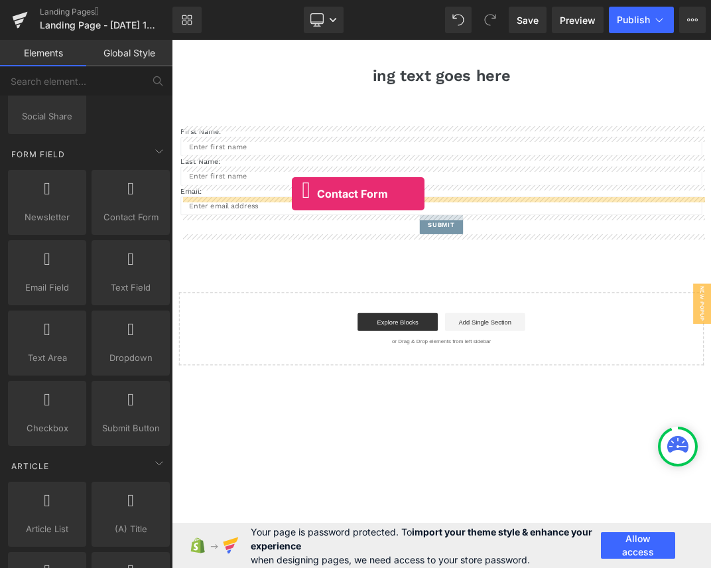
drag, startPoint x: 308, startPoint y: 257, endPoint x: 367, endPoint y: 269, distance: 60.2
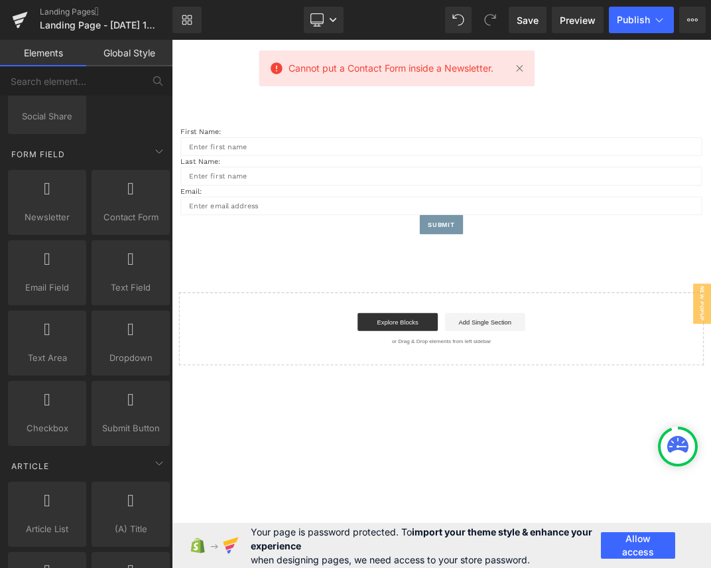
drag, startPoint x: 224, startPoint y: 323, endPoint x: 345, endPoint y: 386, distance: 136.8
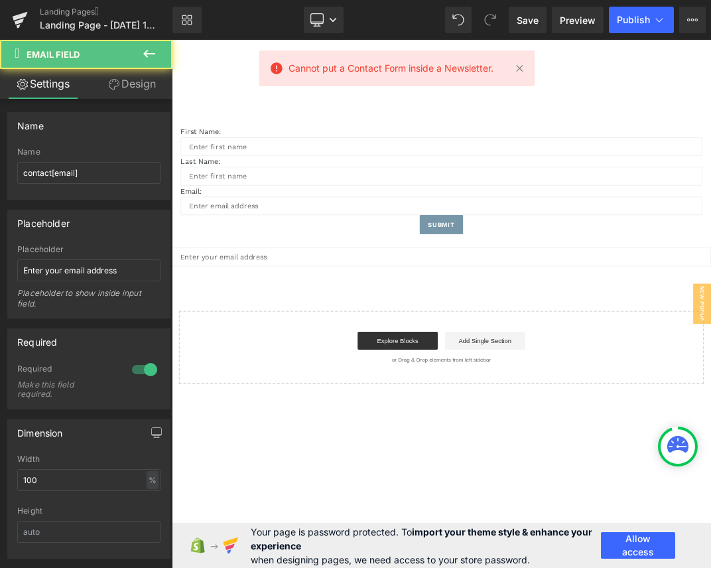
click at [156, 54] on icon at bounding box center [149, 54] width 16 height 16
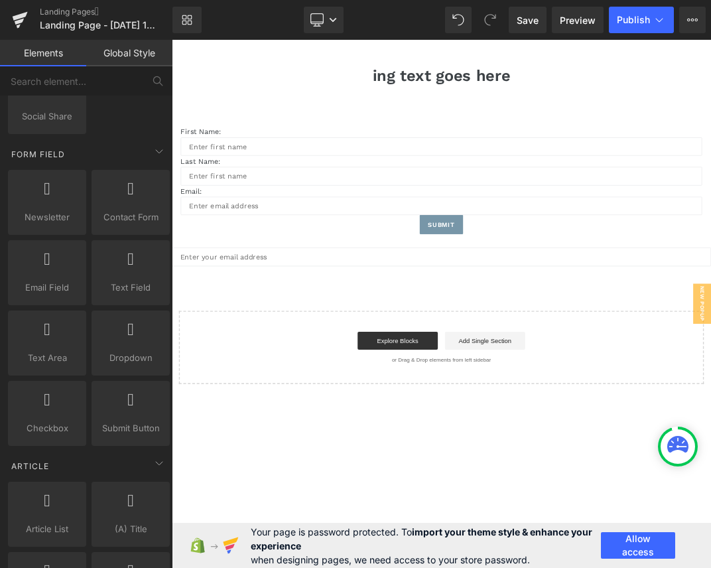
drag, startPoint x: 300, startPoint y: 384, endPoint x: 358, endPoint y: 430, distance: 74.6
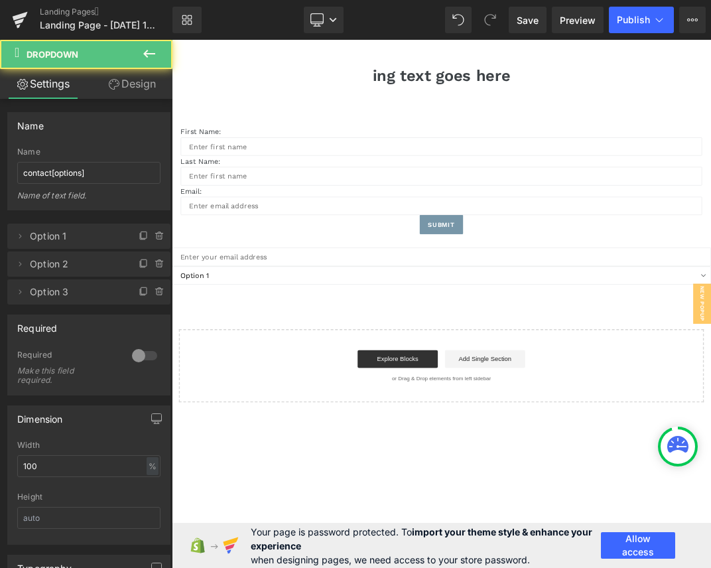
click at [149, 58] on icon at bounding box center [149, 54] width 16 height 16
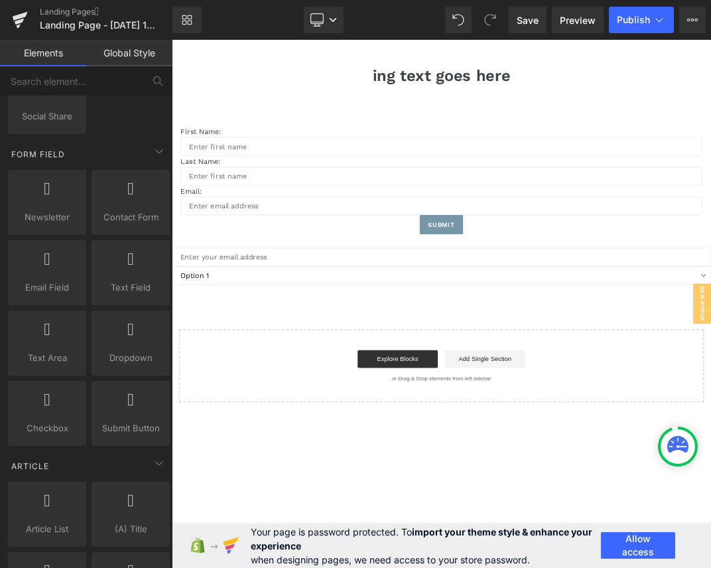
drag, startPoint x: 232, startPoint y: 398, endPoint x: 332, endPoint y: 443, distance: 109.2
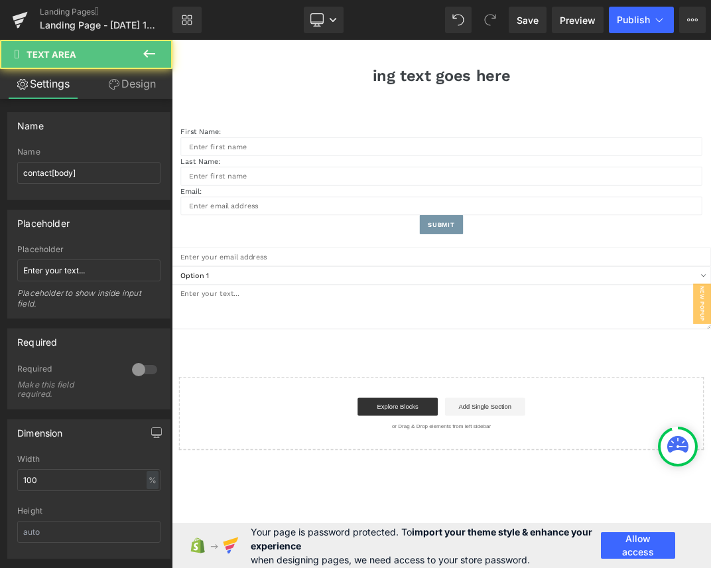
click at [145, 53] on icon at bounding box center [149, 54] width 12 height 8
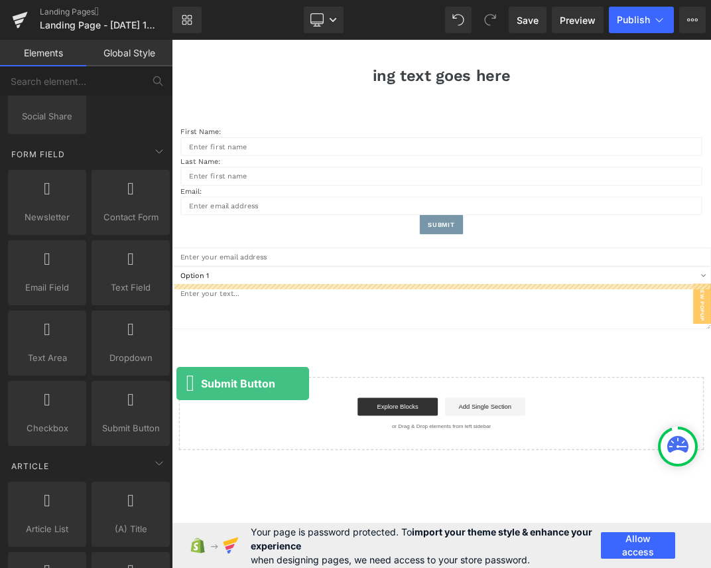
drag, startPoint x: 295, startPoint y: 450, endPoint x: 399, endPoint y: 481, distance: 108.5
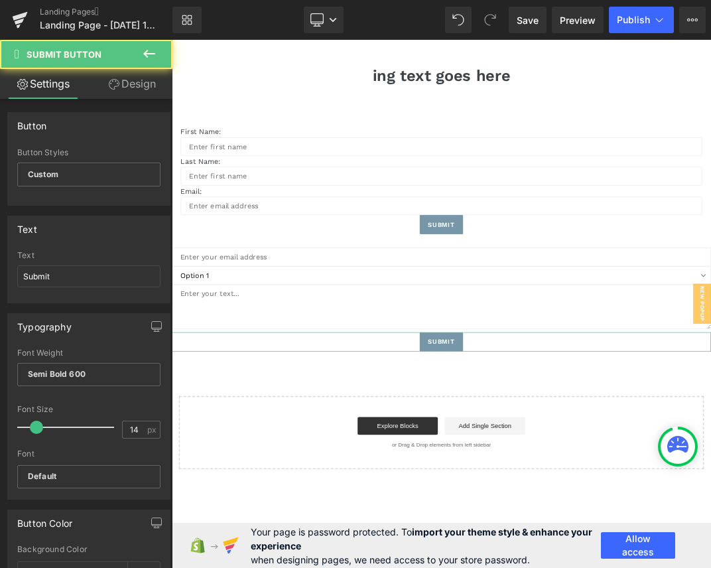
click at [146, 46] on icon at bounding box center [149, 54] width 16 height 16
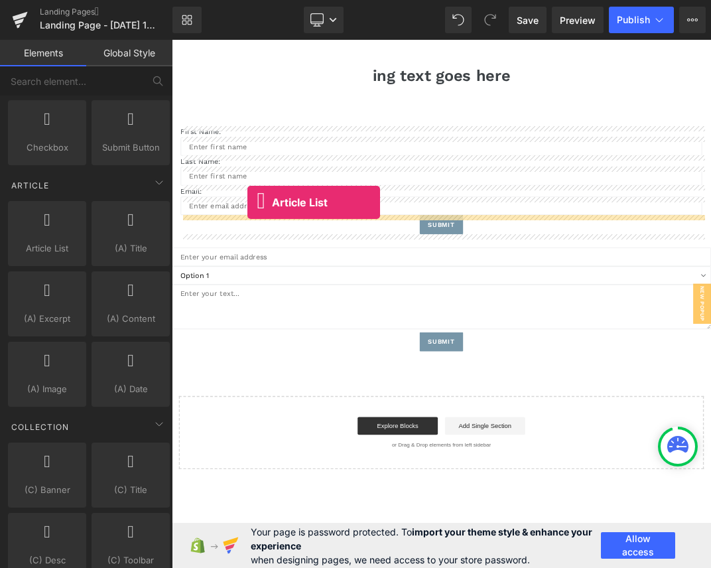
drag, startPoint x: 275, startPoint y: 279, endPoint x: 362, endPoint y: 259, distance: 89.1
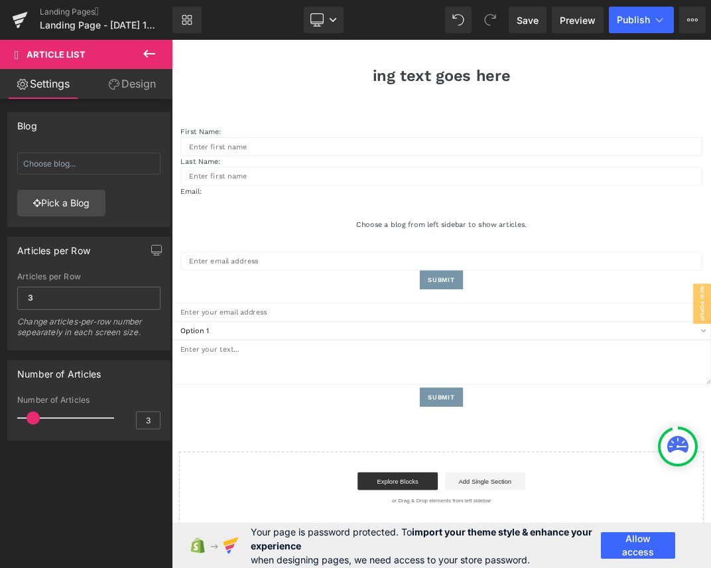
click at [148, 48] on icon at bounding box center [149, 54] width 16 height 16
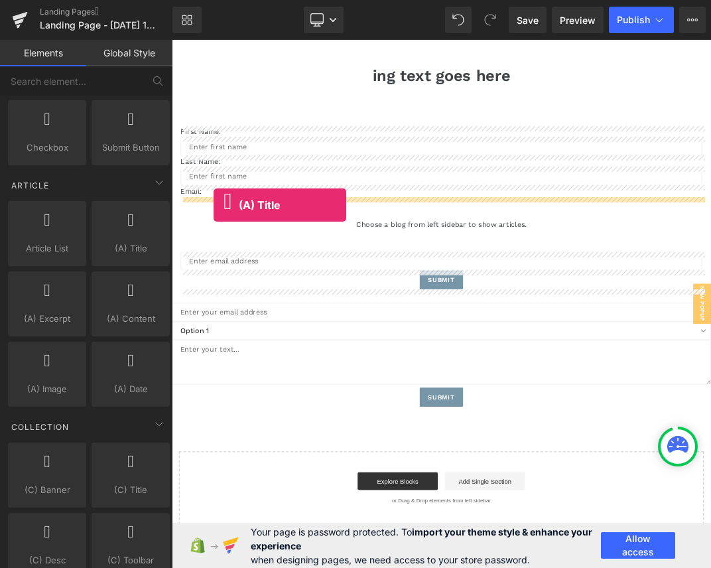
drag, startPoint x: 287, startPoint y: 259, endPoint x: 377, endPoint y: 282, distance: 93.0
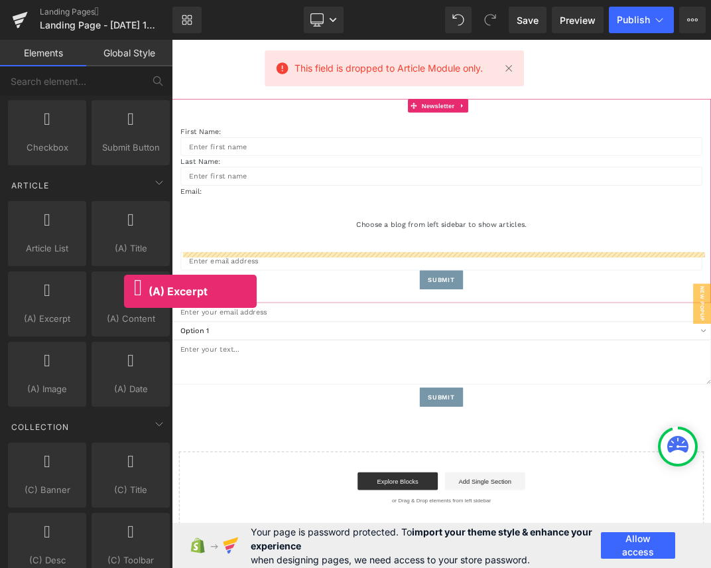
drag, startPoint x: 245, startPoint y: 335, endPoint x: 332, endPoint y: 329, distance: 87.1
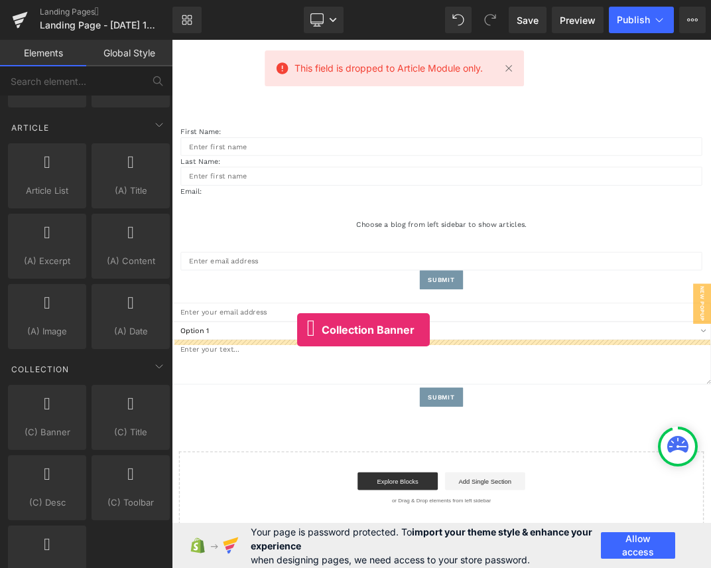
drag, startPoint x: 220, startPoint y: 454, endPoint x: 379, endPoint y: 468, distance: 159.8
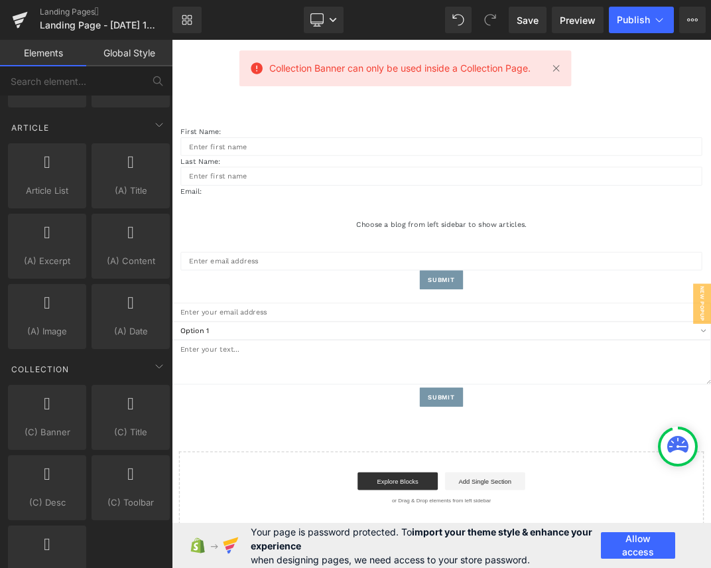
click at [567, 71] on div "Collection Banner can only be used inside a Collection Page." at bounding box center [405, 68] width 332 height 36
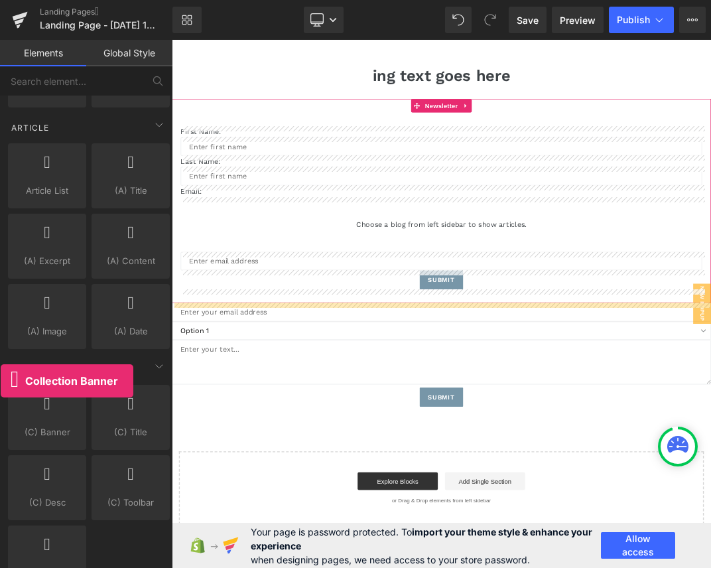
drag, startPoint x: 38, startPoint y: 407, endPoint x: 1, endPoint y: 391, distance: 39.5
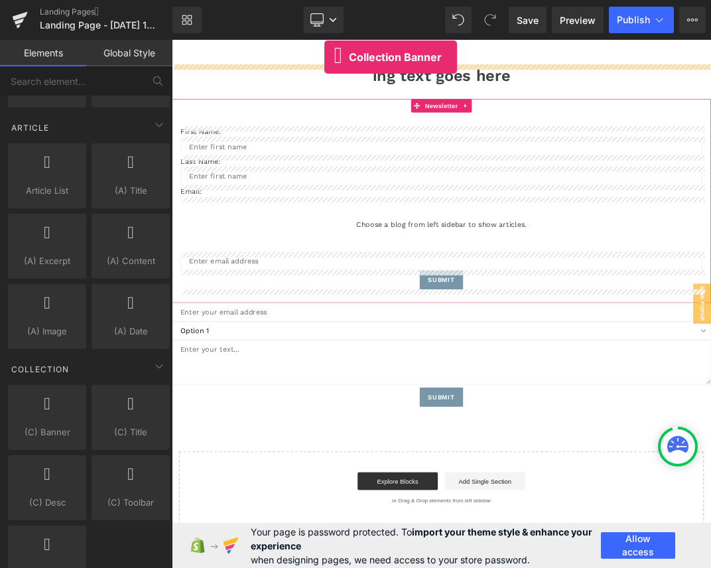
drag, startPoint x: 228, startPoint y: 413, endPoint x: 399, endPoint y: 66, distance: 386.8
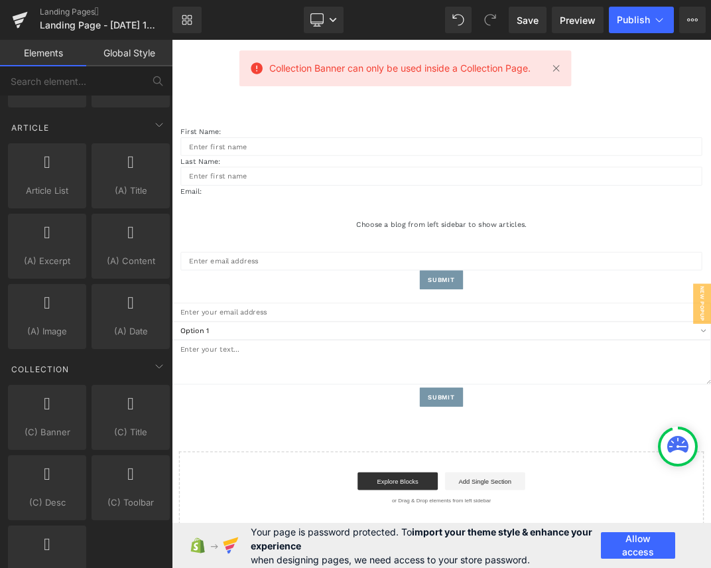
drag, startPoint x: 314, startPoint y: 462, endPoint x: 342, endPoint y: 358, distance: 108.4
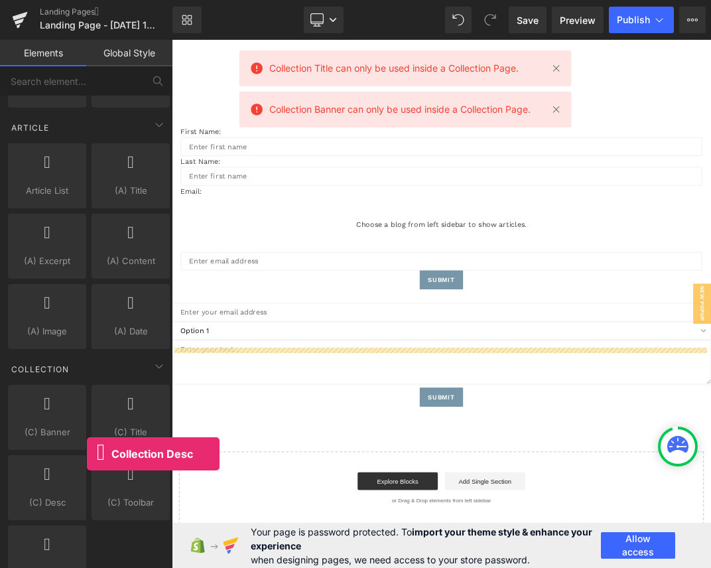
drag, startPoint x: 212, startPoint y: 516, endPoint x: 268, endPoint y: 553, distance: 67.0
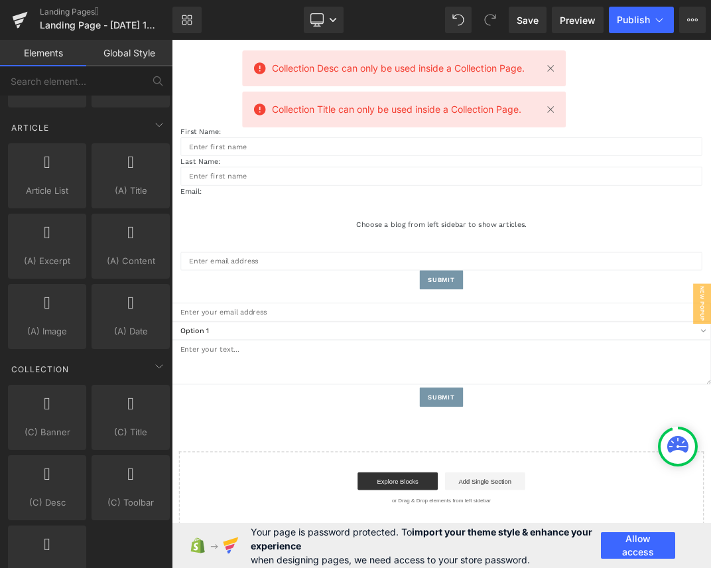
drag, startPoint x: 309, startPoint y: 531, endPoint x: 298, endPoint y: 622, distance: 91.5
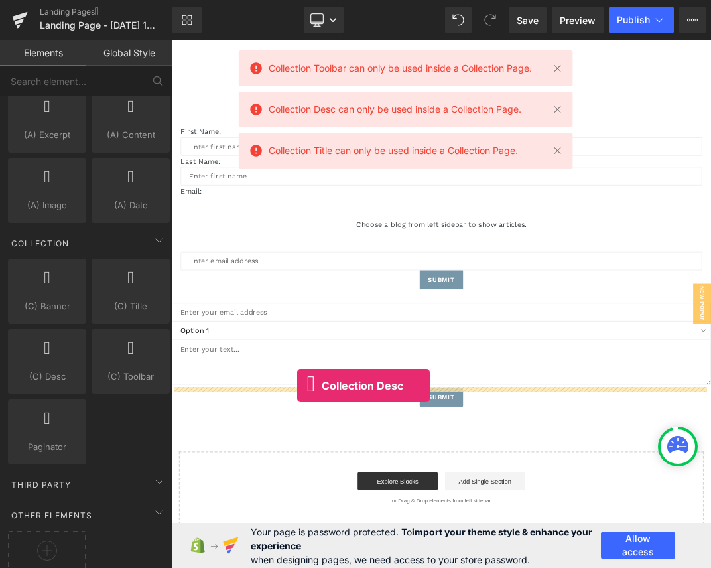
drag, startPoint x: 224, startPoint y: 432, endPoint x: 393, endPoint y: 553, distance: 207.8
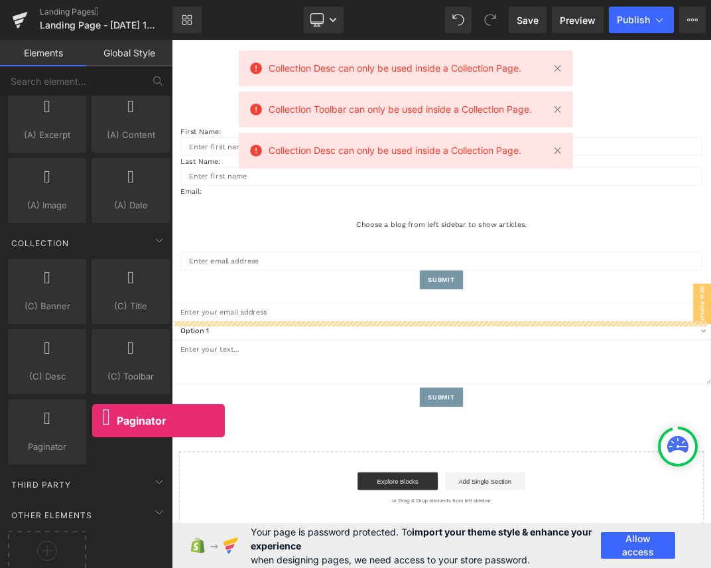
drag, startPoint x: 212, startPoint y: 468, endPoint x: 390, endPoint y: 570, distance: 205.0
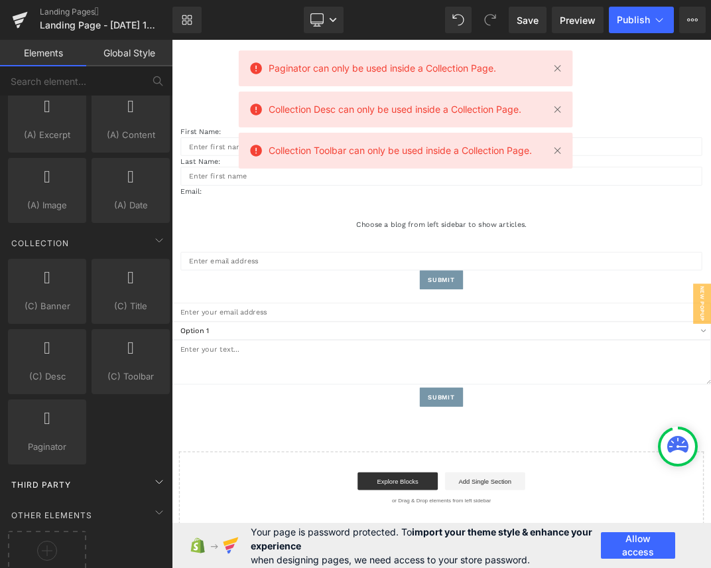
click at [127, 469] on div "Third Party" at bounding box center [88, 482] width 167 height 31
click at [133, 477] on div "Third Party" at bounding box center [88, 484] width 167 height 27
